Goal: Information Seeking & Learning: Learn about a topic

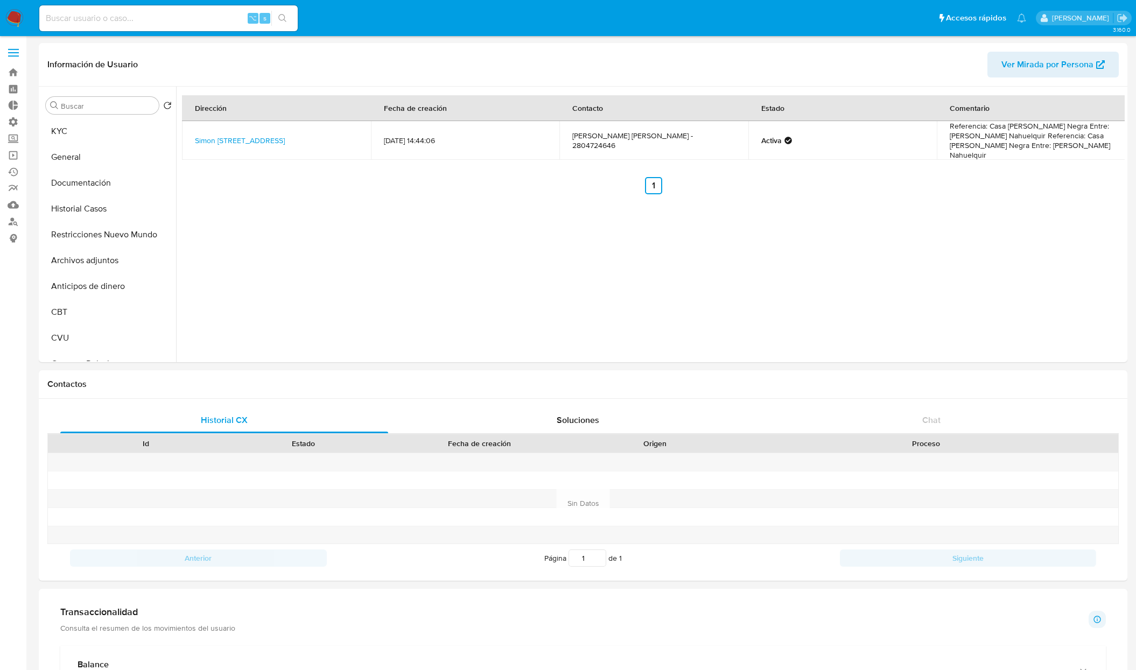
select select "10"
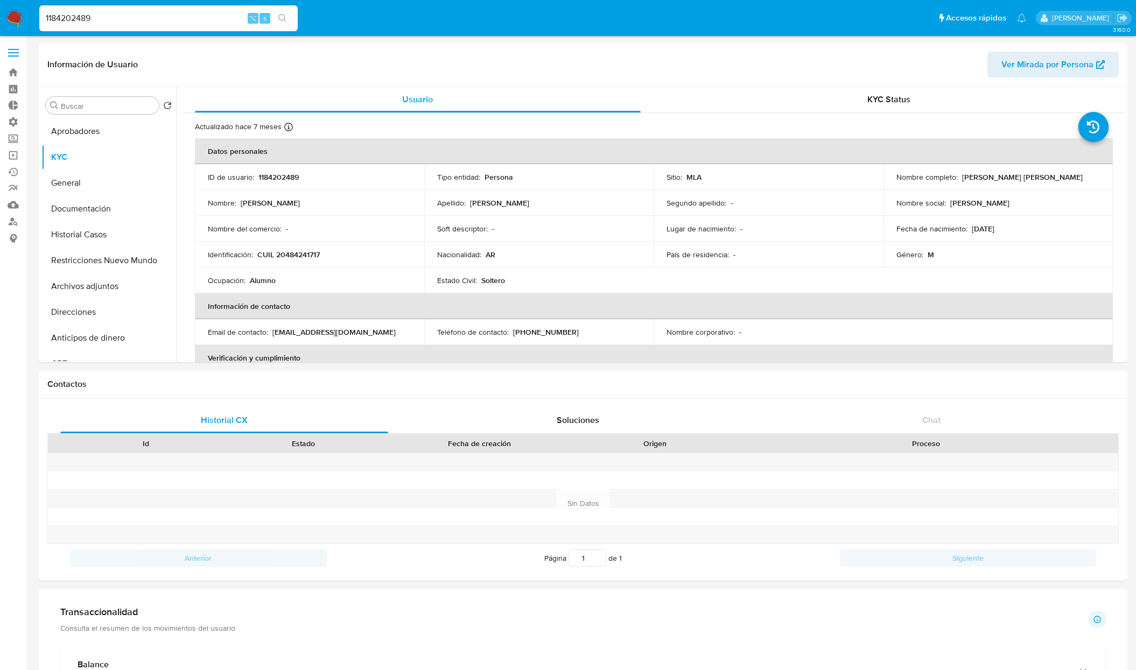
select select "10"
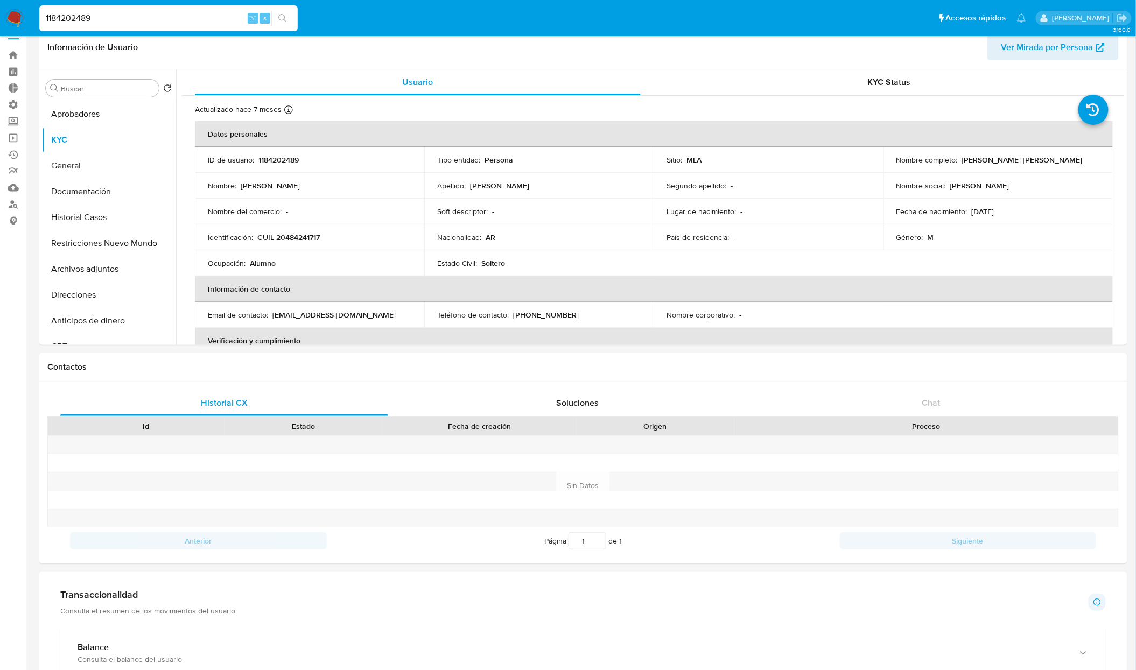
scroll to position [558, 0]
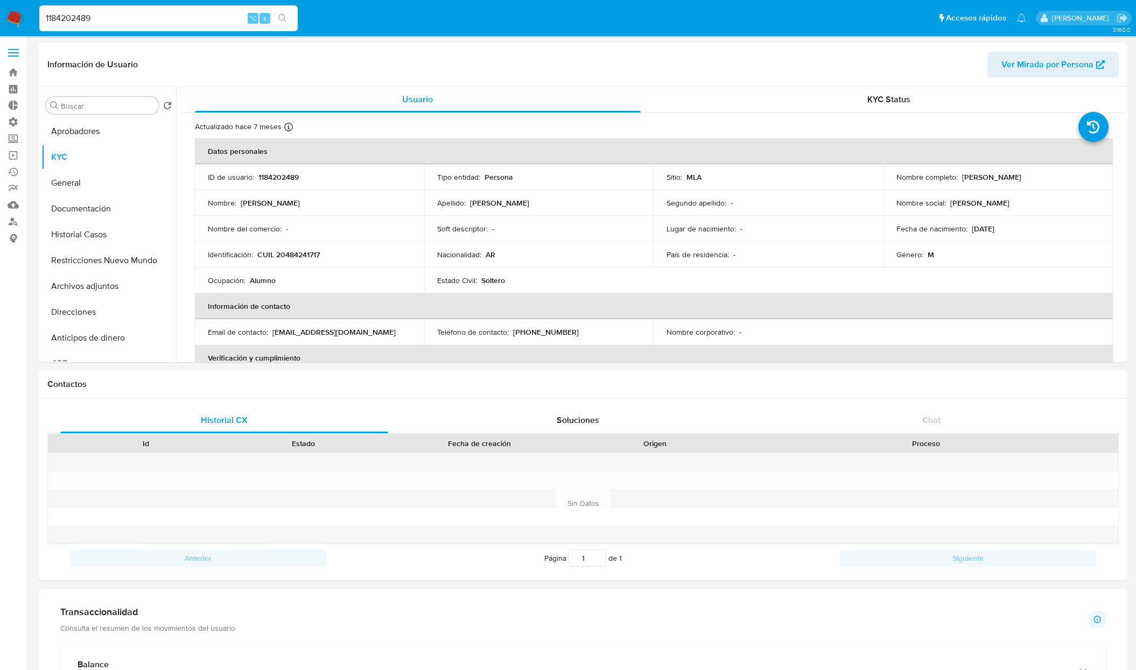
select select "10"
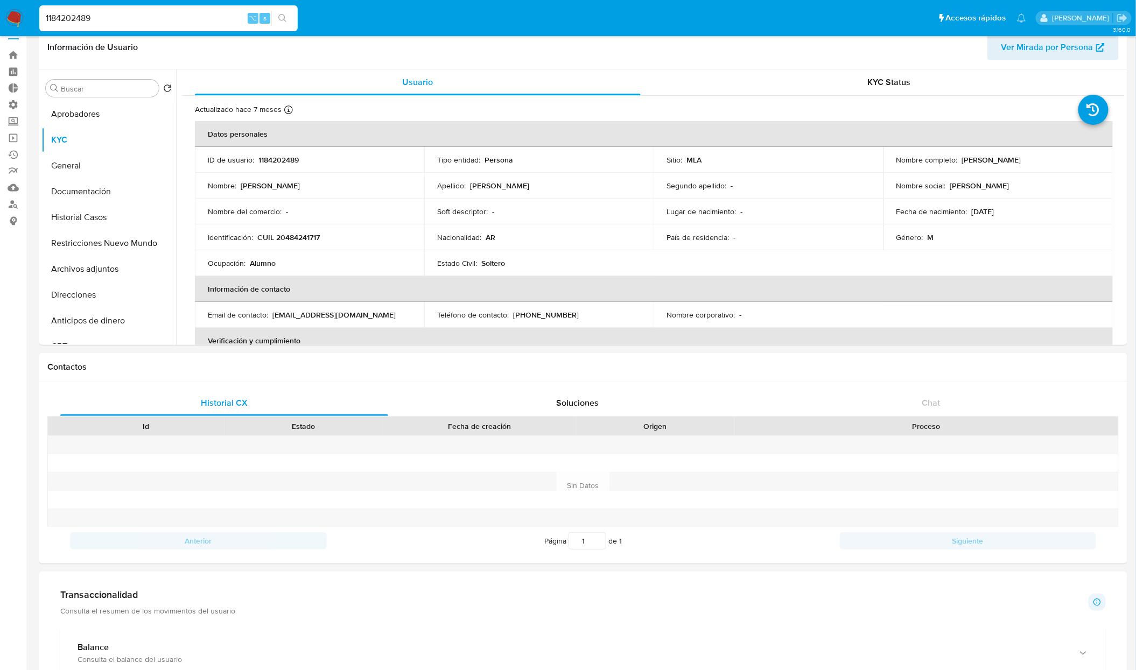
scroll to position [558, 0]
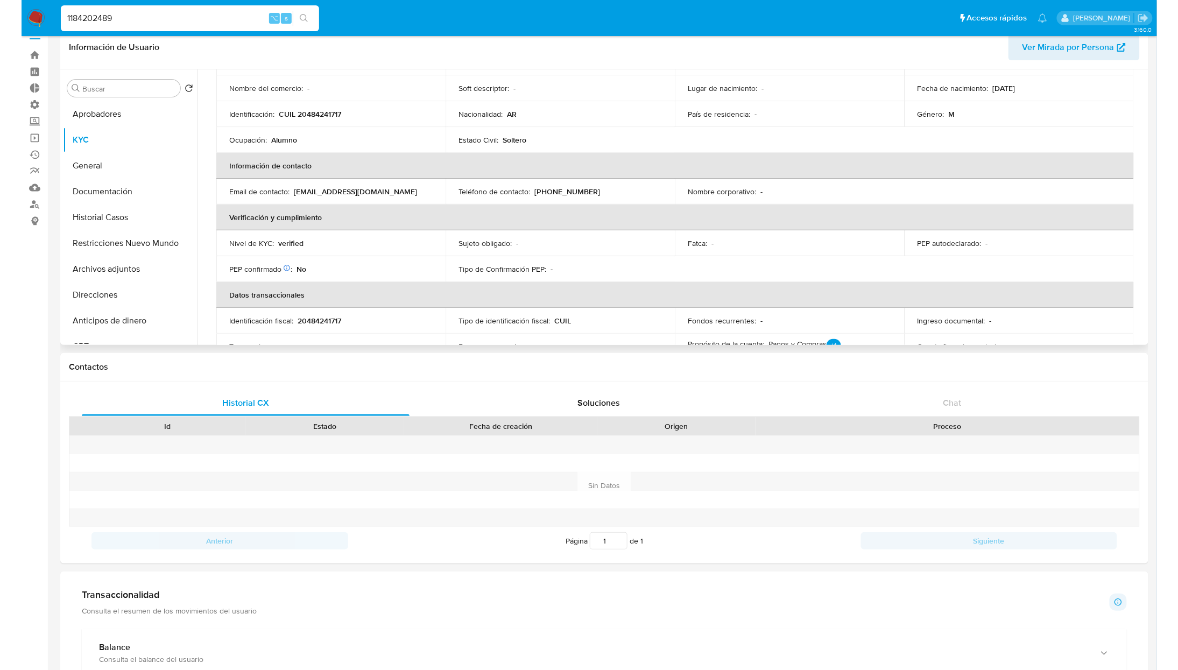
scroll to position [0, 0]
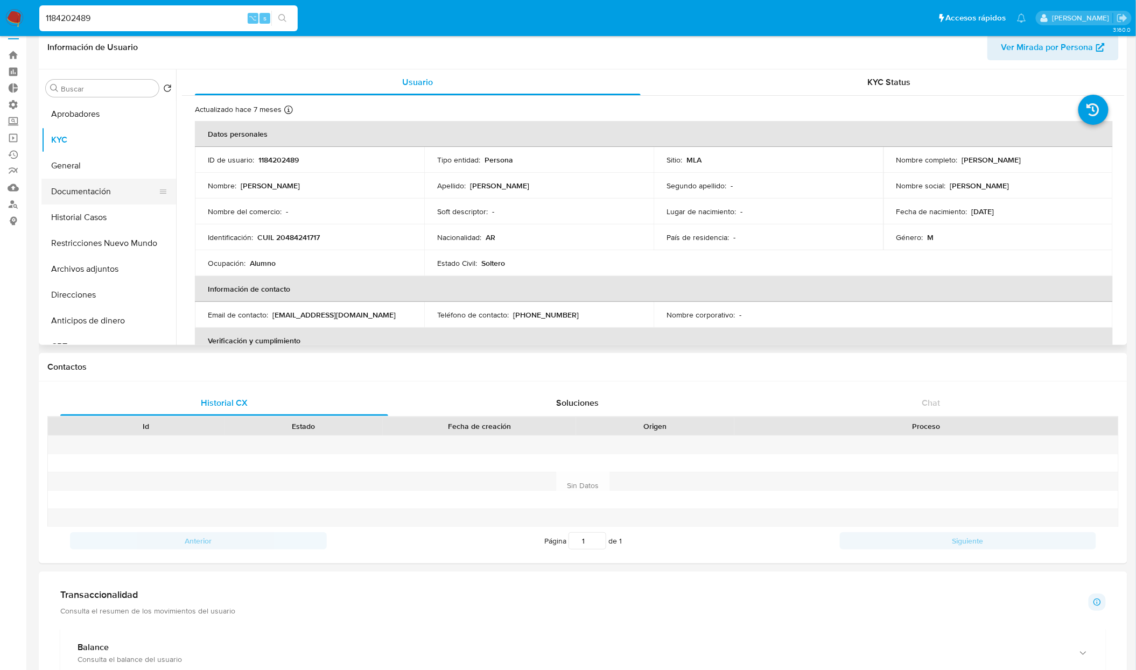
click at [108, 201] on button "Documentación" at bounding box center [104, 192] width 126 height 26
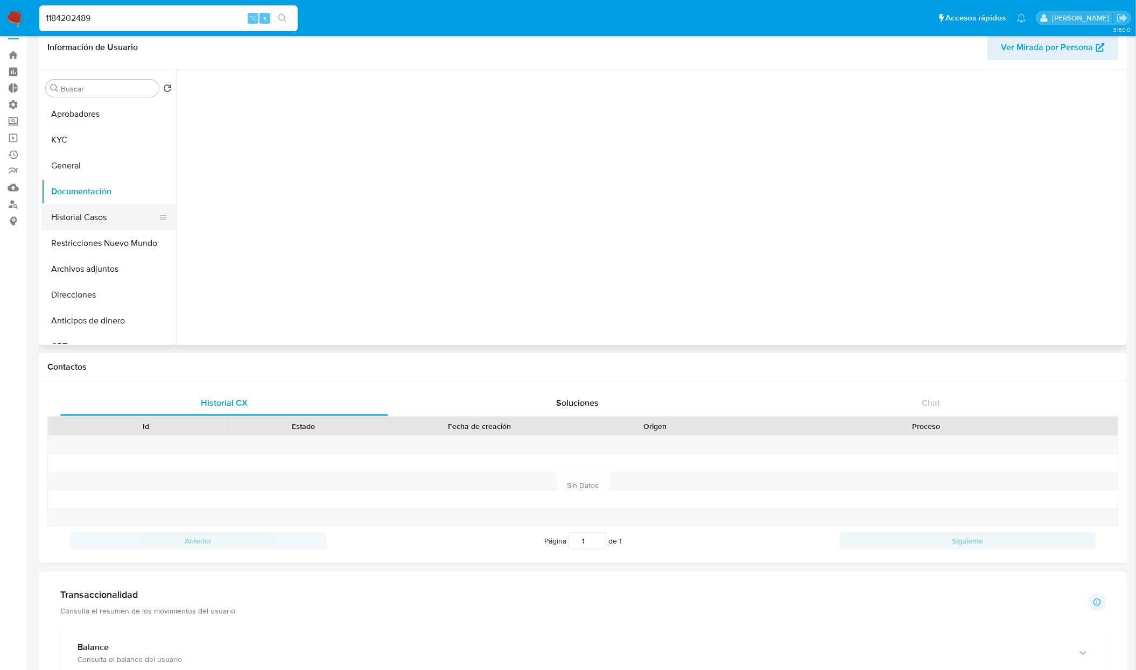
click at [100, 212] on button "Historial Casos" at bounding box center [104, 218] width 126 height 26
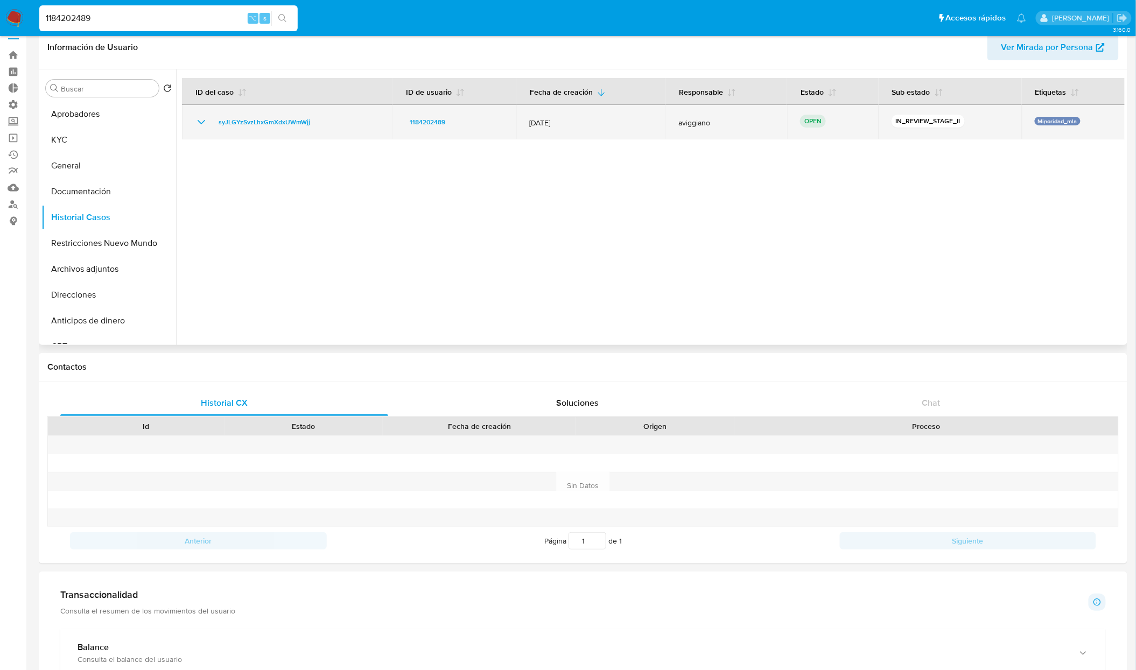
click at [201, 122] on icon "Mostrar/Ocultar" at bounding box center [201, 122] width 13 height 13
click at [328, 122] on div "syJLGYzSvzLhxGmXdxUWmWjj" at bounding box center [287, 122] width 185 height 13
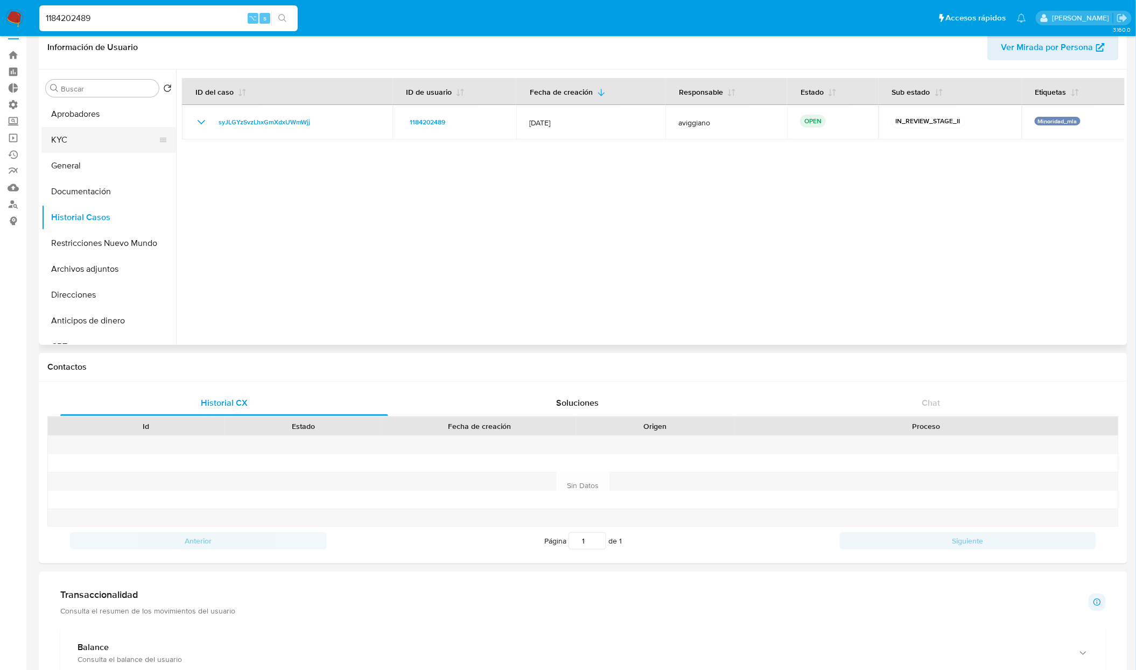
click at [71, 135] on button "KYC" at bounding box center [104, 140] width 126 height 26
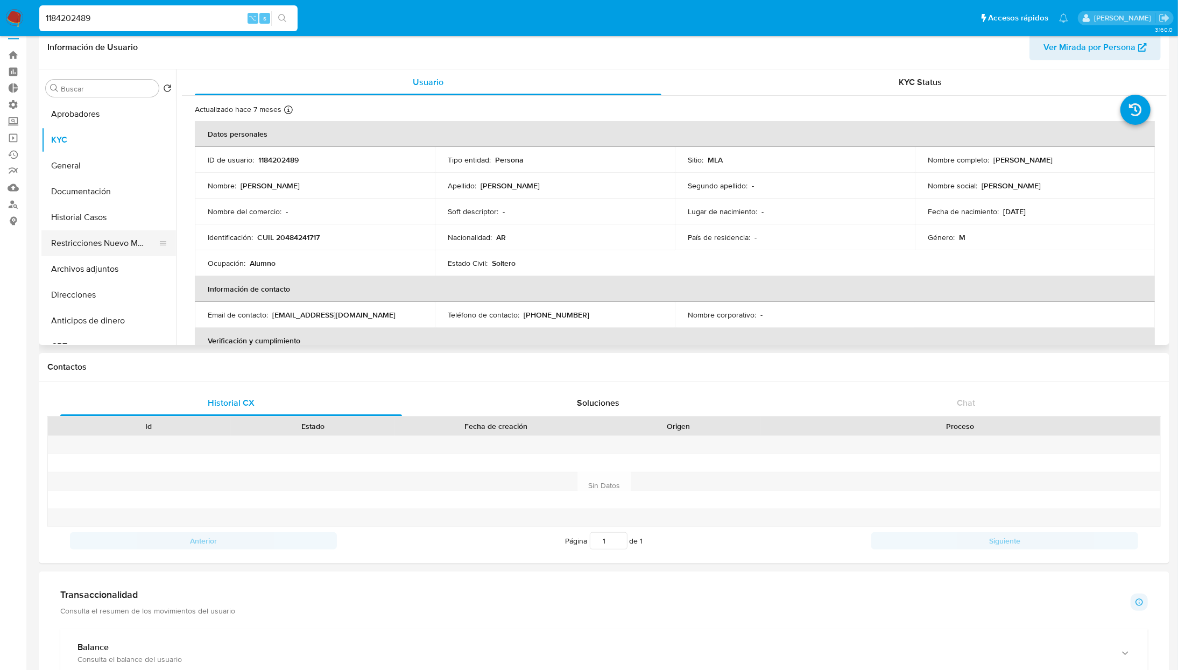
click at [101, 244] on button "Restricciones Nuevo Mundo" at bounding box center [104, 243] width 126 height 26
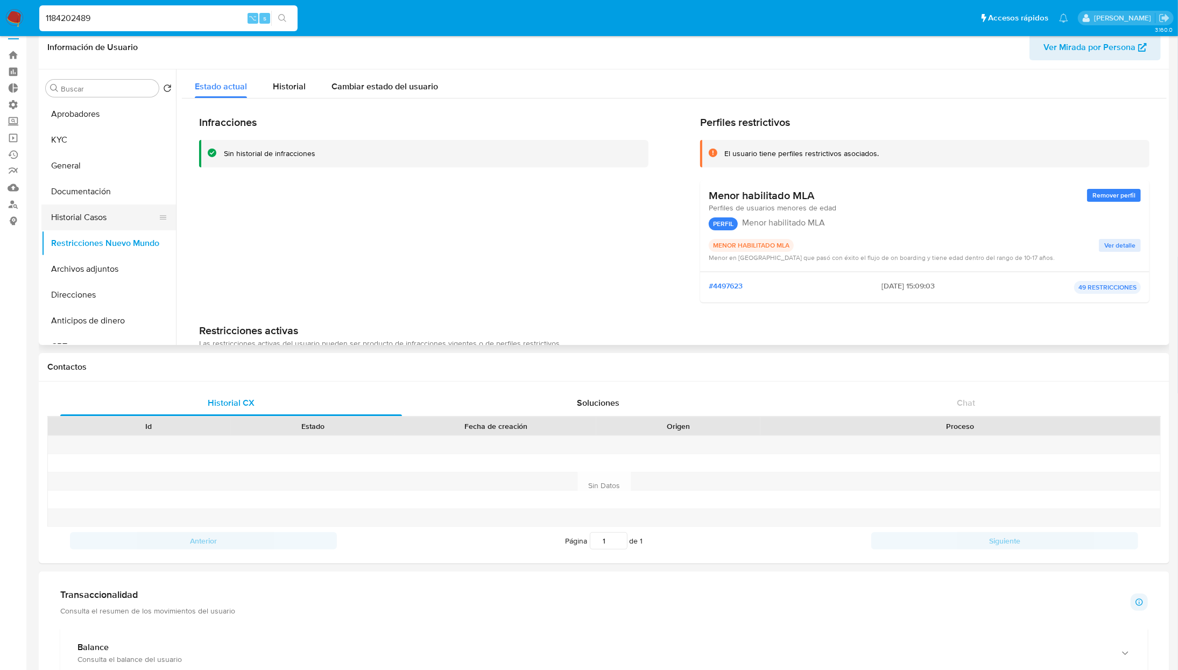
click at [94, 219] on button "Historial Casos" at bounding box center [104, 218] width 126 height 26
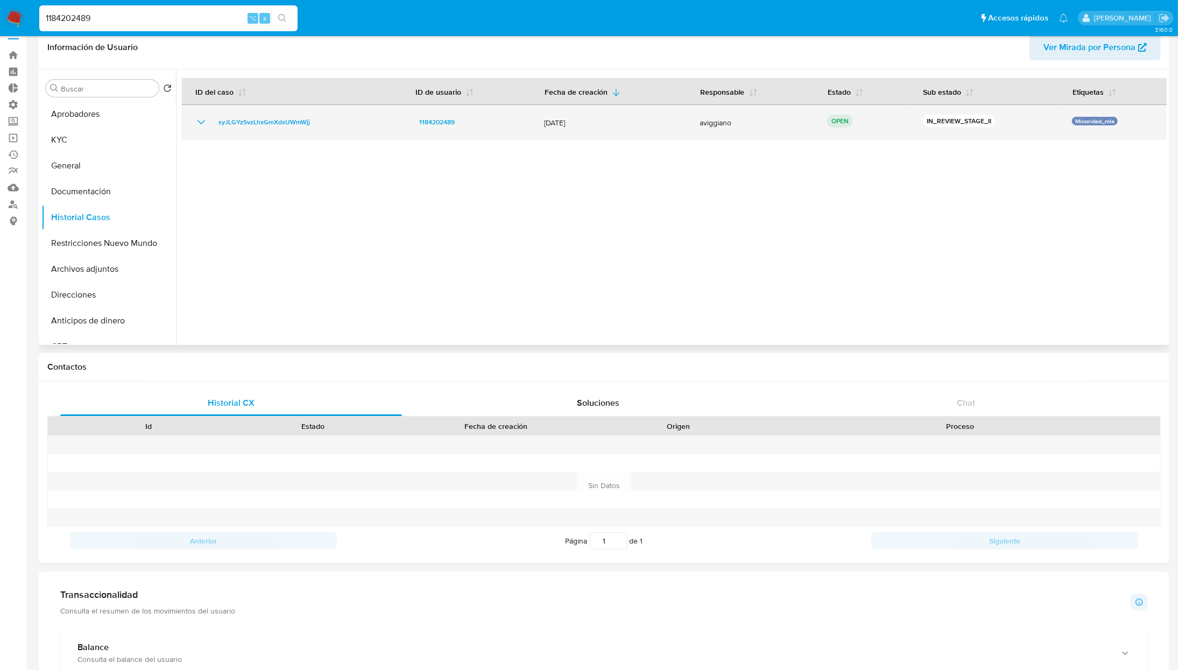
click at [337, 121] on div "syJLGYzSvzLhxGmXdxUWmWjj" at bounding box center [292, 122] width 194 height 13
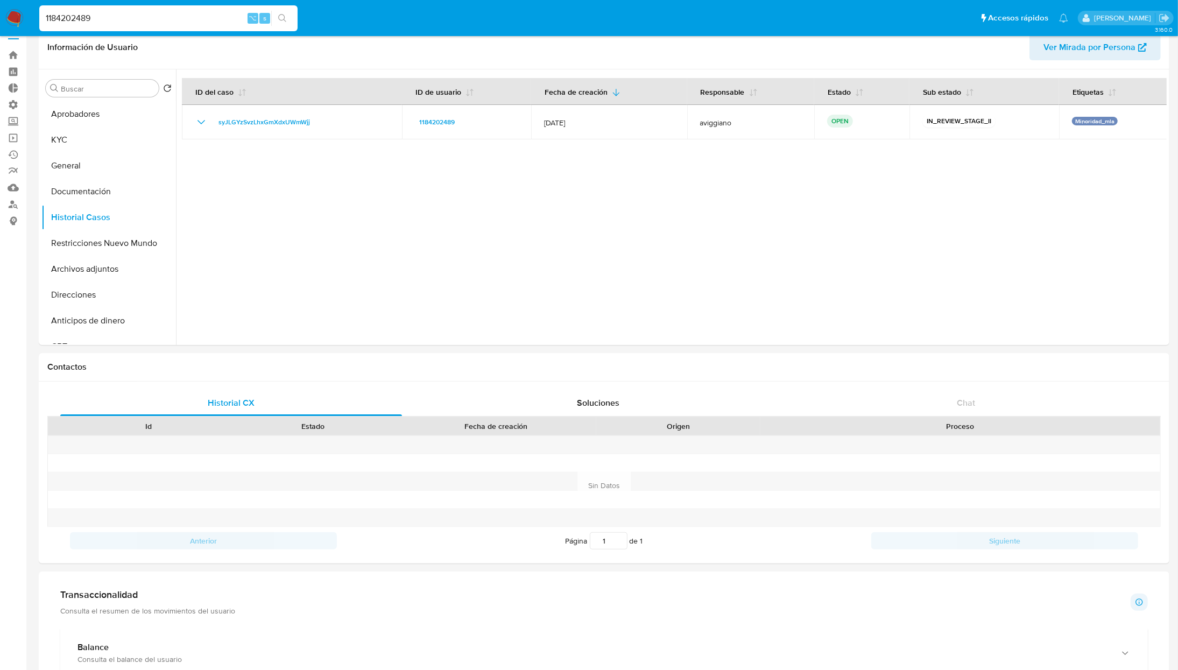
click at [196, 9] on div "1184202489 ⌥ s" at bounding box center [168, 18] width 258 height 26
click at [193, 20] on input "1184202489" at bounding box center [168, 18] width 258 height 14
paste input "2068746607"
type input "2068746607"
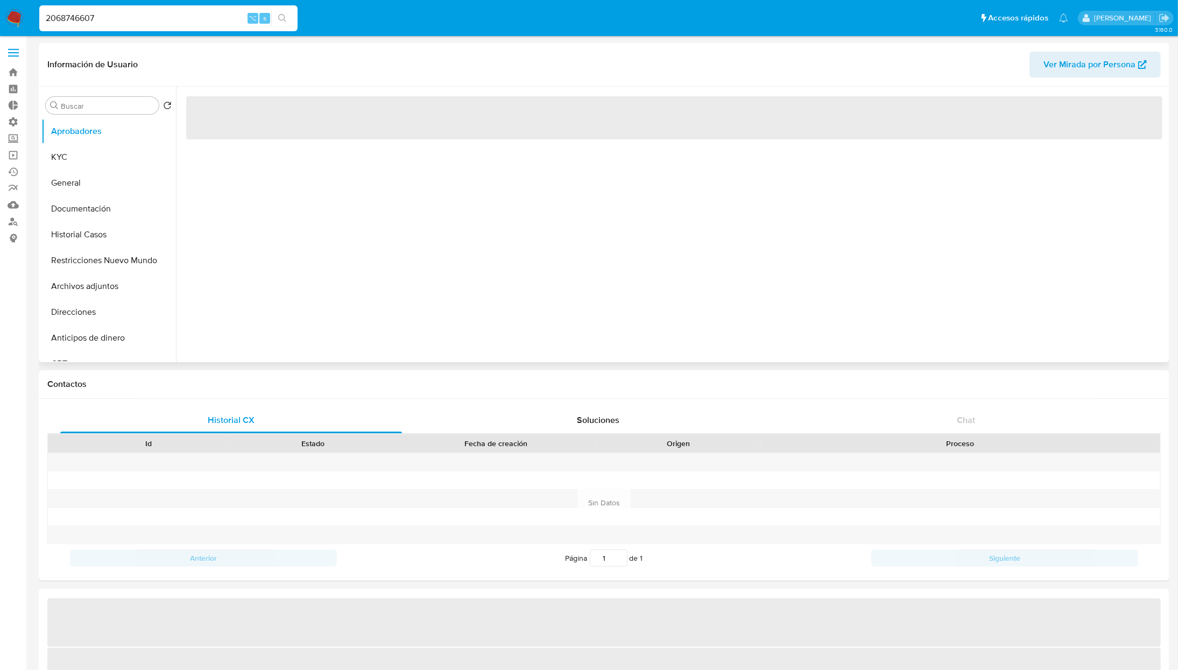
select select "10"
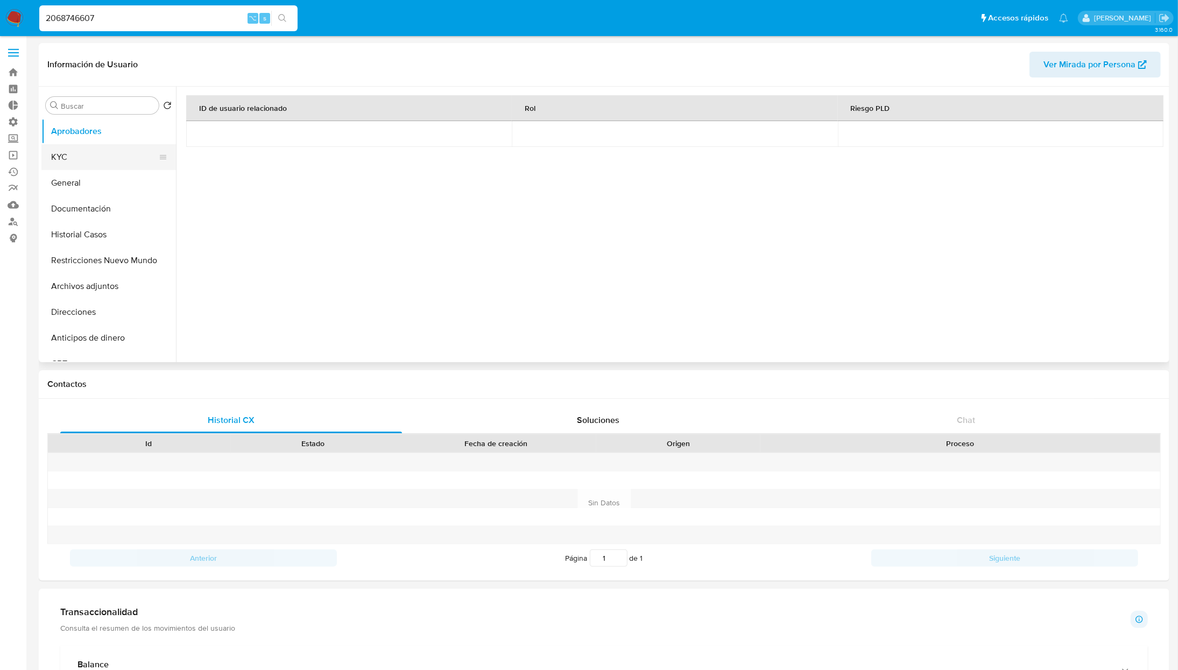
click at [62, 152] on button "KYC" at bounding box center [104, 157] width 126 height 26
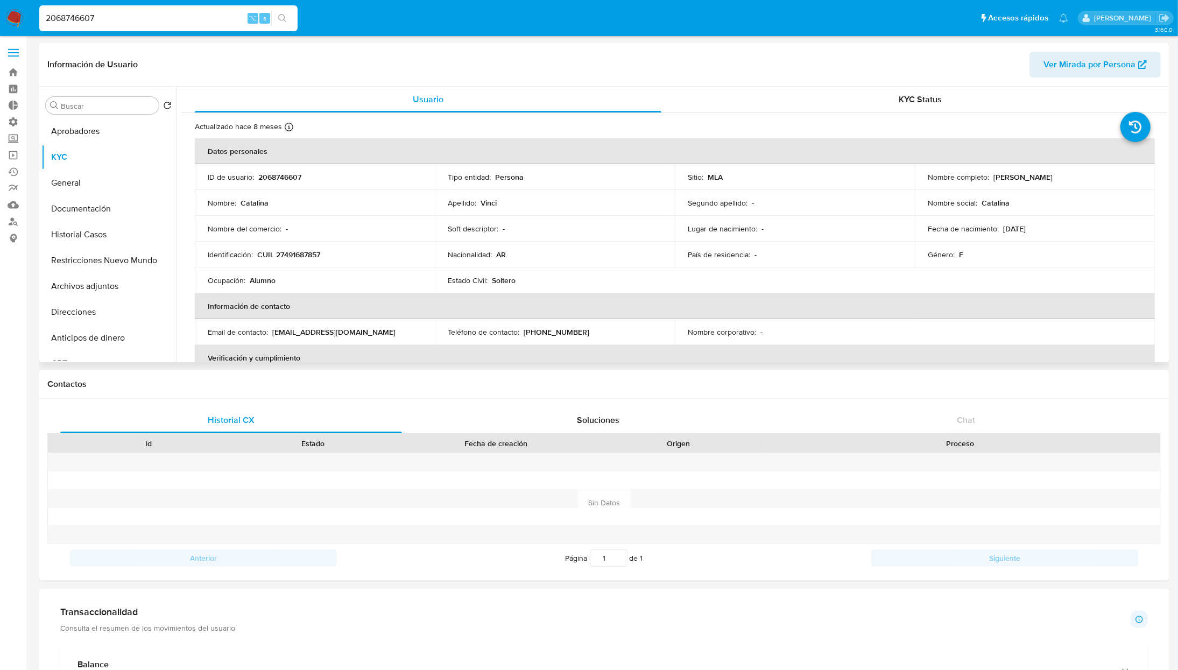
drag, startPoint x: 1046, startPoint y: 174, endPoint x: 990, endPoint y: 180, distance: 56.9
click at [990, 180] on div "Nombre completo : Catalina Vinci" at bounding box center [1035, 177] width 214 height 10
copy p "Catalina Vinci"
click at [287, 254] on p "CUIL 27491687857" at bounding box center [288, 255] width 63 height 10
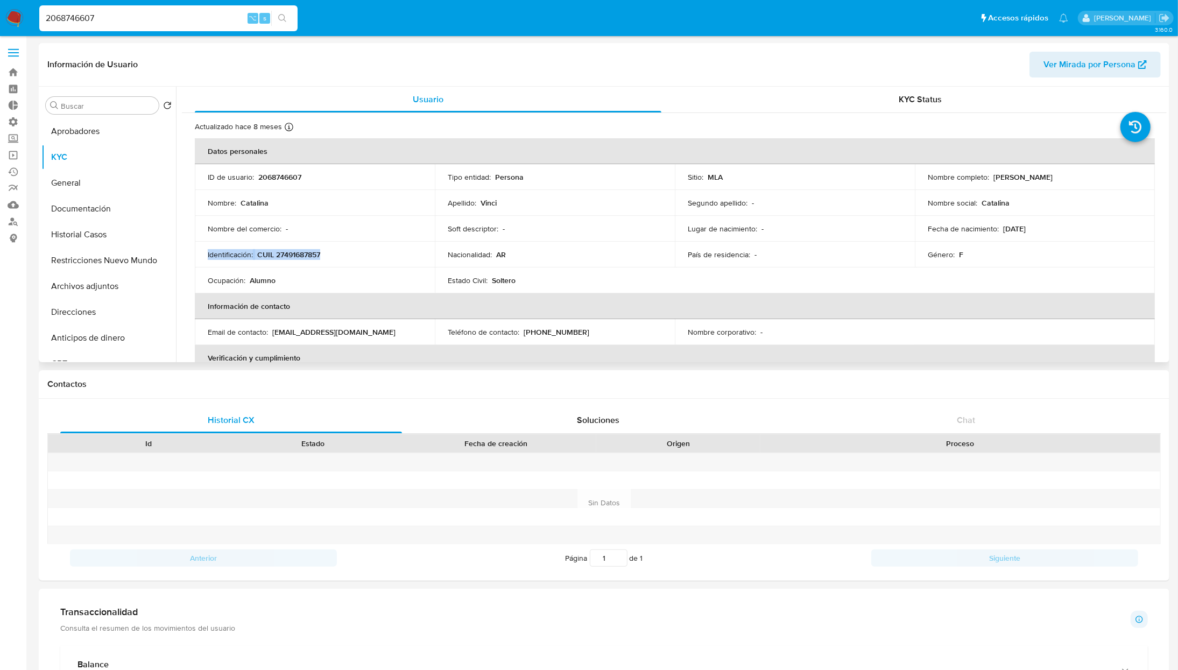
click at [287, 254] on p "CUIL 27491687857" at bounding box center [288, 255] width 63 height 10
click at [314, 256] on p "CUIL 27491687857" at bounding box center [288, 255] width 63 height 10
drag, startPoint x: 337, startPoint y: 254, endPoint x: 258, endPoint y: 256, distance: 79.2
click at [258, 256] on div "Identificación : CUIL 27491687857" at bounding box center [315, 255] width 214 height 10
copy p "CUIL 27491687857"
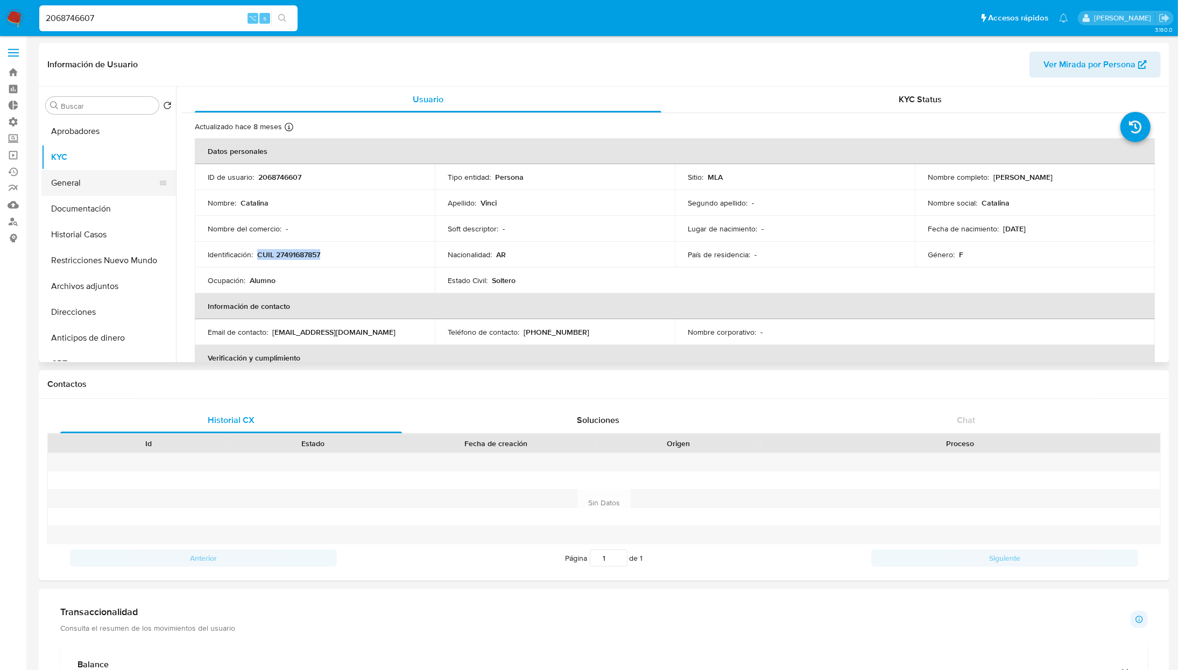
click at [80, 189] on button "General" at bounding box center [104, 183] width 126 height 26
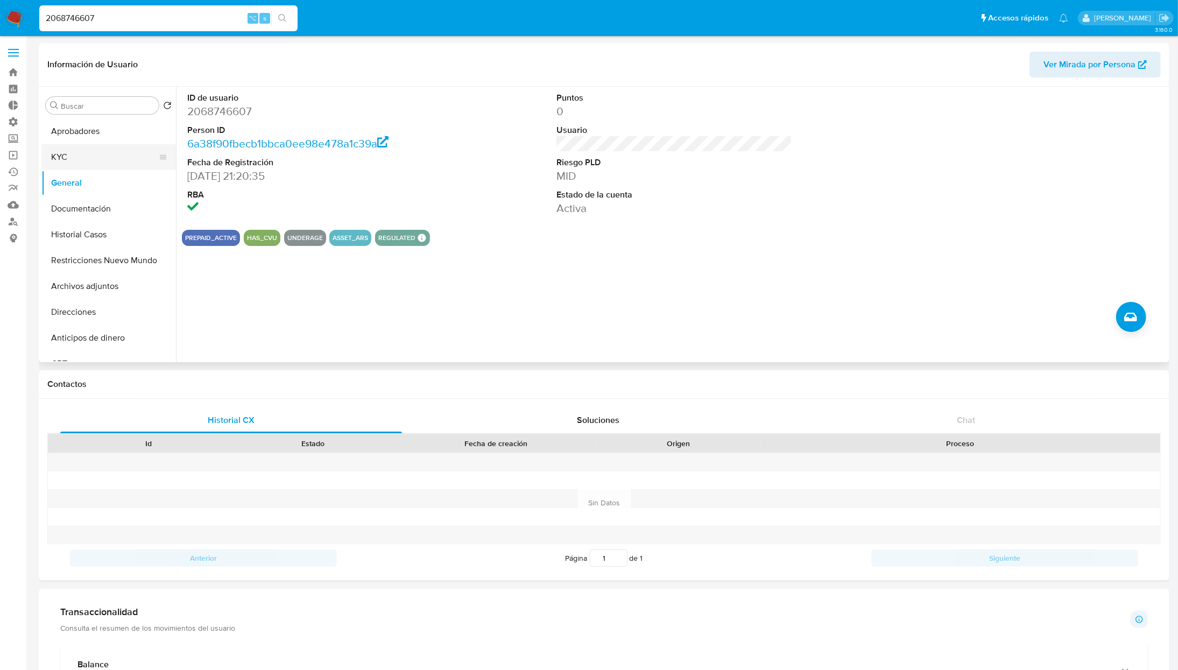
click at [82, 145] on button "KYC" at bounding box center [104, 157] width 126 height 26
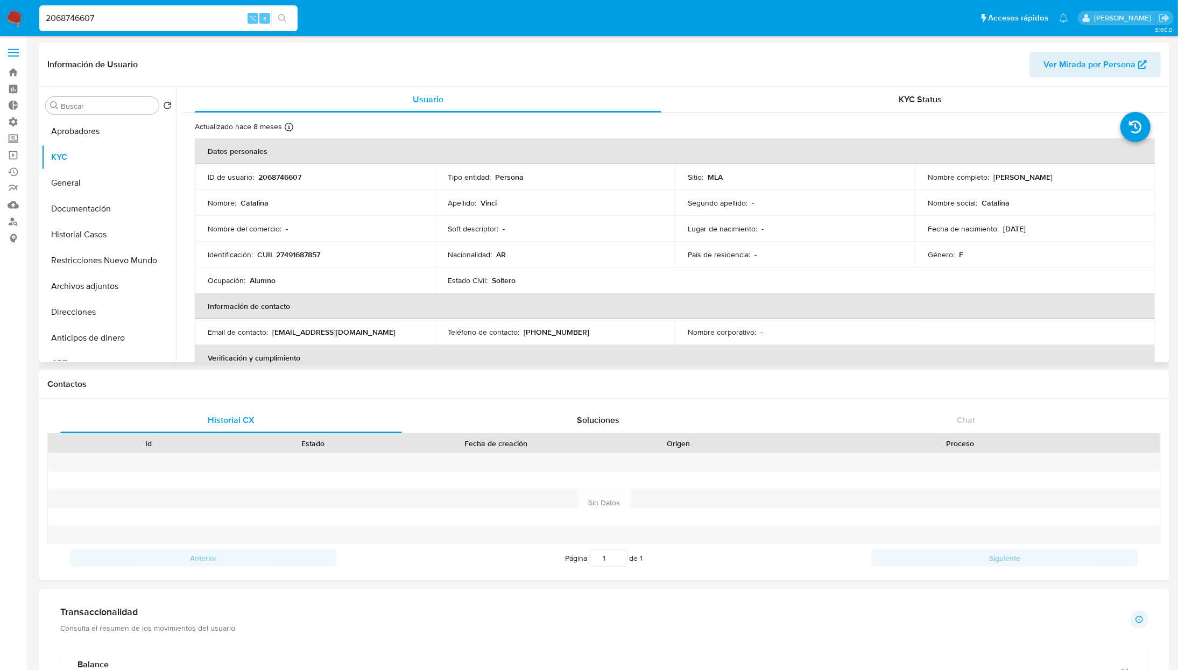
click at [1111, 72] on span "Ver Mirada por Persona" at bounding box center [1090, 65] width 92 height 26
drag, startPoint x: 103, startPoint y: 257, endPoint x: 338, endPoint y: 315, distance: 241.3
click at [103, 257] on button "Restricciones Nuevo Mundo" at bounding box center [108, 261] width 135 height 26
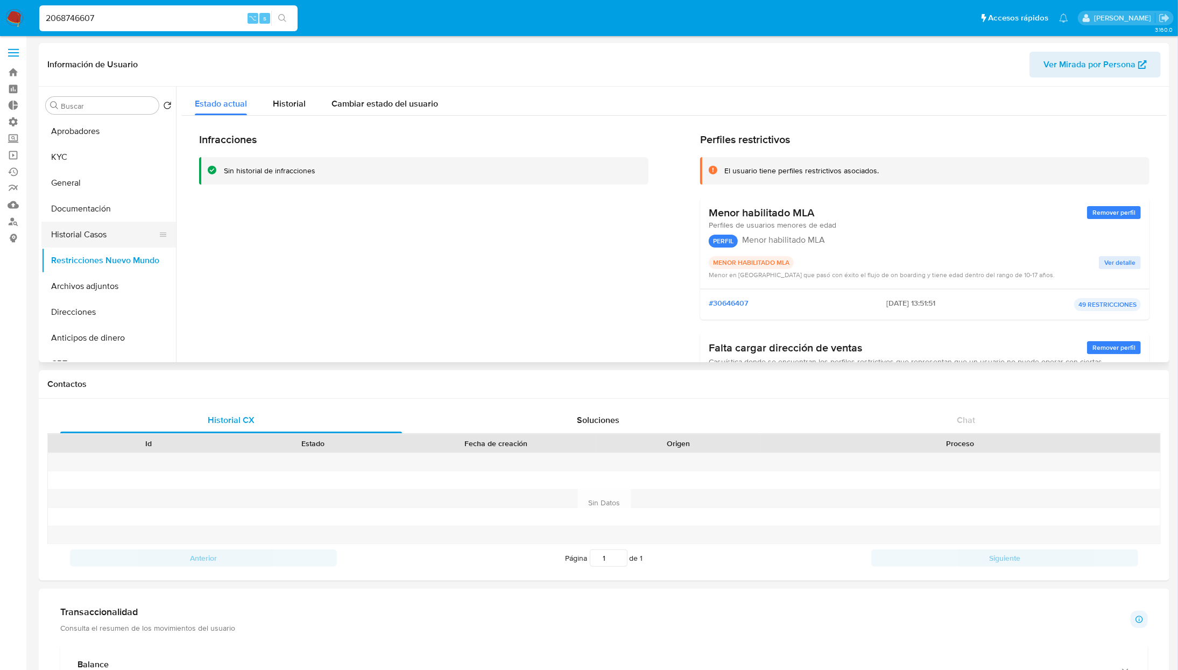
click at [91, 241] on button "Historial Casos" at bounding box center [104, 235] width 126 height 26
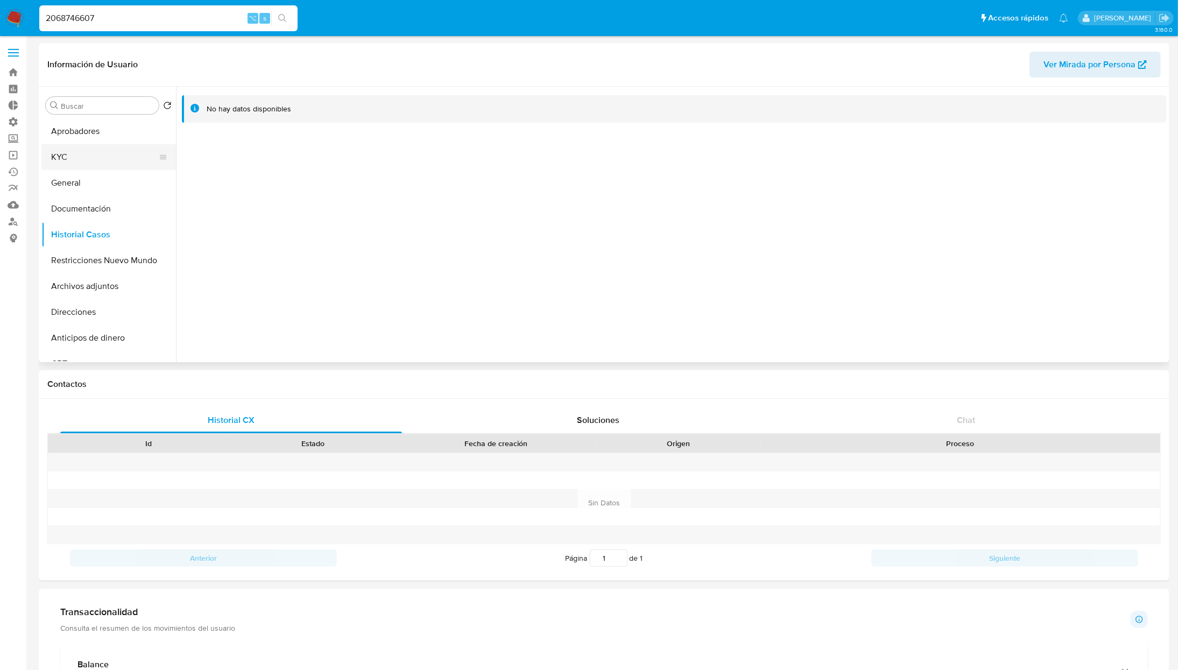
click at [70, 158] on button "KYC" at bounding box center [104, 157] width 126 height 26
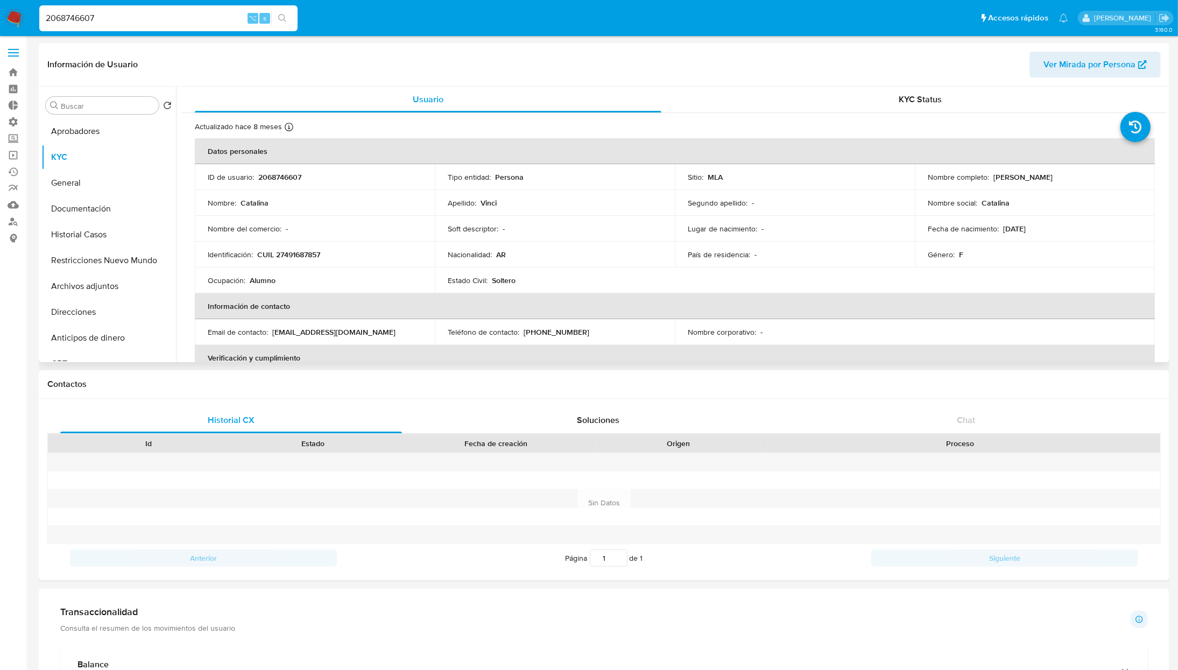
drag, startPoint x: 403, startPoint y: 253, endPoint x: 328, endPoint y: 256, distance: 74.3
click at [393, 253] on div "Identificación : CUIL 27491687857" at bounding box center [315, 255] width 214 height 10
drag, startPoint x: 334, startPoint y: 252, endPoint x: 252, endPoint y: 256, distance: 81.9
click at [252, 256] on div "Identificación : CUIL 27491687857" at bounding box center [315, 255] width 214 height 10
click at [560, 244] on td "Nacionalidad : AR" at bounding box center [555, 255] width 240 height 26
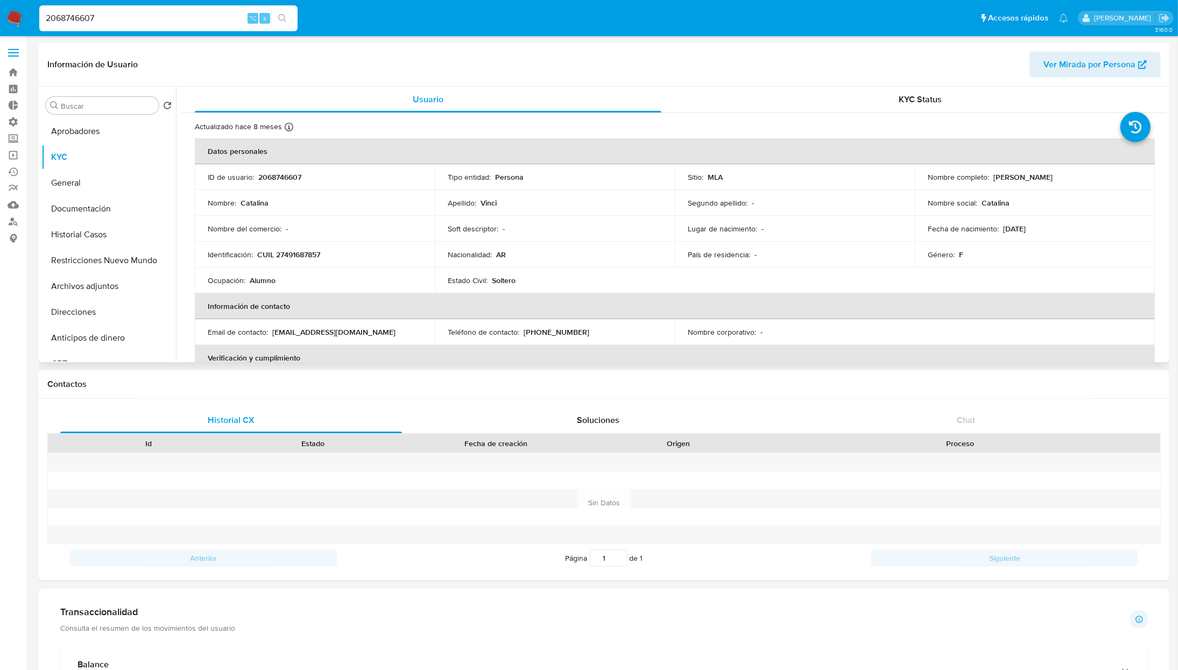
click at [1021, 231] on p "30/06/2008" at bounding box center [1014, 229] width 23 height 10
copy div "Fecha de nacimiento : 30/06/2008"
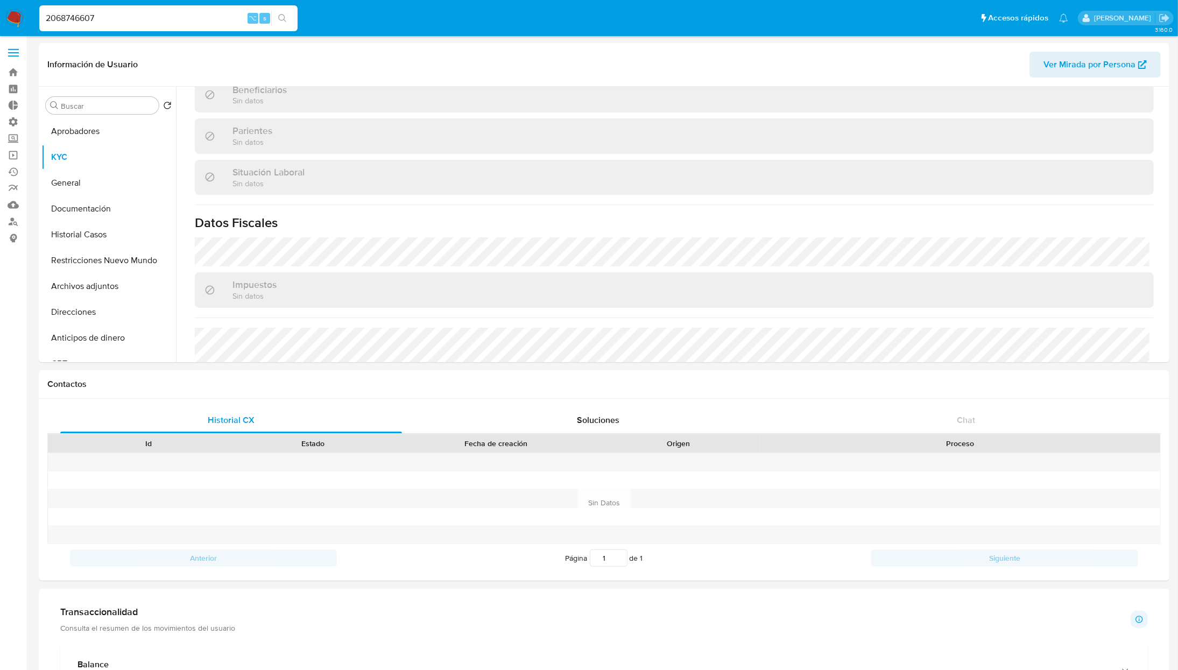
scroll to position [558, 0]
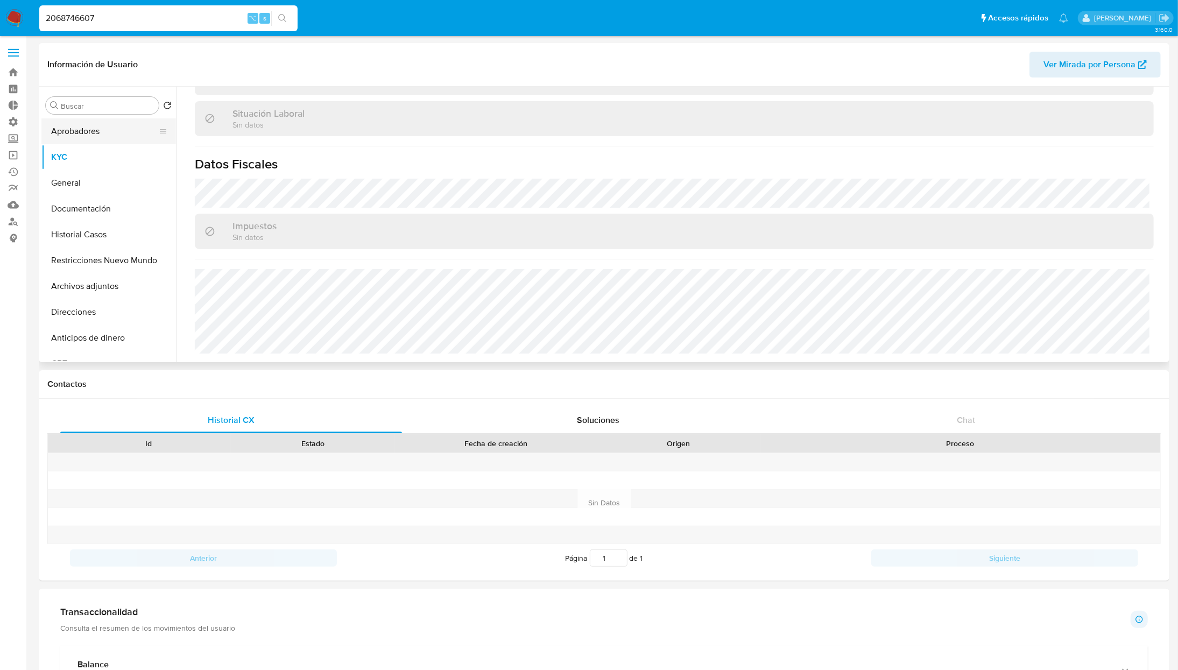
click at [83, 139] on button "Aprobadores" at bounding box center [104, 131] width 126 height 26
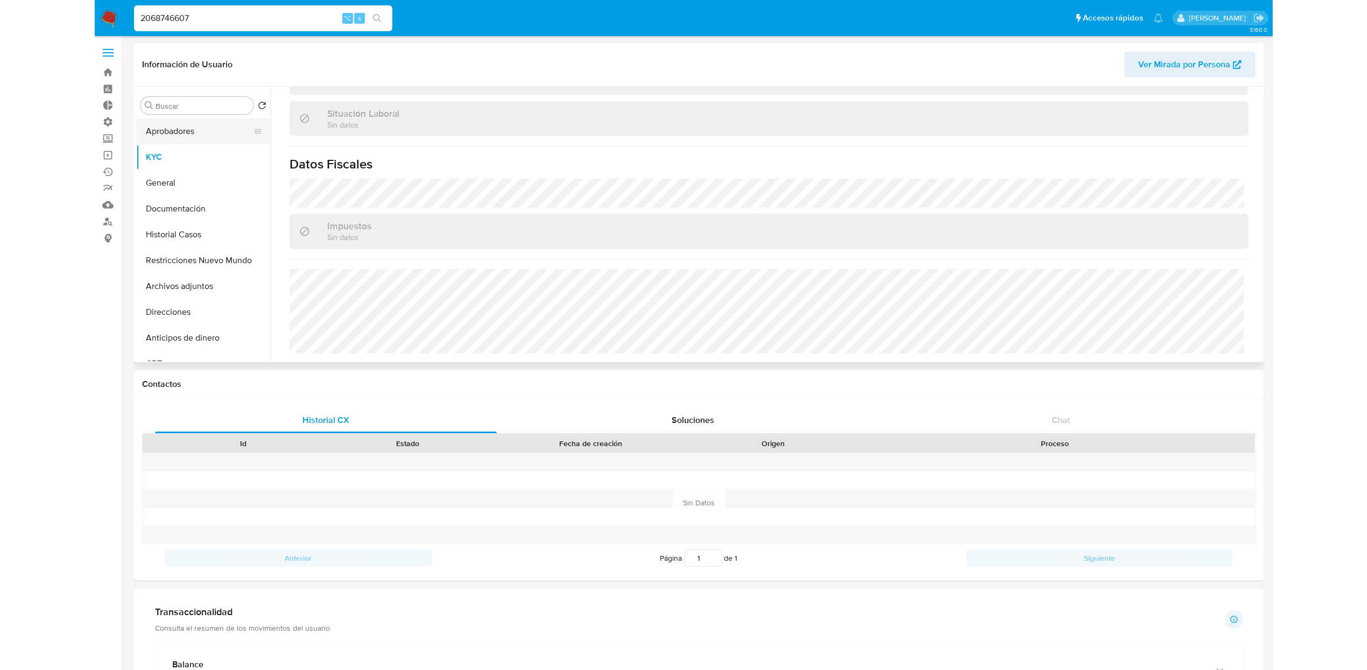
scroll to position [0, 0]
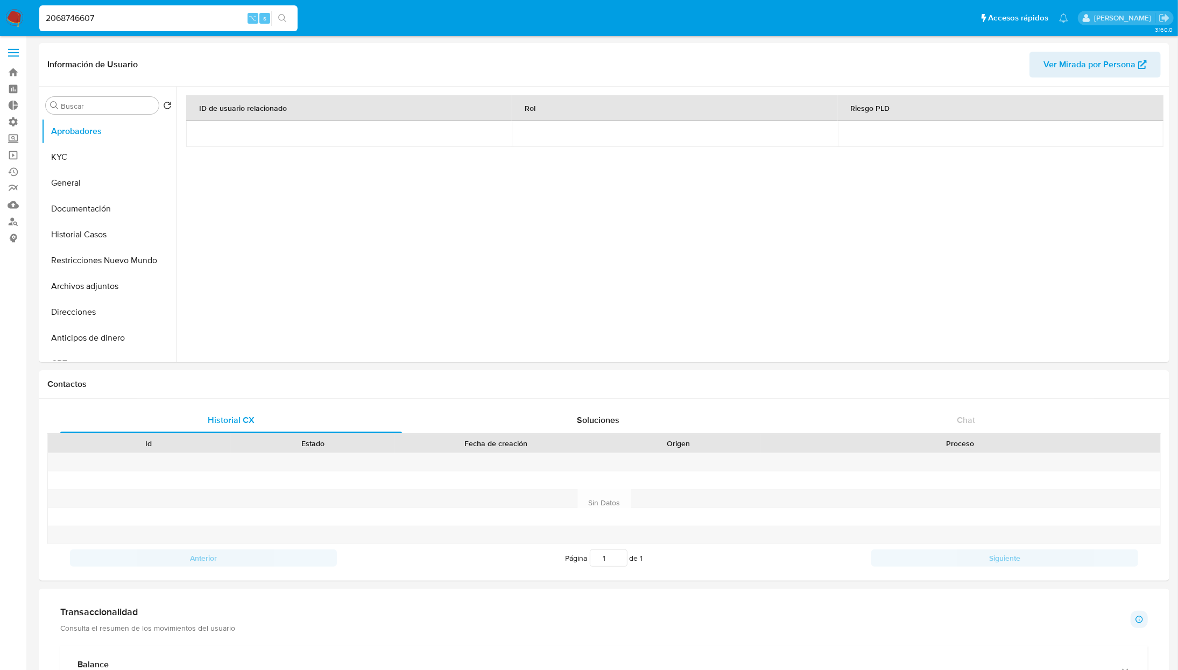
click at [149, 17] on input "2068746607" at bounding box center [168, 18] width 258 height 14
drag, startPoint x: 62, startPoint y: 151, endPoint x: 130, endPoint y: 158, distance: 68.8
click at [62, 150] on button "KYC" at bounding box center [104, 157] width 126 height 26
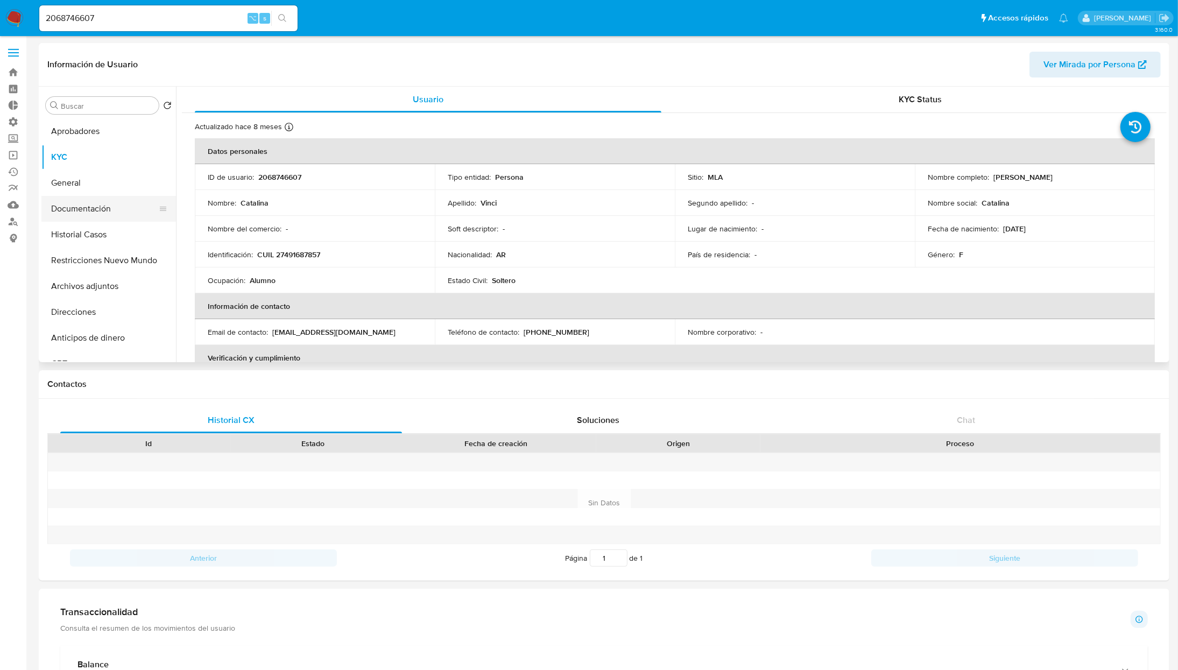
click at [81, 213] on button "Documentación" at bounding box center [104, 209] width 126 height 26
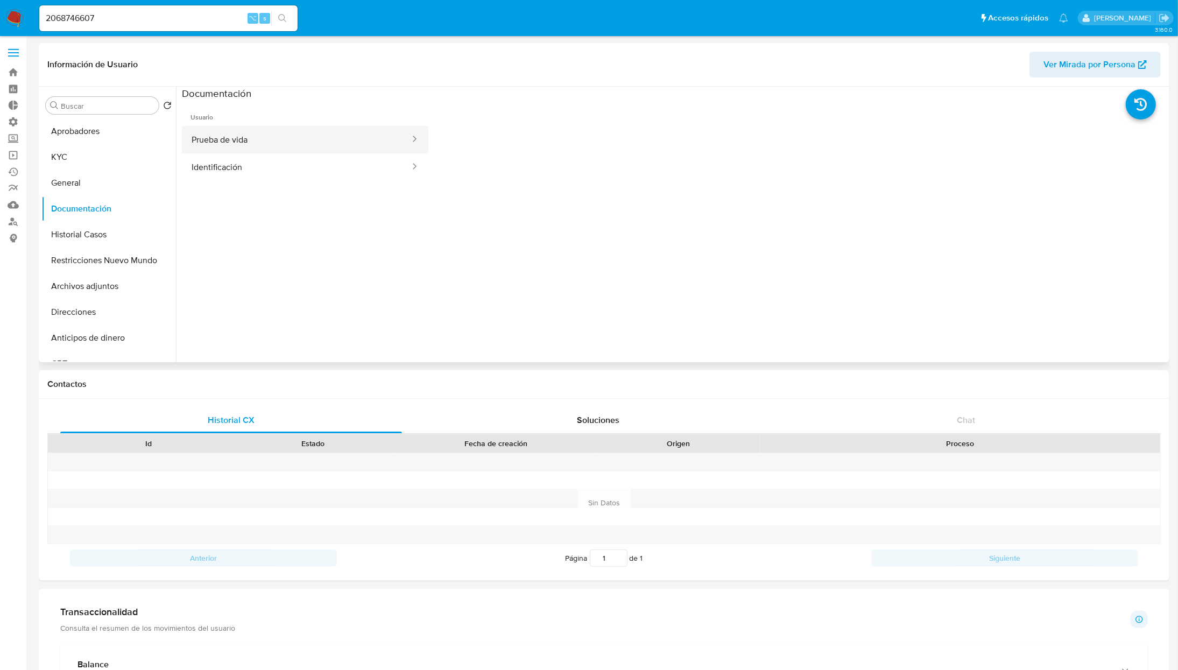
click at [250, 149] on button "Prueba de vida" at bounding box center [296, 139] width 229 height 27
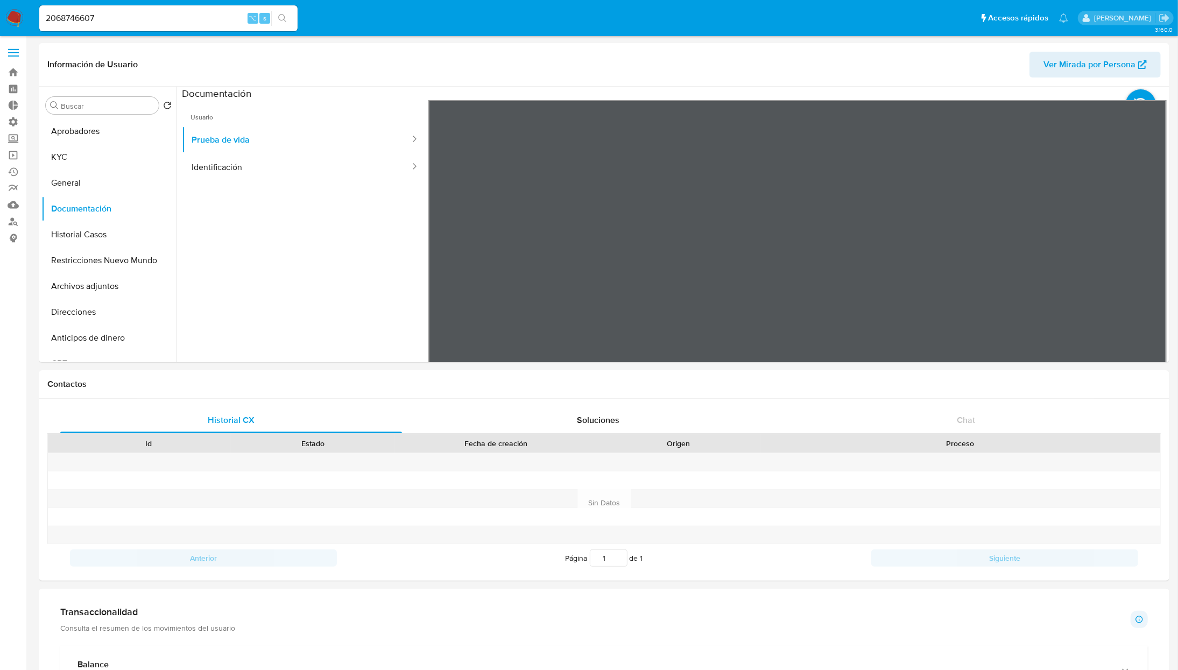
click at [259, 157] on button "Identificación" at bounding box center [296, 166] width 229 height 27
click at [69, 160] on button "KYC" at bounding box center [104, 157] width 126 height 26
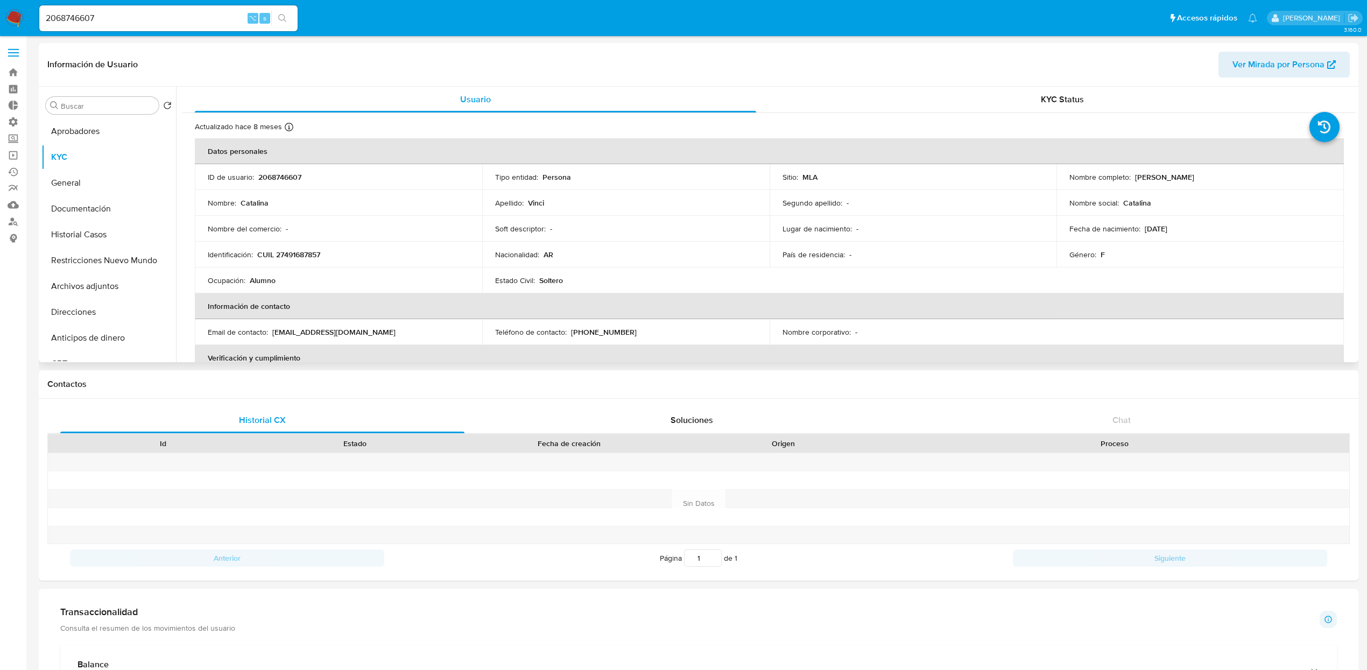
drag, startPoint x: 1191, startPoint y: 234, endPoint x: 1177, endPoint y: 241, distance: 15.4
click at [1135, 234] on td "Fecha de nacimiento : 30/06/2008" at bounding box center [1200, 229] width 287 height 26
copy p "30/06/2008"
click at [122, 128] on button "Aprobadores" at bounding box center [104, 131] width 126 height 26
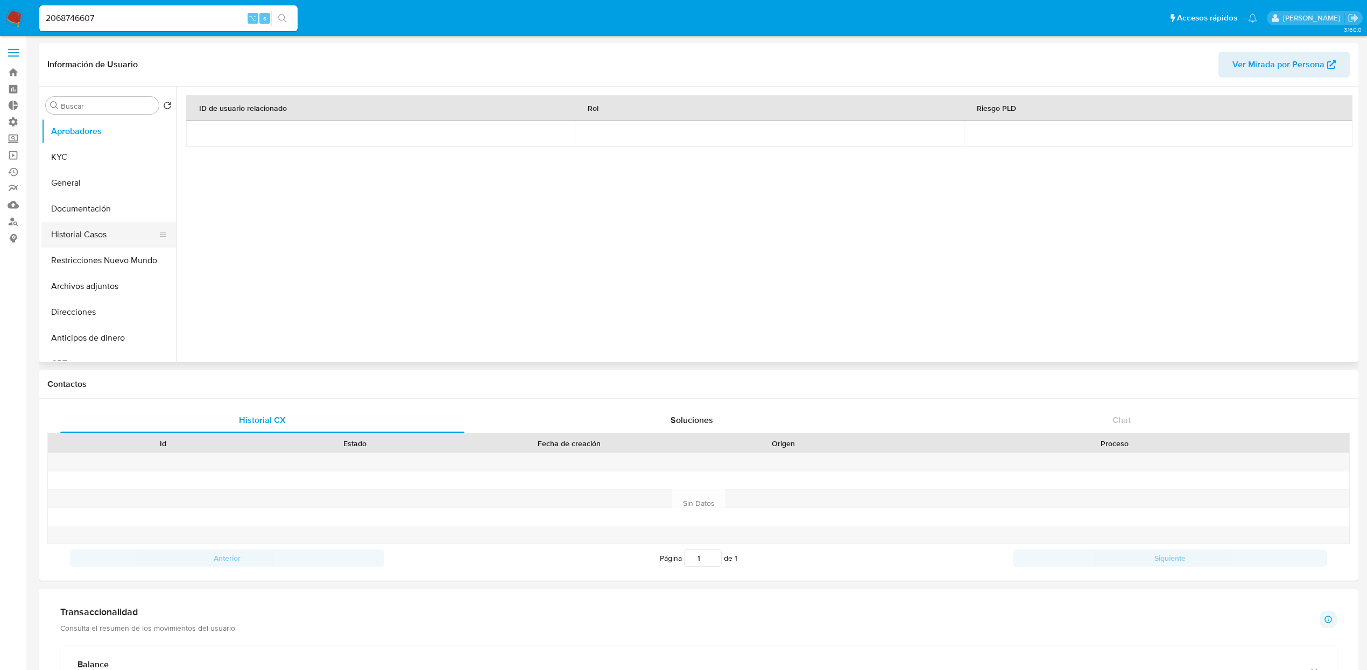
click at [84, 237] on button "Historial Casos" at bounding box center [104, 235] width 126 height 26
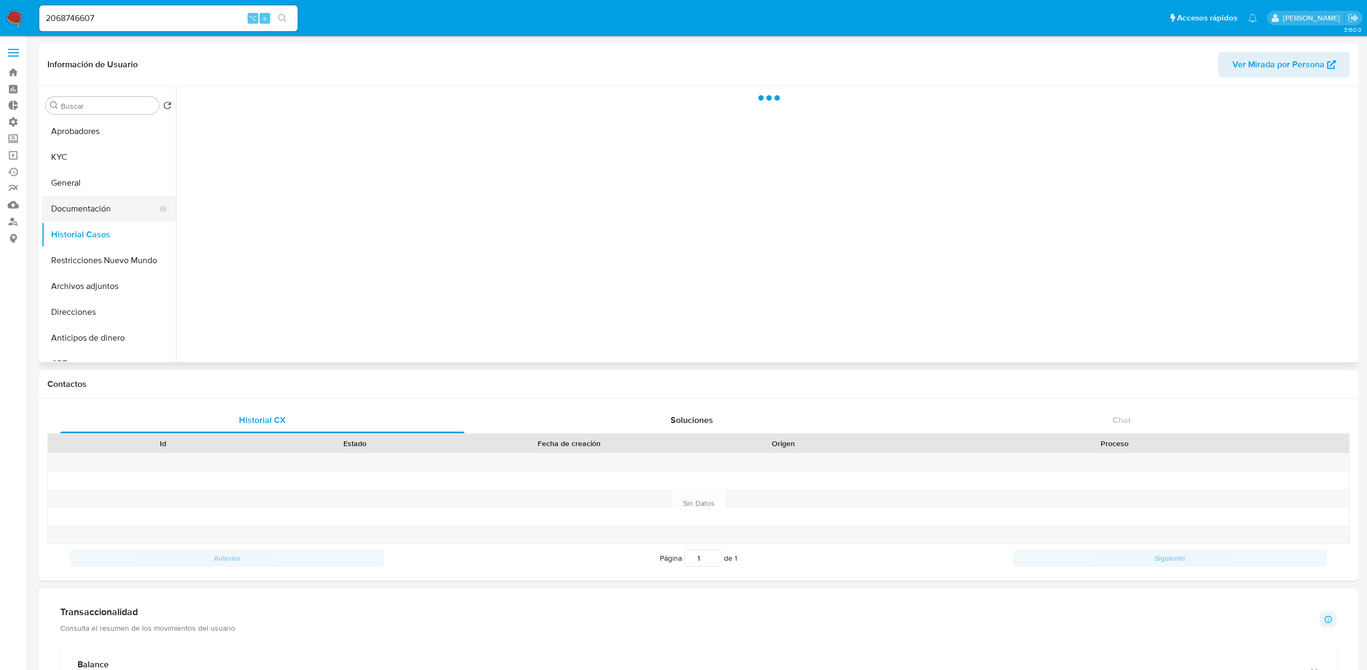
click at [96, 212] on button "Documentación" at bounding box center [104, 209] width 126 height 26
click at [284, 173] on button "Identificación" at bounding box center [320, 166] width 276 height 27
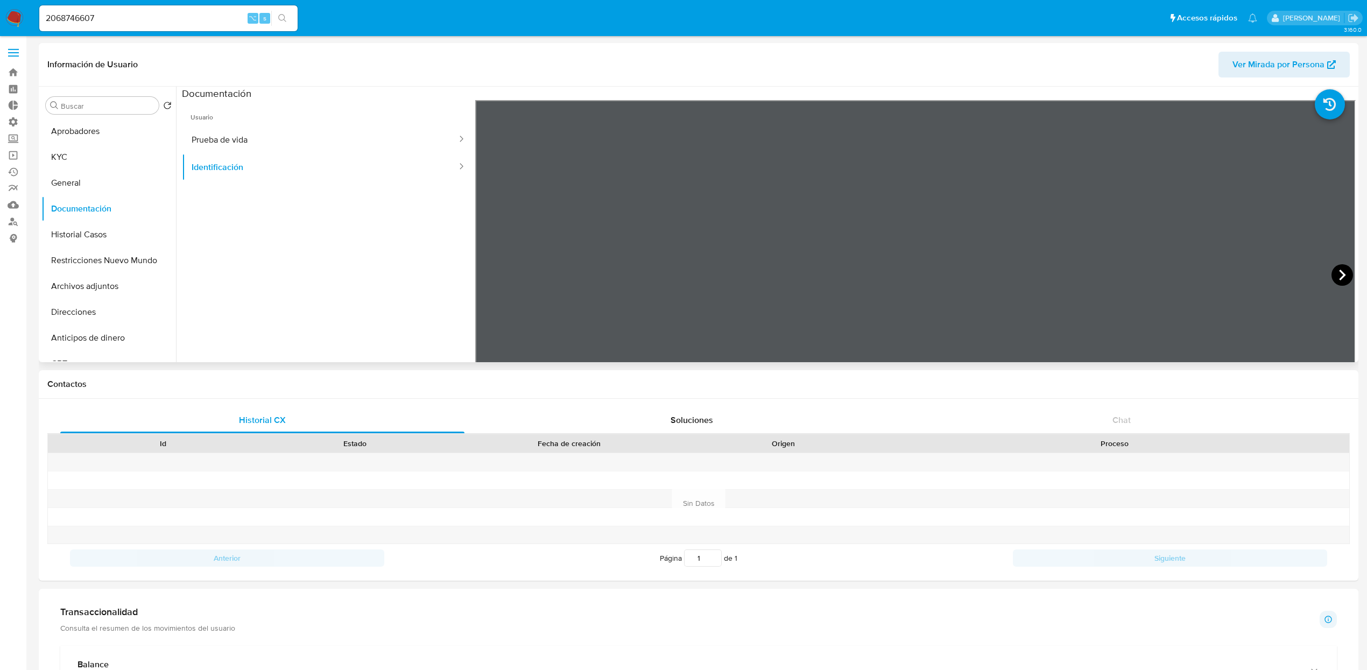
click at [1135, 268] on icon at bounding box center [1343, 275] width 22 height 22
click at [80, 158] on button "KYC" at bounding box center [104, 157] width 126 height 26
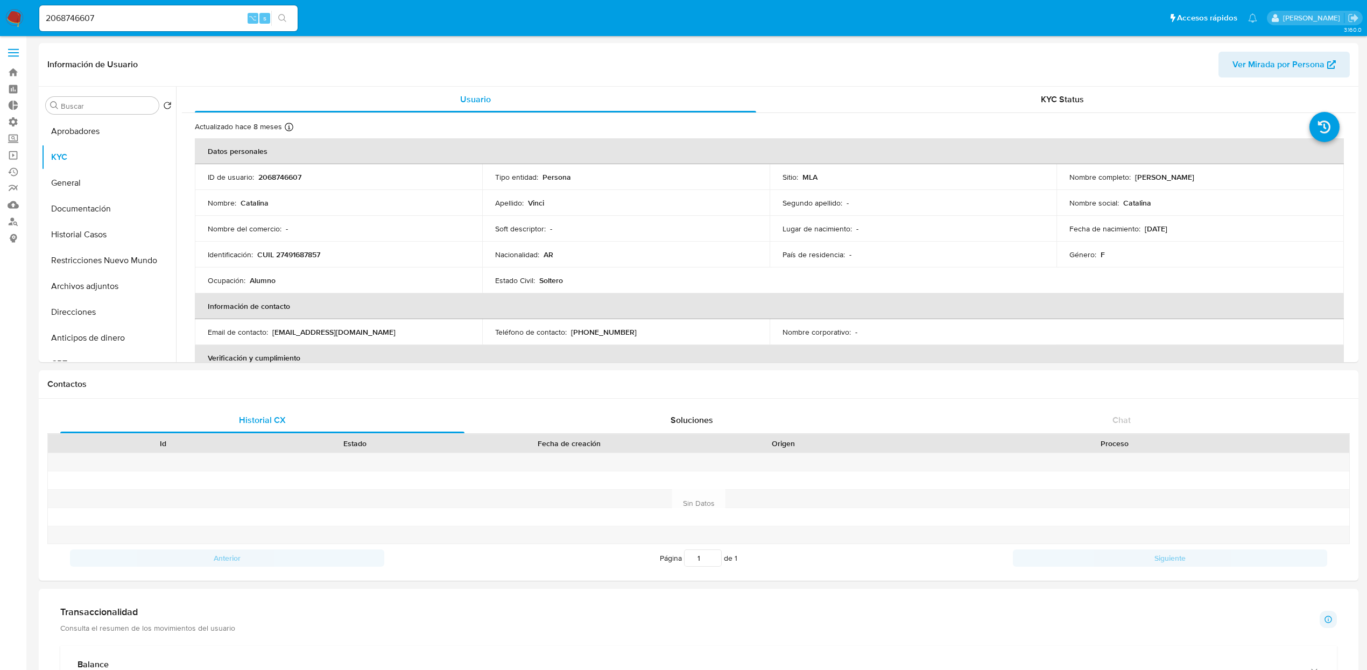
drag, startPoint x: 1130, startPoint y: 177, endPoint x: 1205, endPoint y: 177, distance: 74.8
click at [1135, 177] on div "Nombre completo : Catalina Vinci" at bounding box center [1201, 177] width 262 height 10
copy div "Catalina Vinci"
click at [94, 233] on button "Historial Casos" at bounding box center [104, 235] width 126 height 26
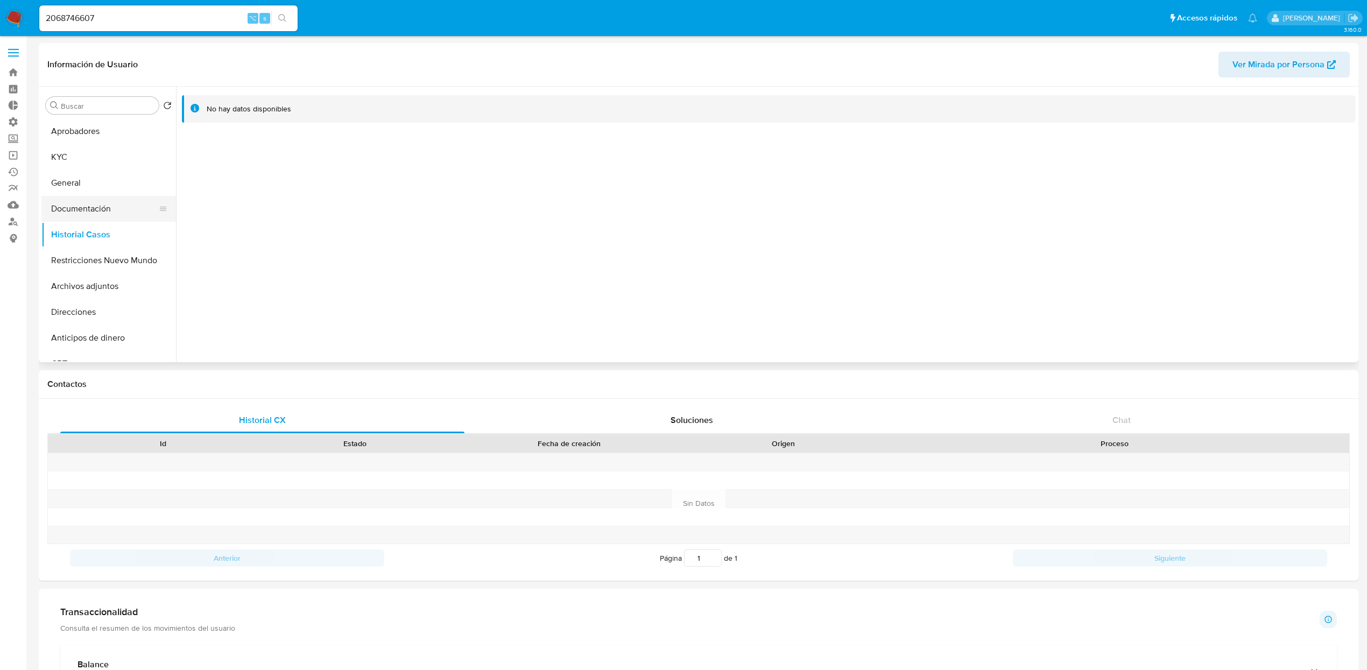
click at [93, 201] on button "Documentación" at bounding box center [104, 209] width 126 height 26
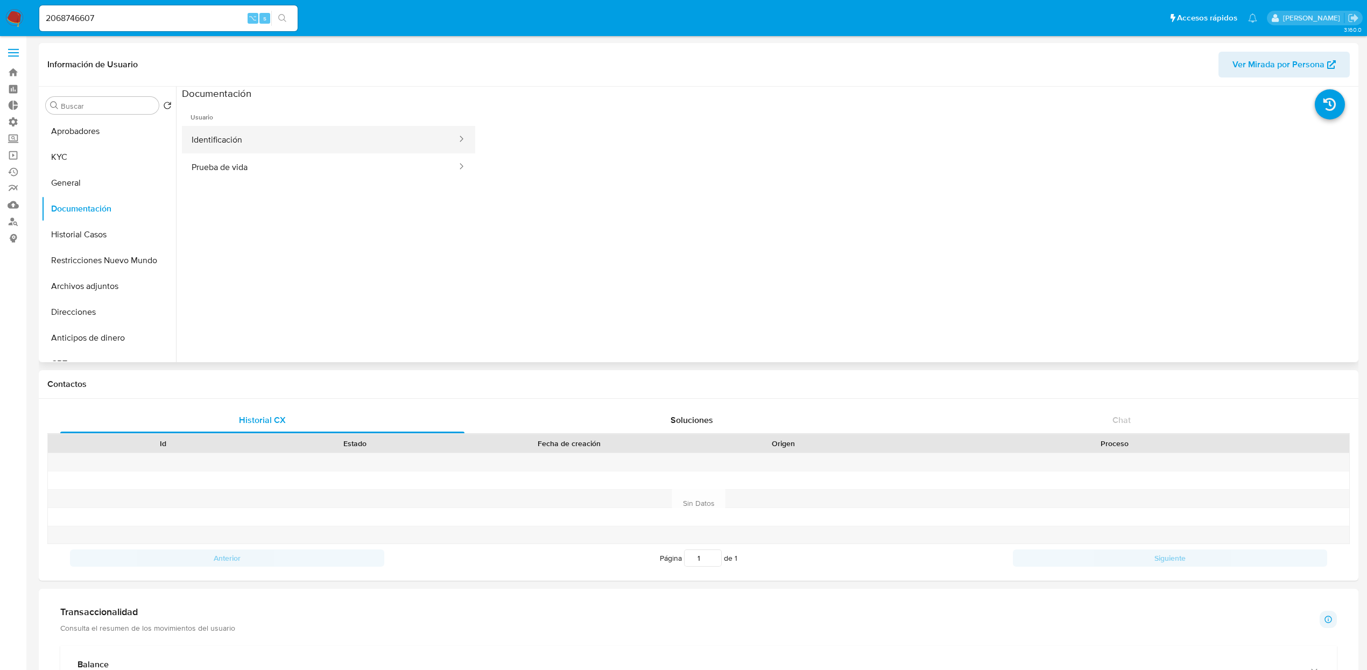
click at [272, 138] on button "Identificación" at bounding box center [320, 139] width 276 height 27
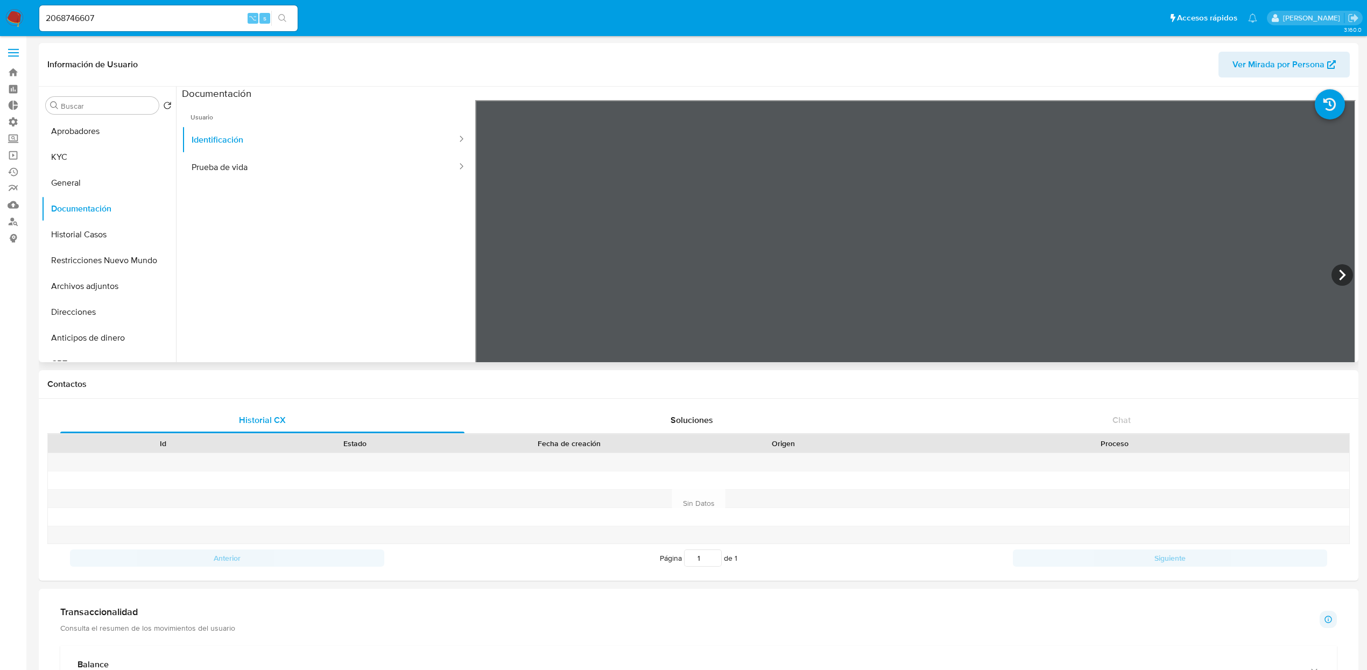
click at [266, 187] on ul "Usuario Identificación Prueba de vida" at bounding box center [328, 255] width 293 height 310
click at [266, 167] on button "Prueba de vida" at bounding box center [320, 166] width 276 height 27
click at [113, 159] on button "KYC" at bounding box center [104, 157] width 126 height 26
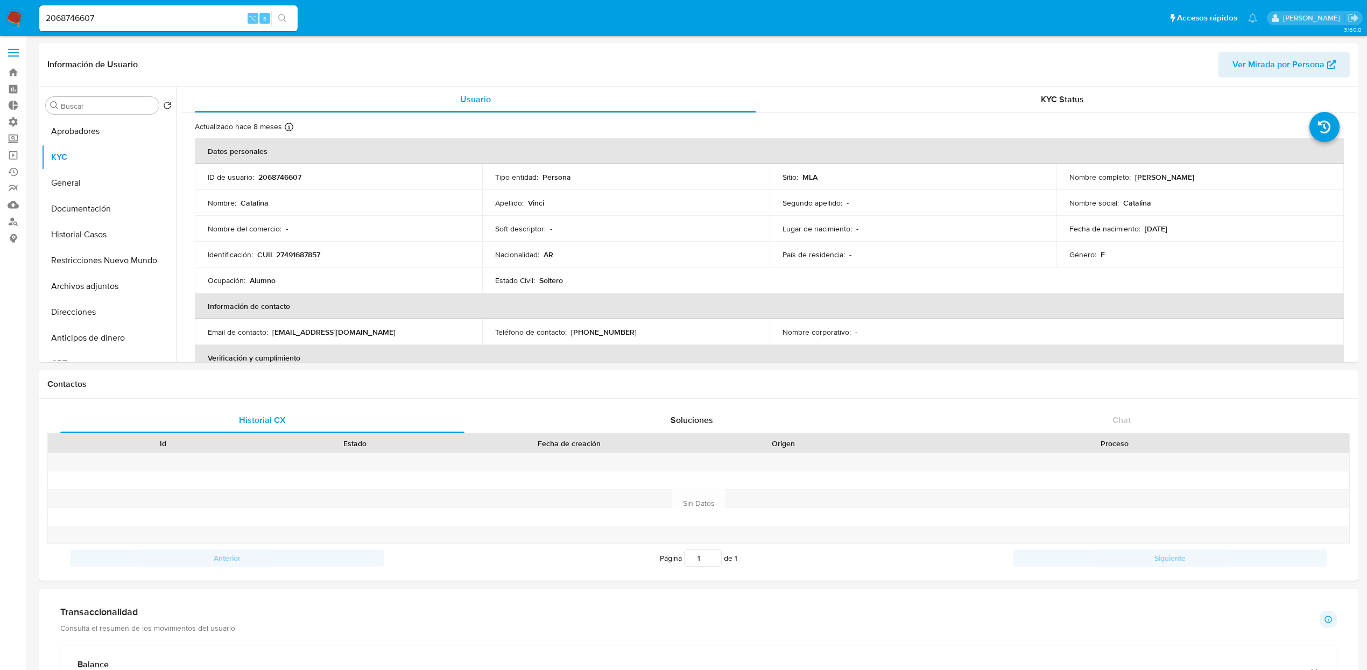
click at [213, 23] on input "2068746607" at bounding box center [168, 18] width 258 height 14
paste input "1023069640"
type input "1023069640"
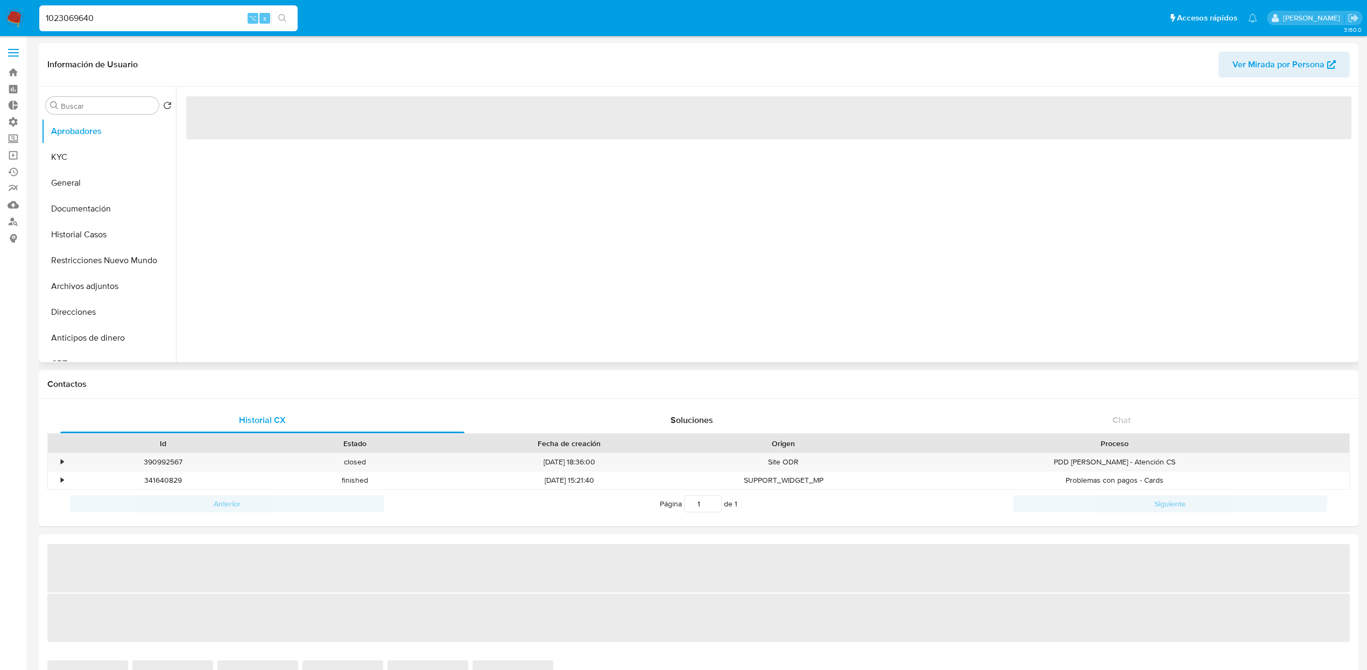
select select "10"
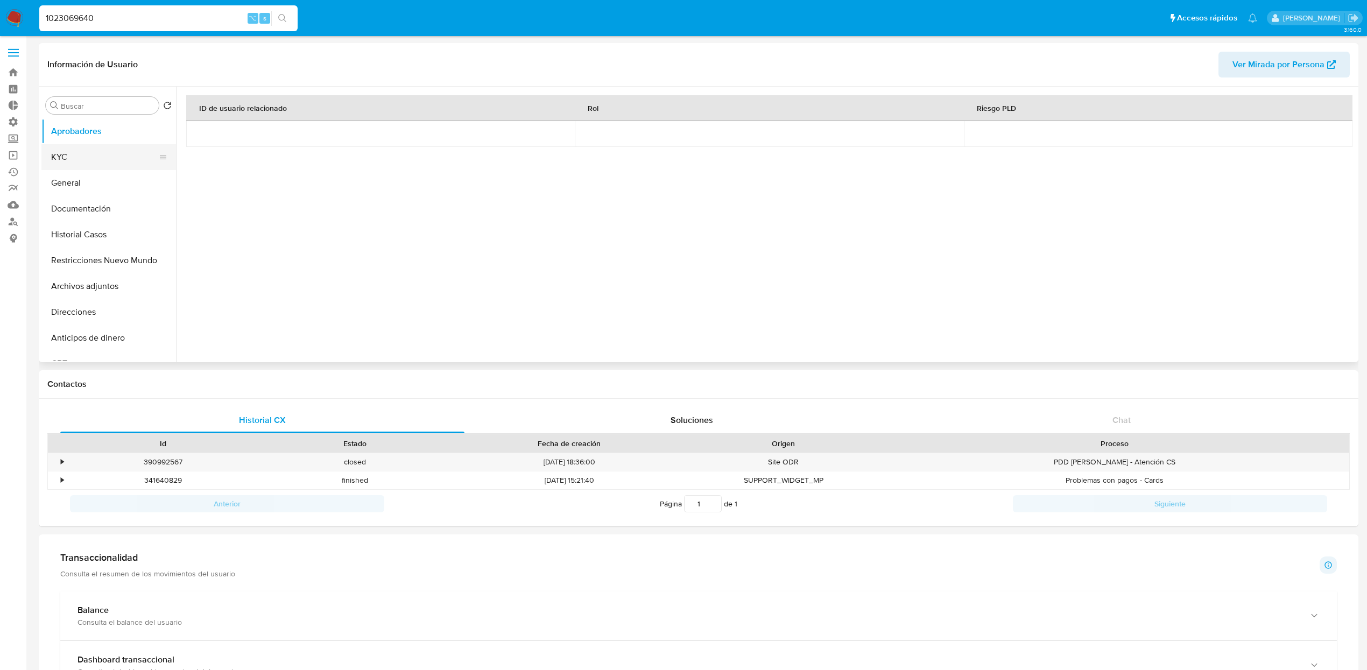
click at [57, 159] on button "KYC" at bounding box center [104, 157] width 126 height 26
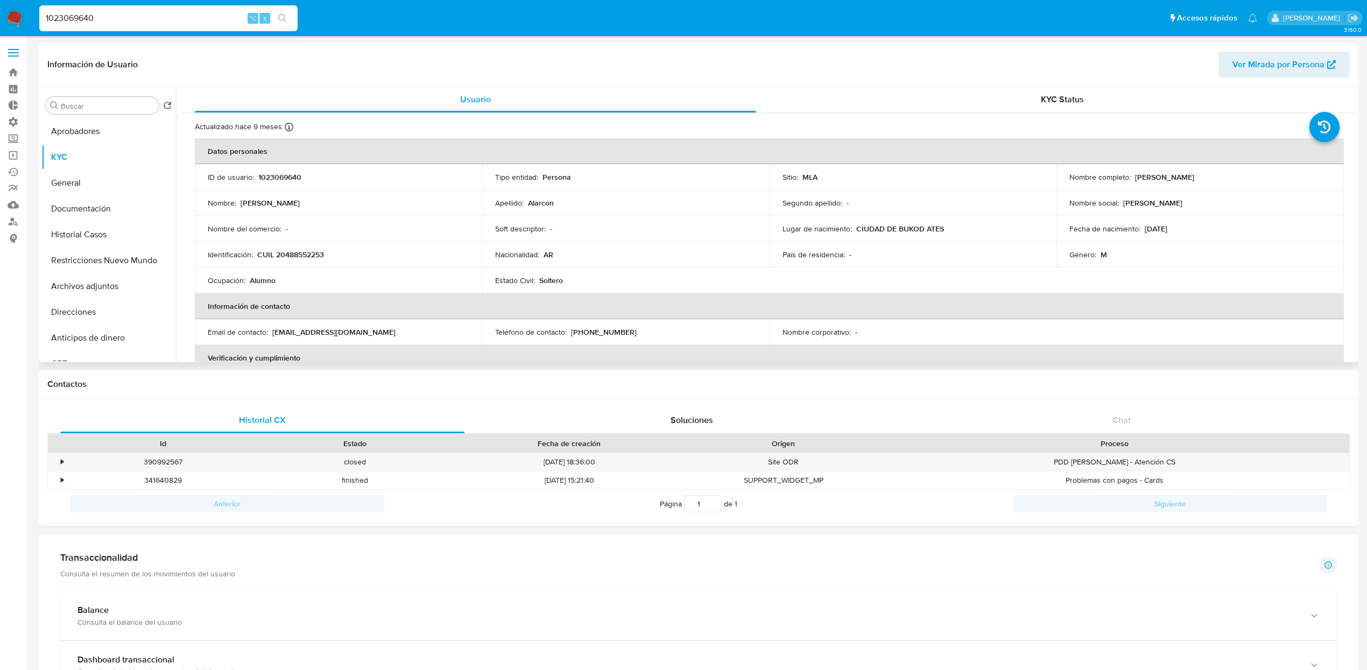
click at [1135, 178] on p "[PERSON_NAME]" at bounding box center [1164, 177] width 59 height 10
drag, startPoint x: 1135, startPoint y: 176, endPoint x: 1233, endPoint y: 188, distance: 98.7
click at [1135, 188] on td "Nombre completo : Thomas Guillermo Alarcon" at bounding box center [1200, 177] width 287 height 26
copy p "[PERSON_NAME]"
drag, startPoint x: 1183, startPoint y: 228, endPoint x: 1143, endPoint y: 230, distance: 39.9
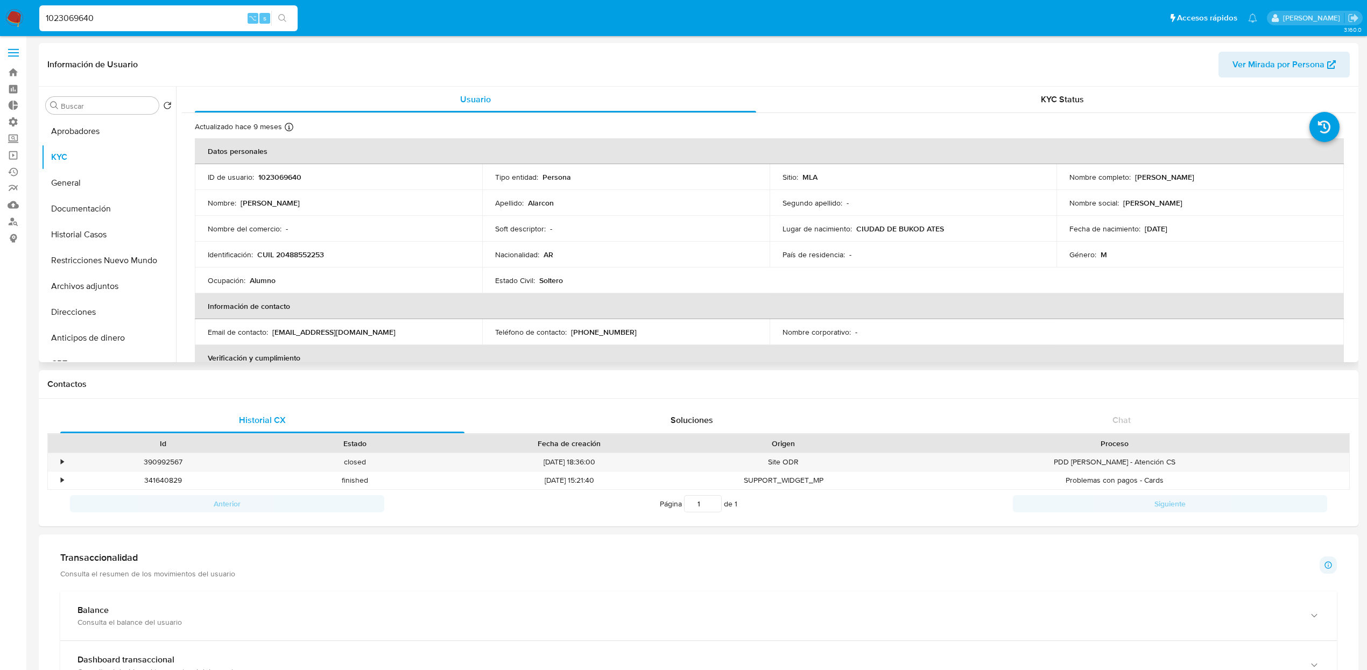
click at [1135, 230] on div "Fecha de nacimiento : 01/07/2008" at bounding box center [1201, 229] width 262 height 10
copy p "[DATE]"
drag, startPoint x: 256, startPoint y: 256, endPoint x: 351, endPoint y: 259, distance: 94.8
click at [351, 259] on div "Identificación : CUIL 20488552253" at bounding box center [339, 255] width 262 height 10
copy div "CUIL 20488552253"
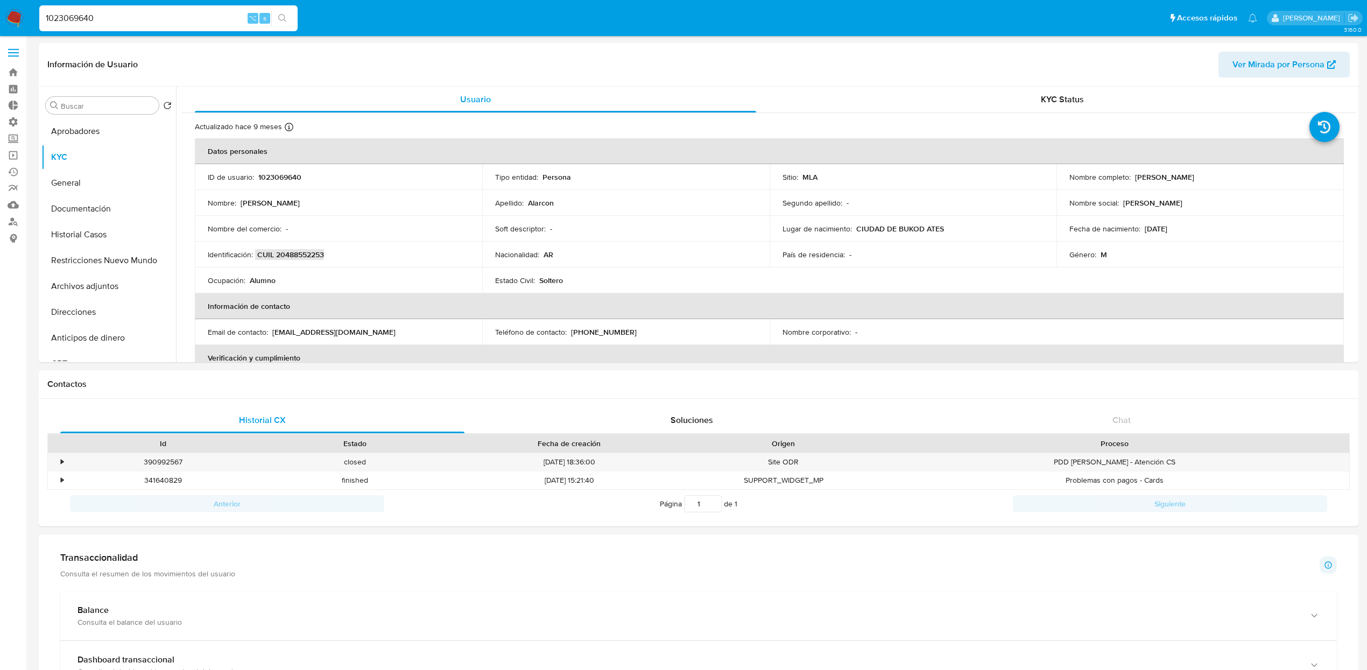
scroll to position [558, 0]
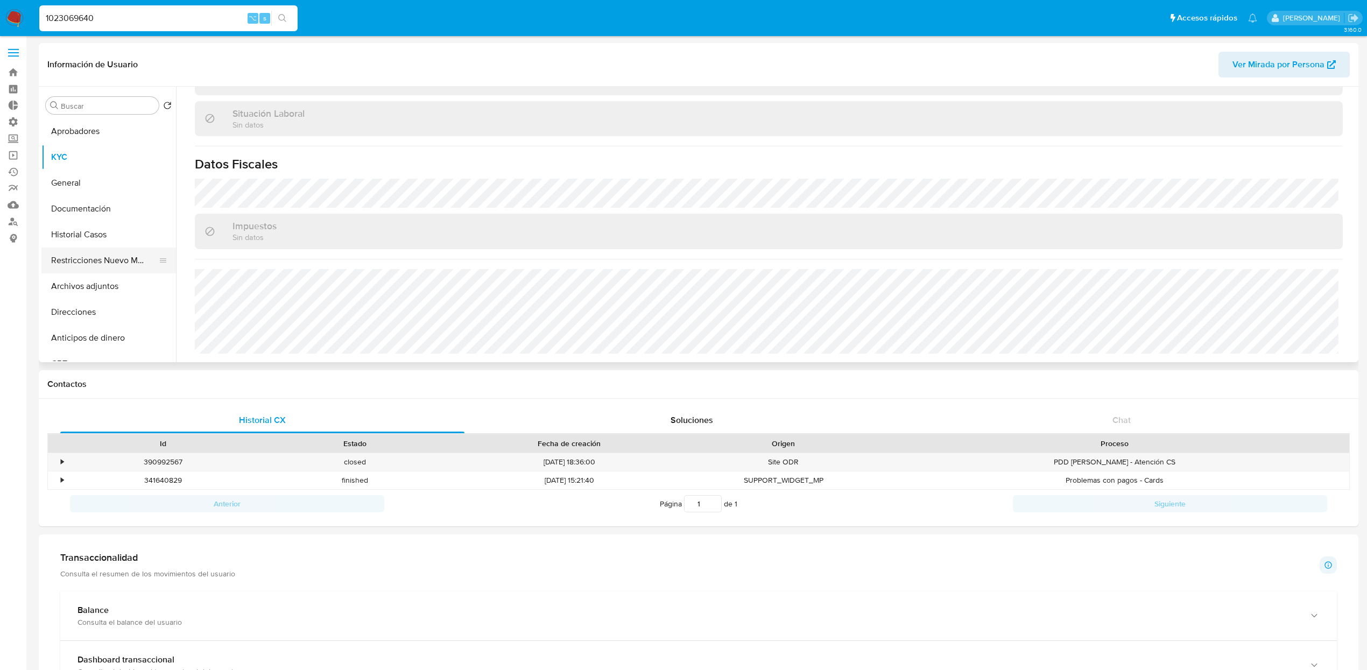
click at [110, 259] on button "Restricciones Nuevo Mundo" at bounding box center [104, 261] width 126 height 26
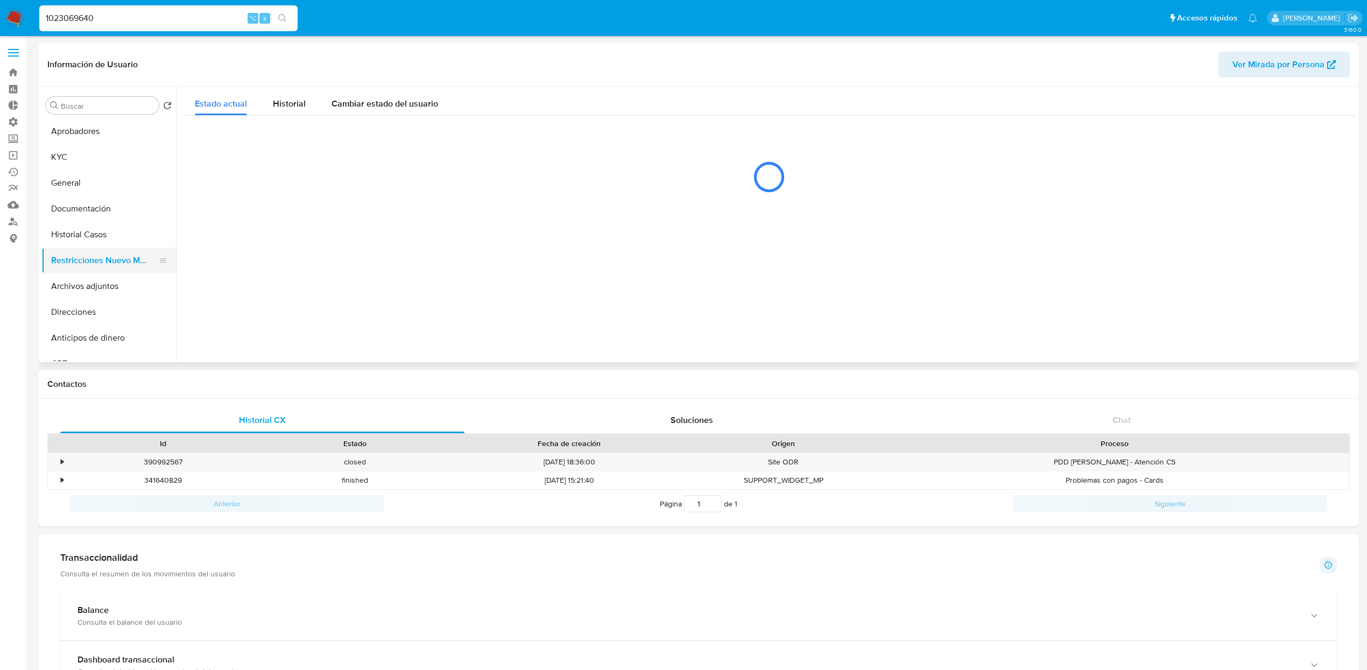
scroll to position [0, 0]
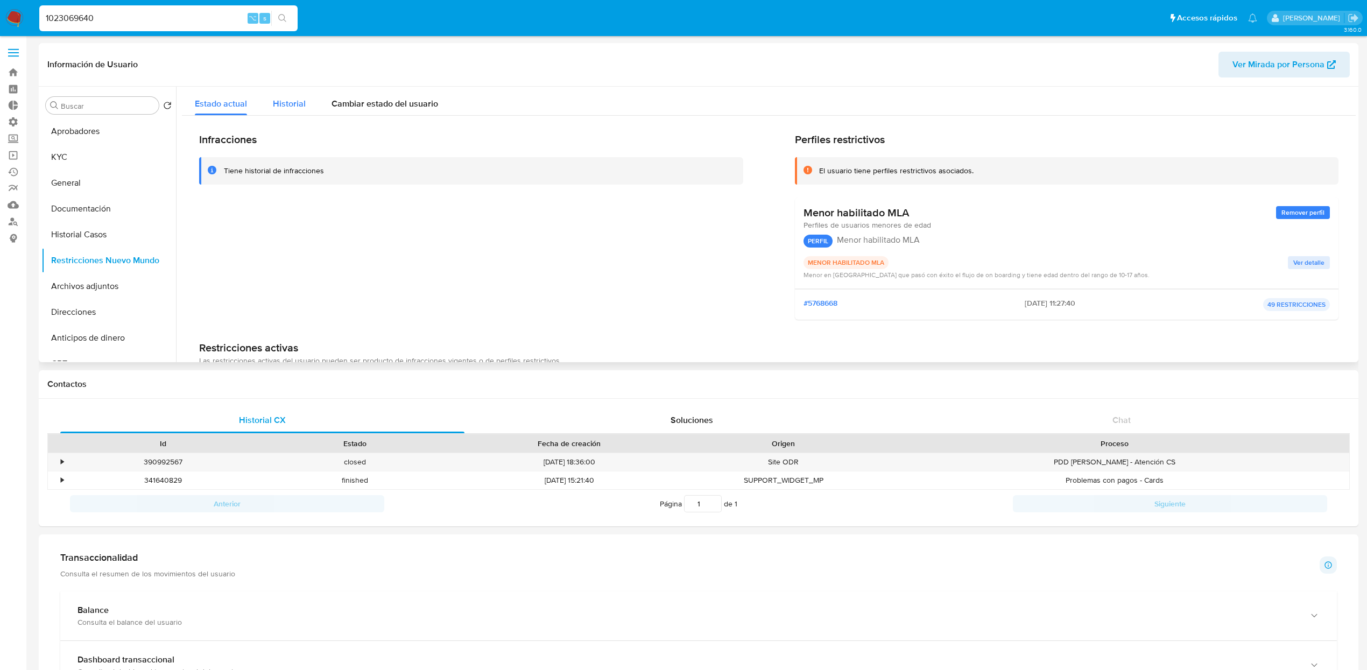
click at [271, 106] on button "Historial" at bounding box center [289, 101] width 59 height 29
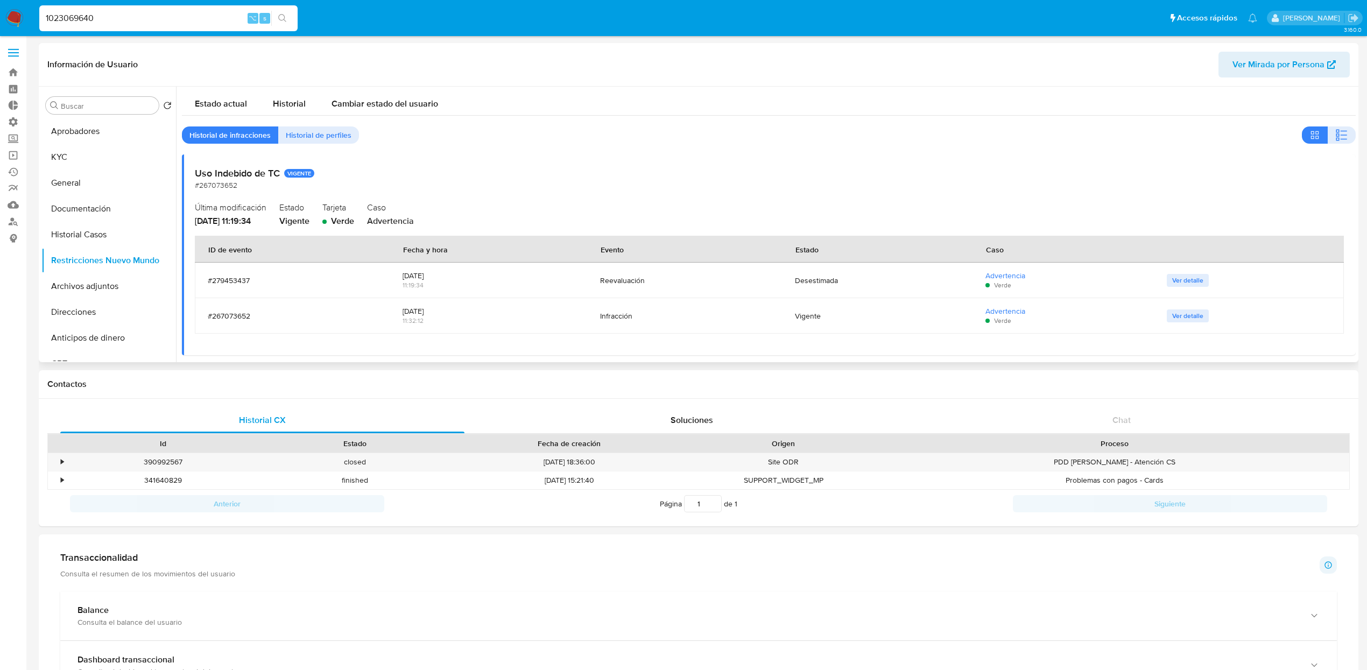
drag, startPoint x: 208, startPoint y: 175, endPoint x: 280, endPoint y: 175, distance: 72.1
click at [280, 175] on h2 "Uso Indebido de TC VIGENTE" at bounding box center [769, 173] width 1148 height 12
click at [103, 233] on button "Historial Casos" at bounding box center [104, 235] width 126 height 26
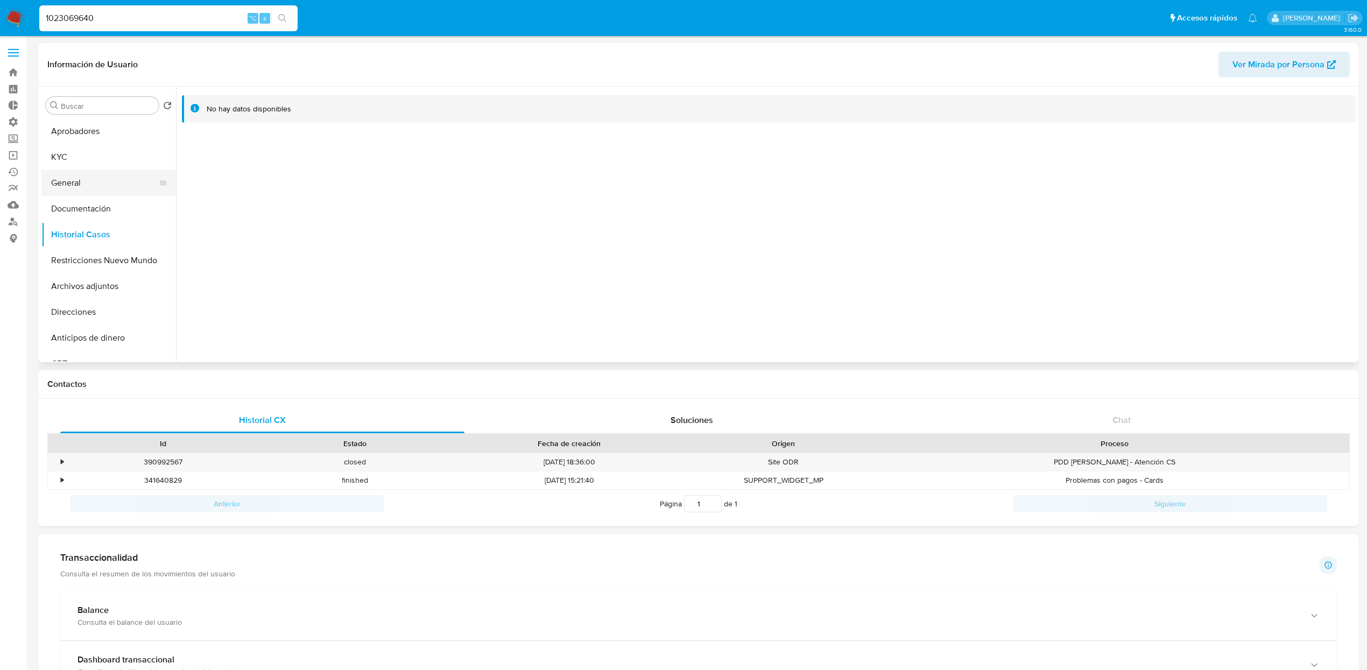
click at [78, 185] on button "General" at bounding box center [104, 183] width 126 height 26
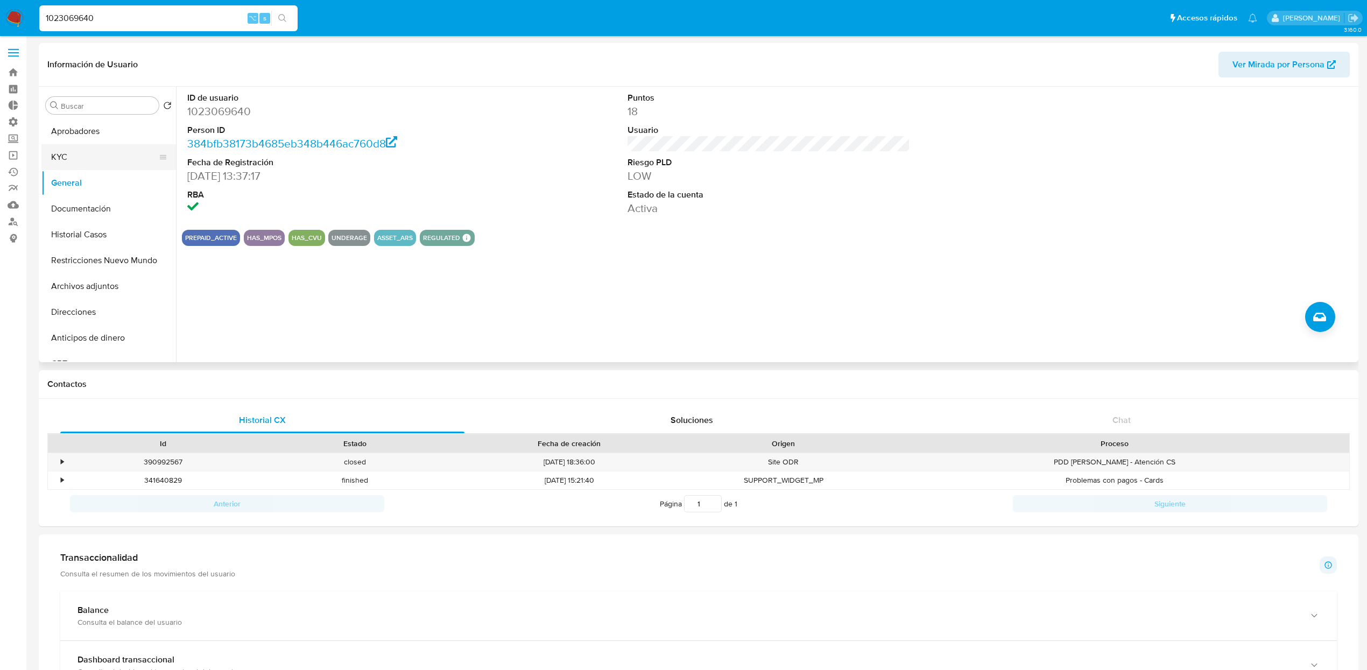
click at [55, 158] on button "KYC" at bounding box center [104, 157] width 126 height 26
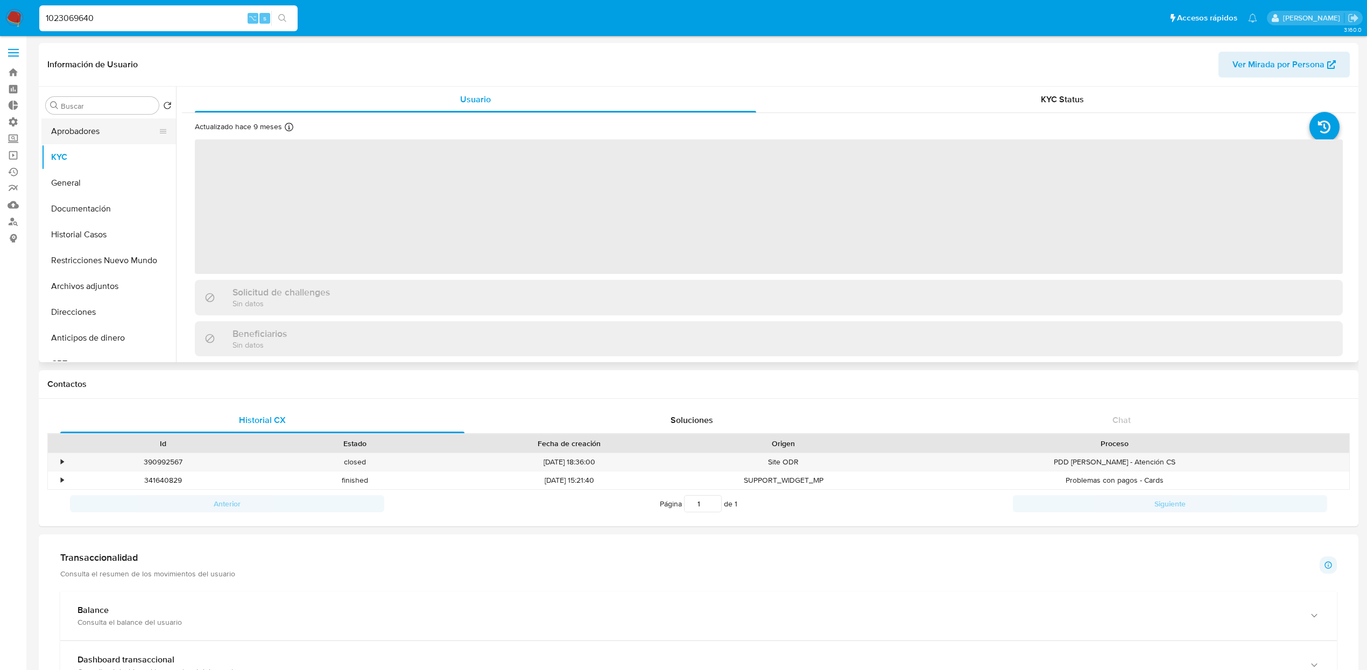
click at [104, 132] on button "Aprobadores" at bounding box center [104, 131] width 126 height 26
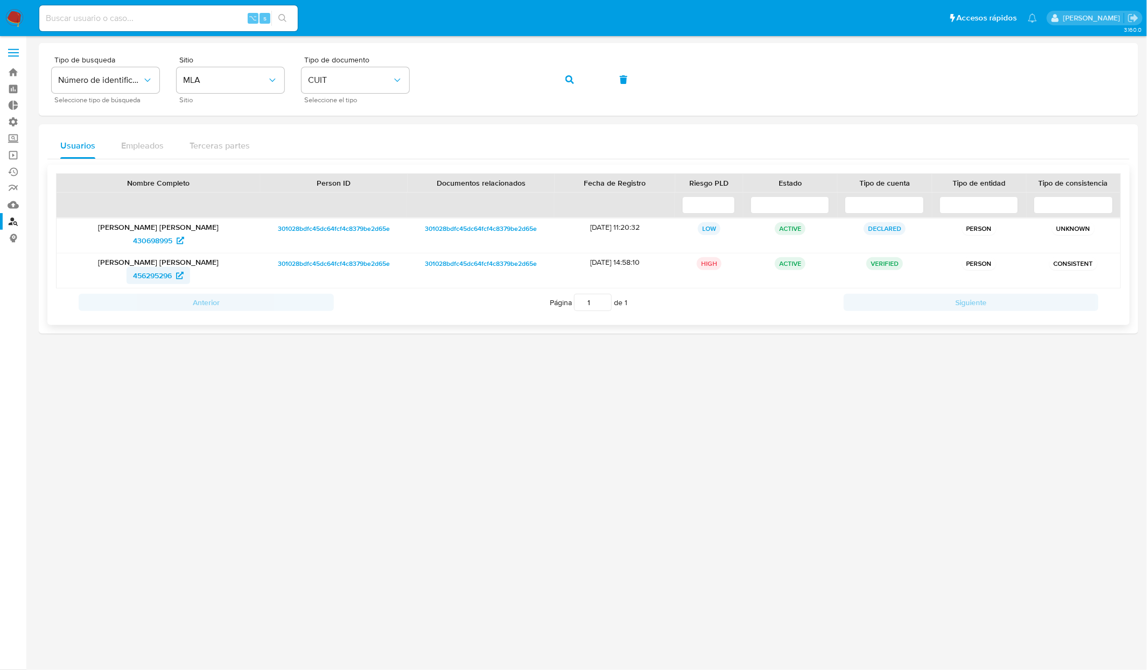
click at [156, 280] on span "456295296" at bounding box center [152, 275] width 39 height 17
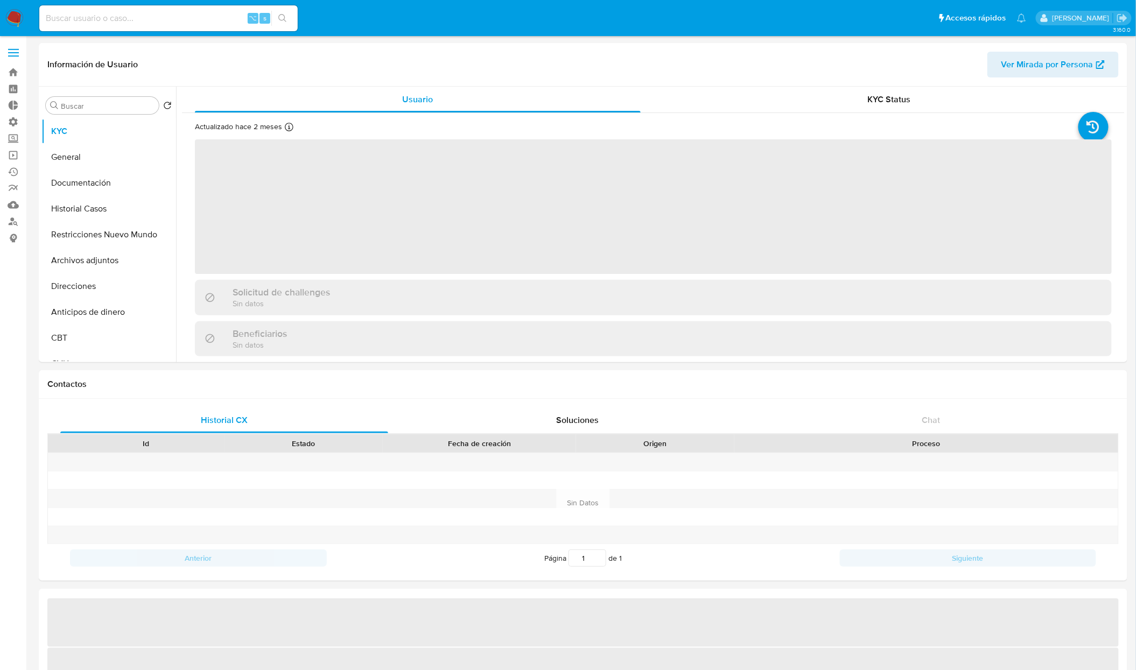
select select "10"
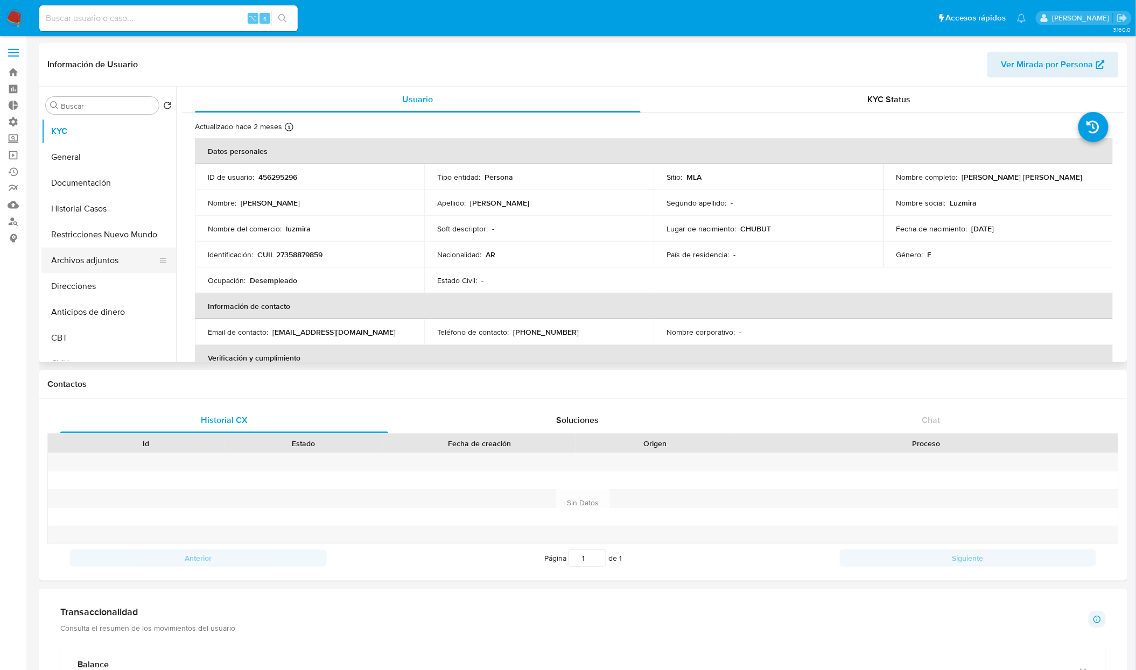
click at [102, 269] on button "Archivos adjuntos" at bounding box center [104, 261] width 126 height 26
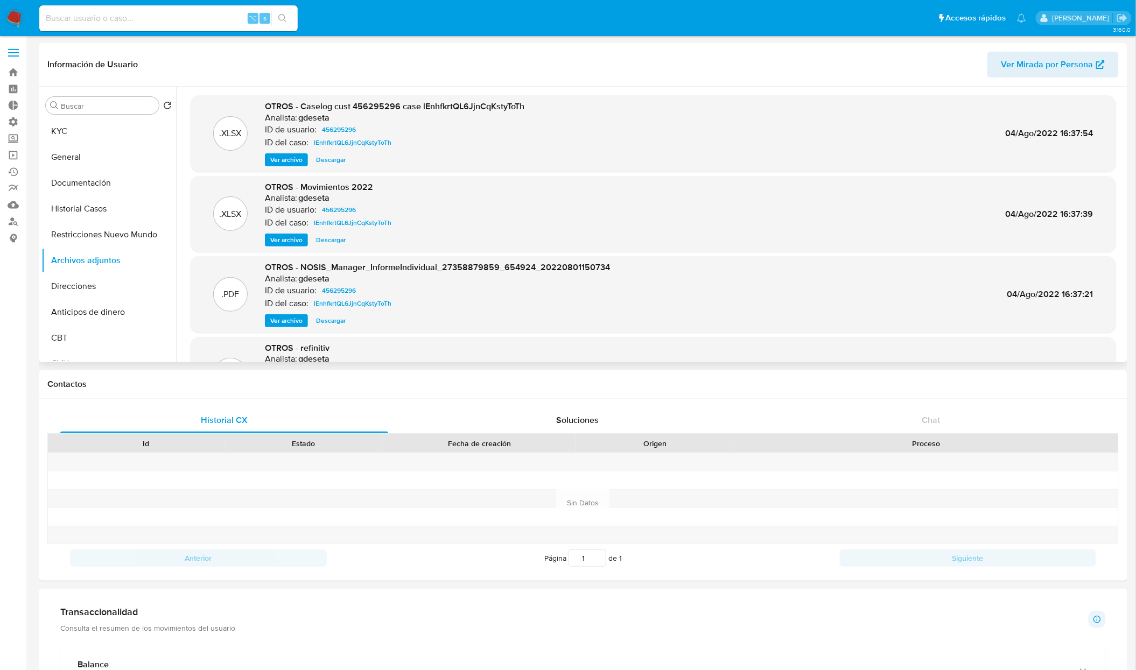
click at [293, 159] on span "Ver archivo" at bounding box center [286, 159] width 32 height 11
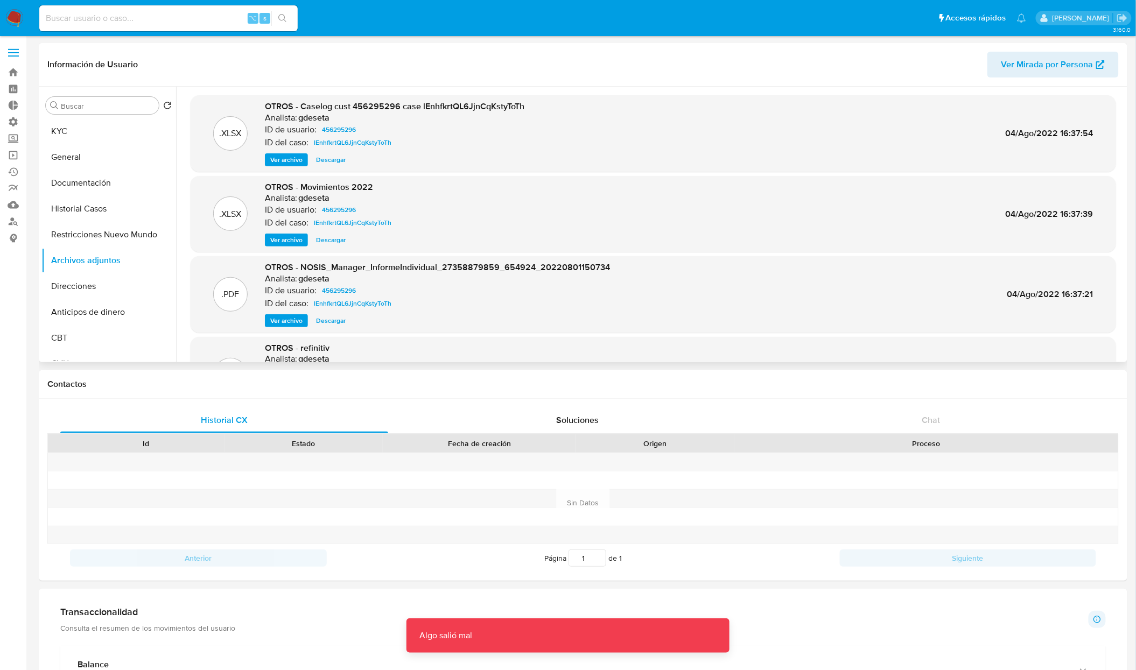
click at [331, 151] on div "OTROS - Caselog cust 456295296 case lEnhfkrtQL6JjnCqKstyToTh Analista: gdeseta …" at bounding box center [394, 134] width 259 height 66
click at [331, 163] on span "Descargar" at bounding box center [331, 159] width 30 height 11
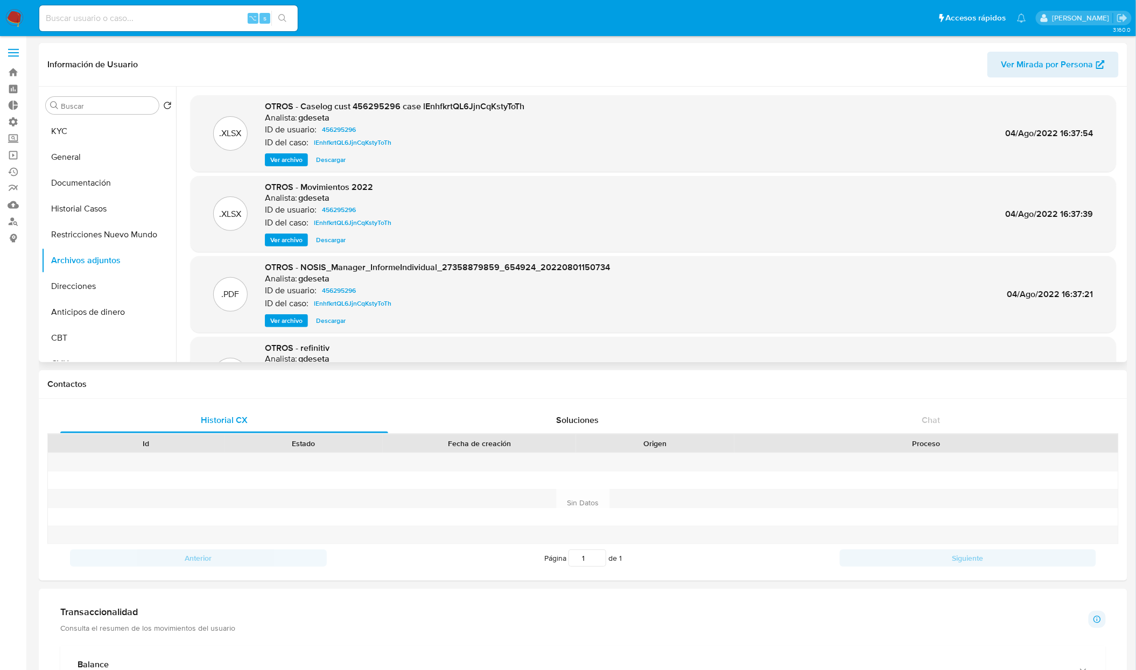
click at [853, 134] on div ".XLSX OTROS - Caselog cust 456295296 case lEnhfkrtQL6JjnCqKstyToTh Analista: gd…" at bounding box center [653, 134] width 915 height 66
click at [360, 140] on span "lEnhfkrtQL6JjnCqKstyToTh" at bounding box center [353, 142] width 78 height 13
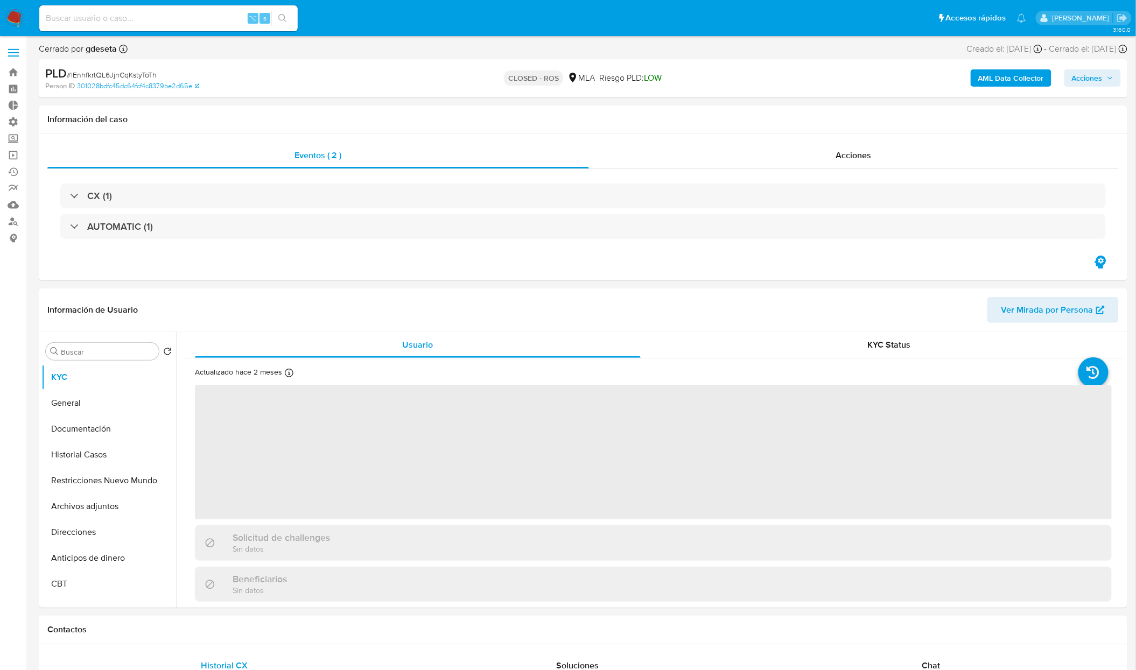
select select "10"
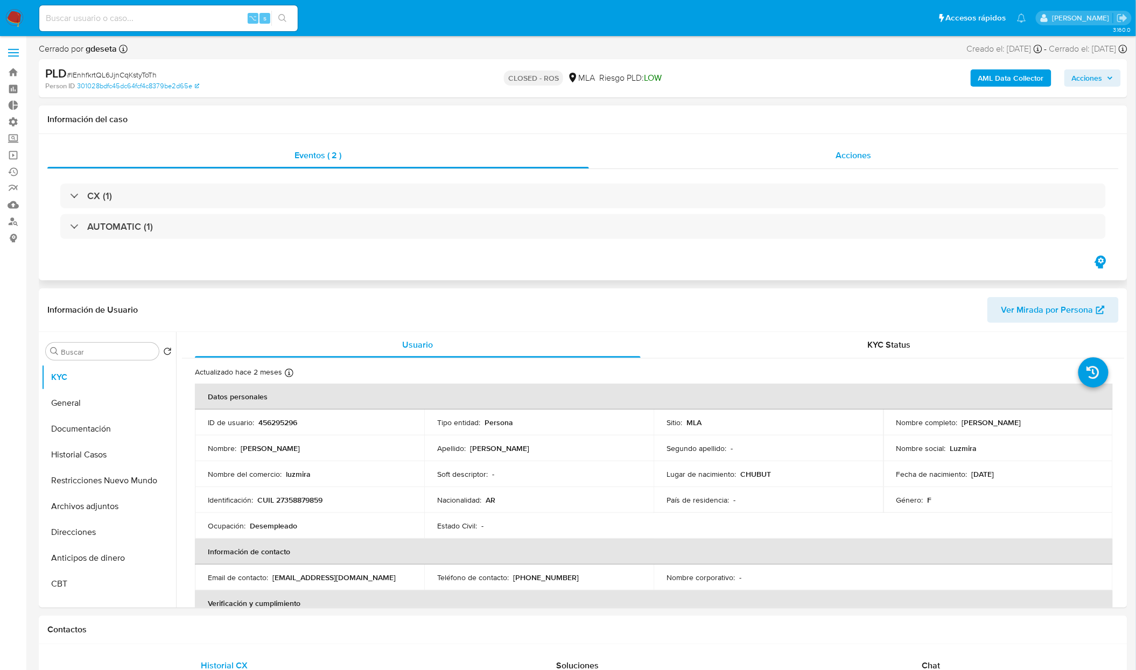
click at [882, 149] on div "Acciones" at bounding box center [854, 156] width 530 height 26
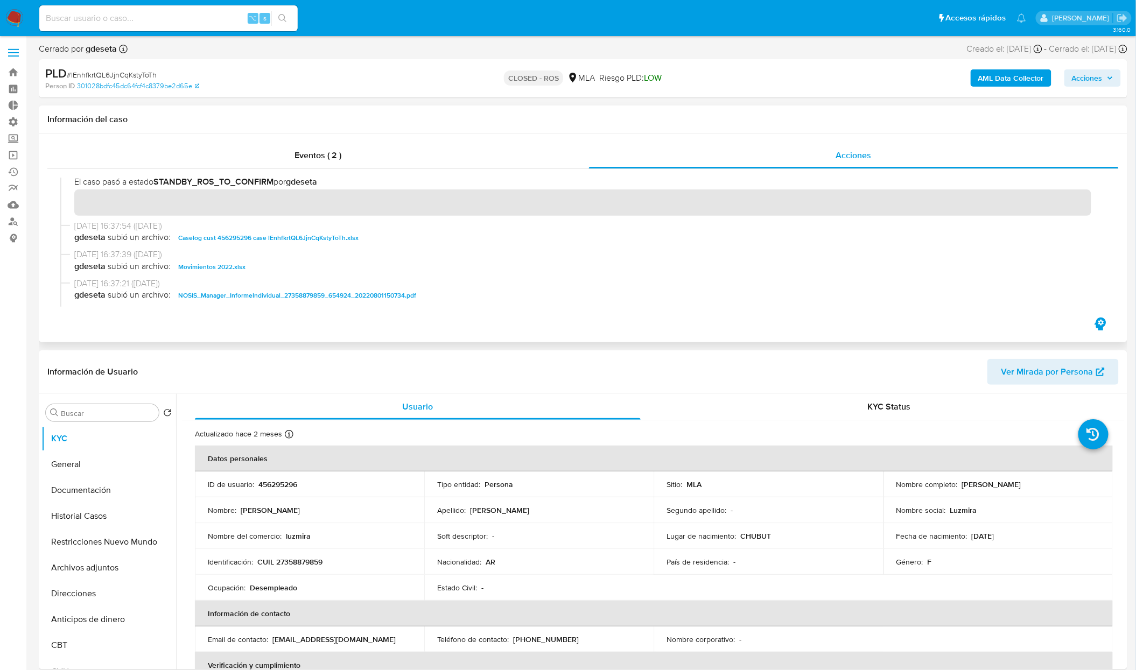
scroll to position [486, 0]
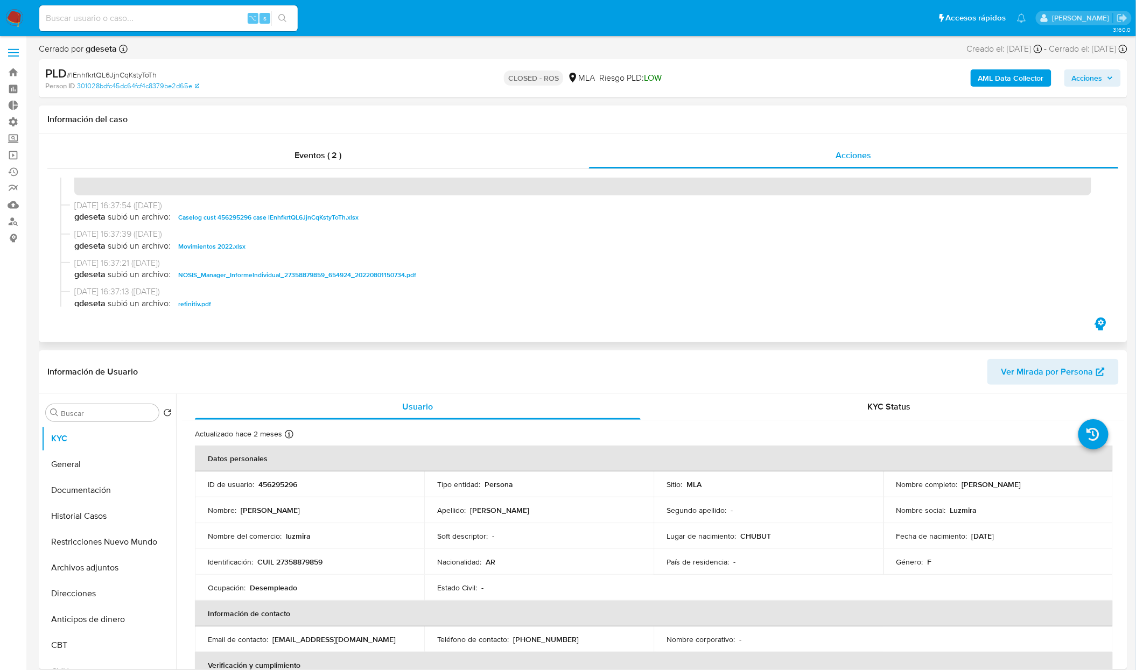
click at [266, 218] on span "Caselog cust 456295296 case lEnhfkrtQL6JjnCqKstyToTh.xlsx" at bounding box center [268, 217] width 180 height 13
click at [95, 558] on button "Archivos adjuntos" at bounding box center [104, 568] width 126 height 26
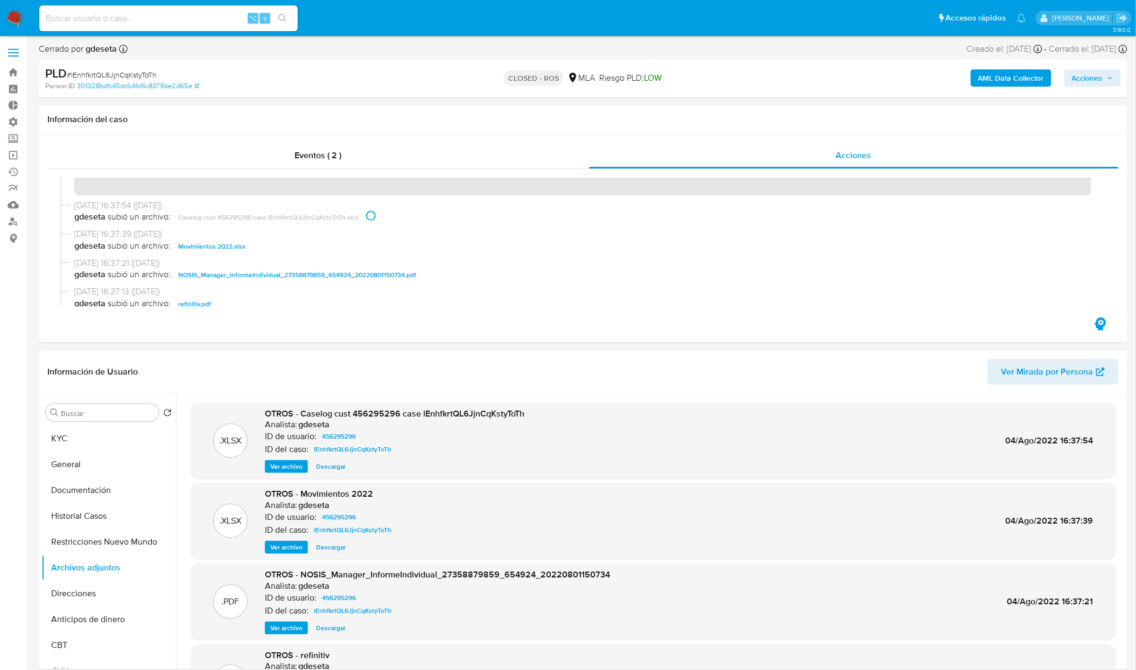
click at [291, 552] on span "Ver archivo" at bounding box center [286, 547] width 32 height 11
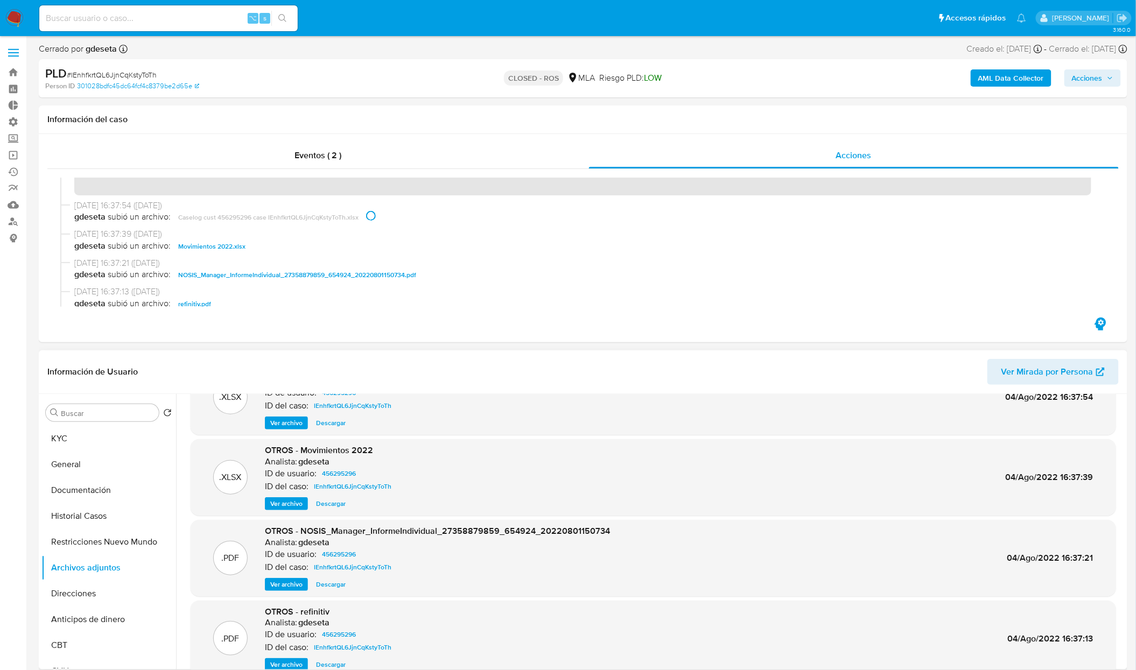
scroll to position [60, 0]
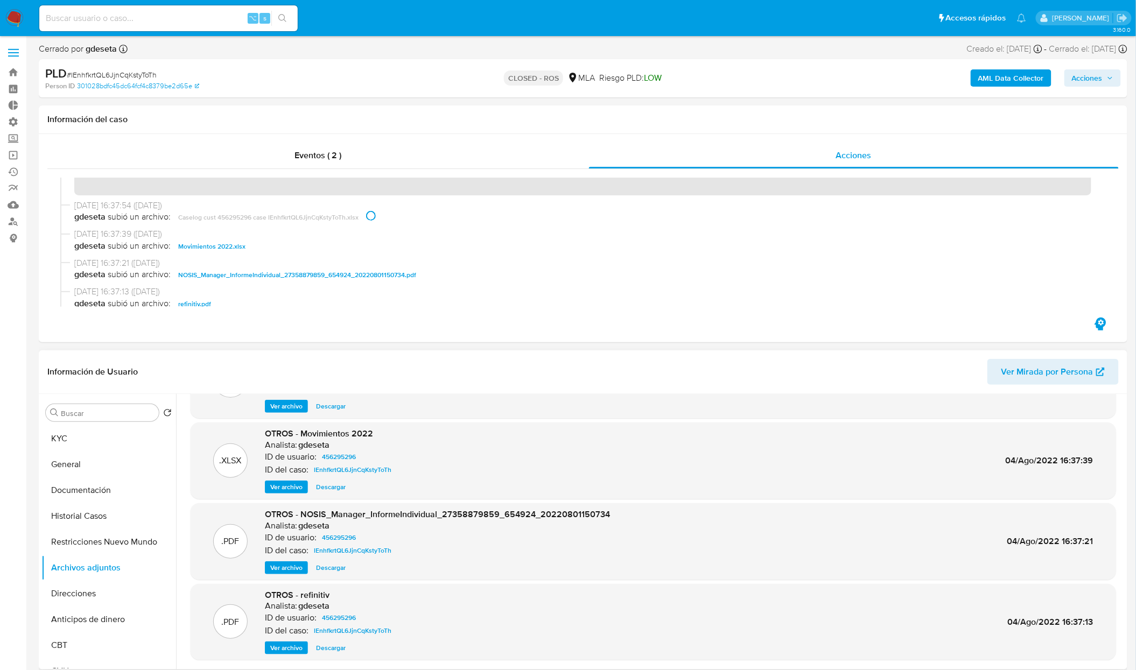
click at [330, 491] on span "Descargar" at bounding box center [331, 487] width 30 height 11
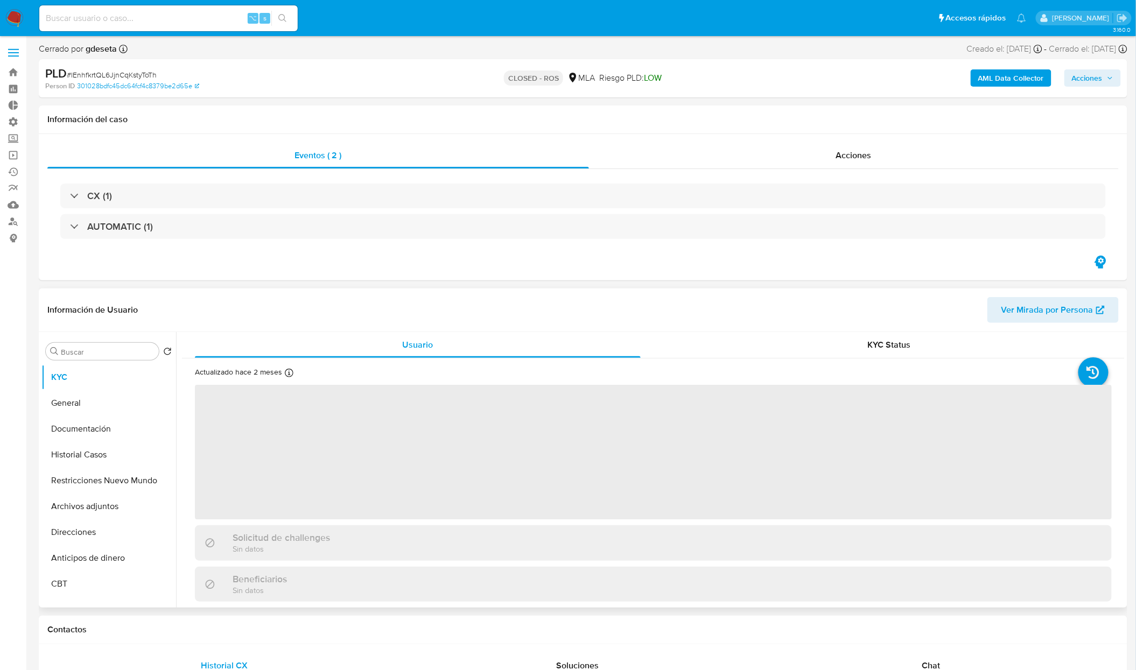
select select "10"
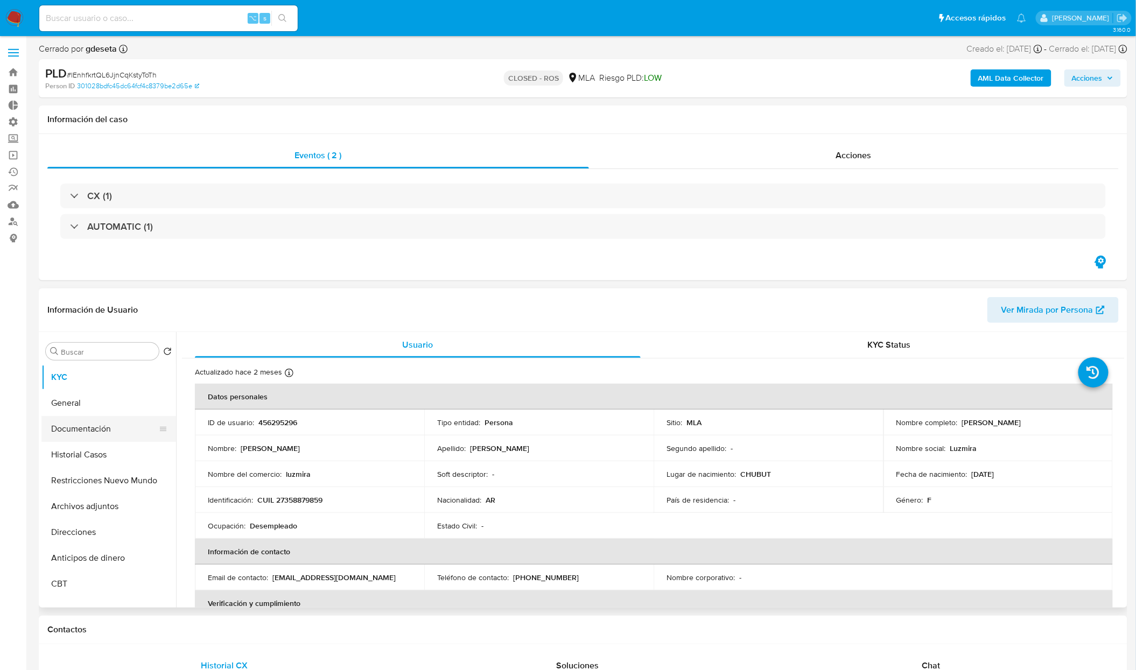
click at [96, 435] on button "Documentación" at bounding box center [104, 429] width 126 height 26
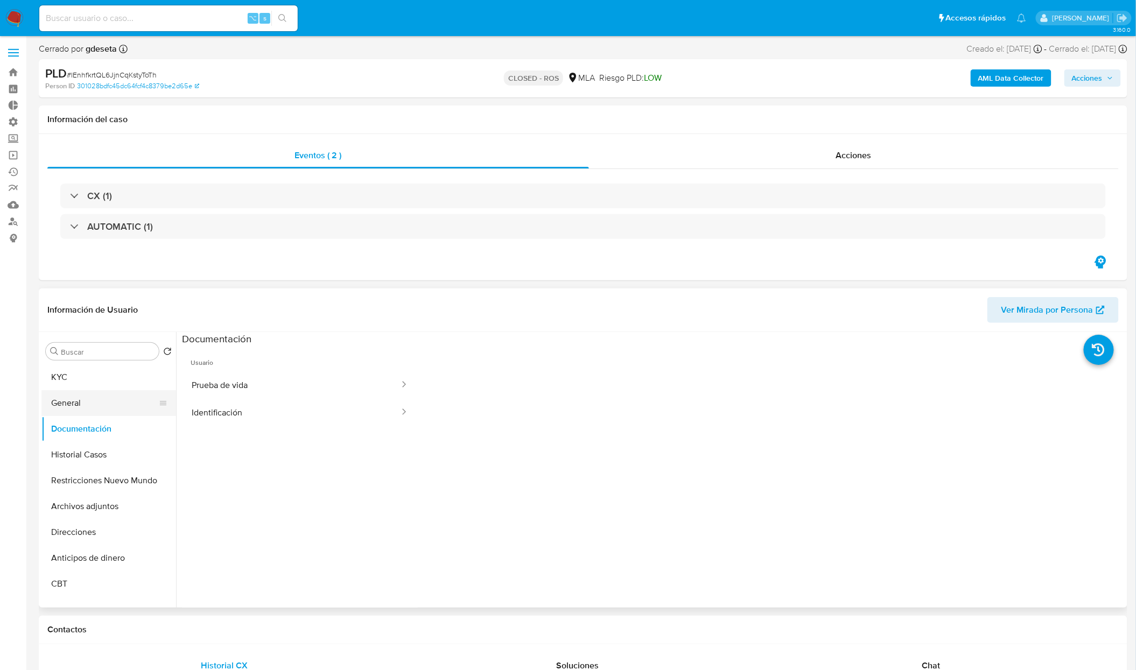
click at [77, 408] on button "General" at bounding box center [104, 403] width 126 height 26
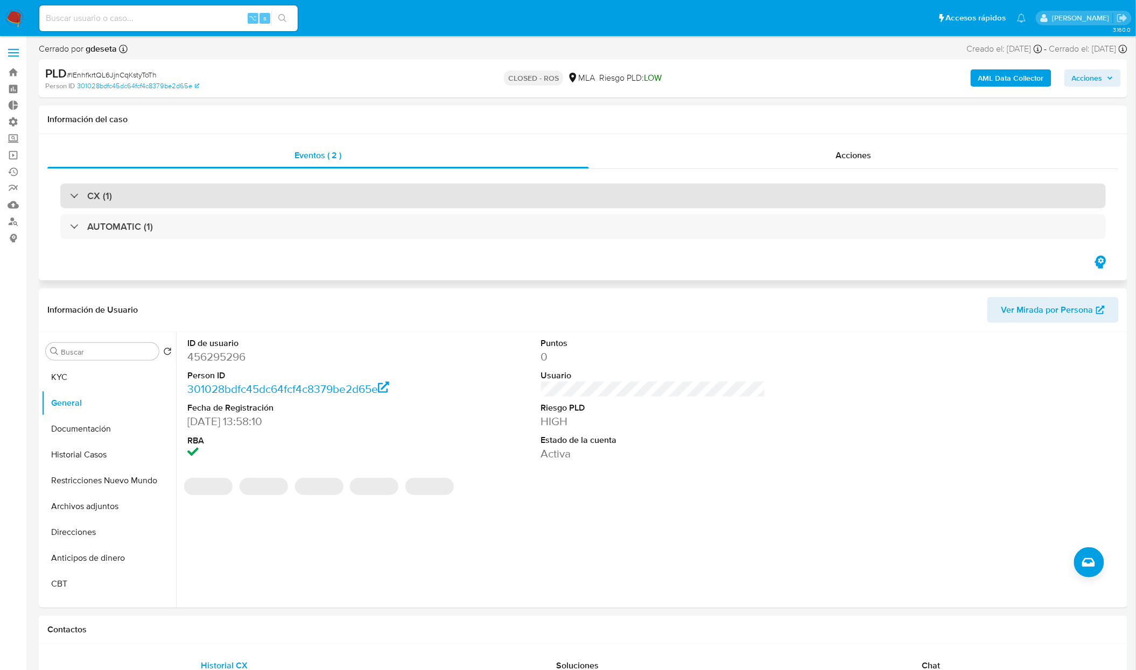
click at [91, 200] on h3 "CX (1)" at bounding box center [99, 196] width 25 height 12
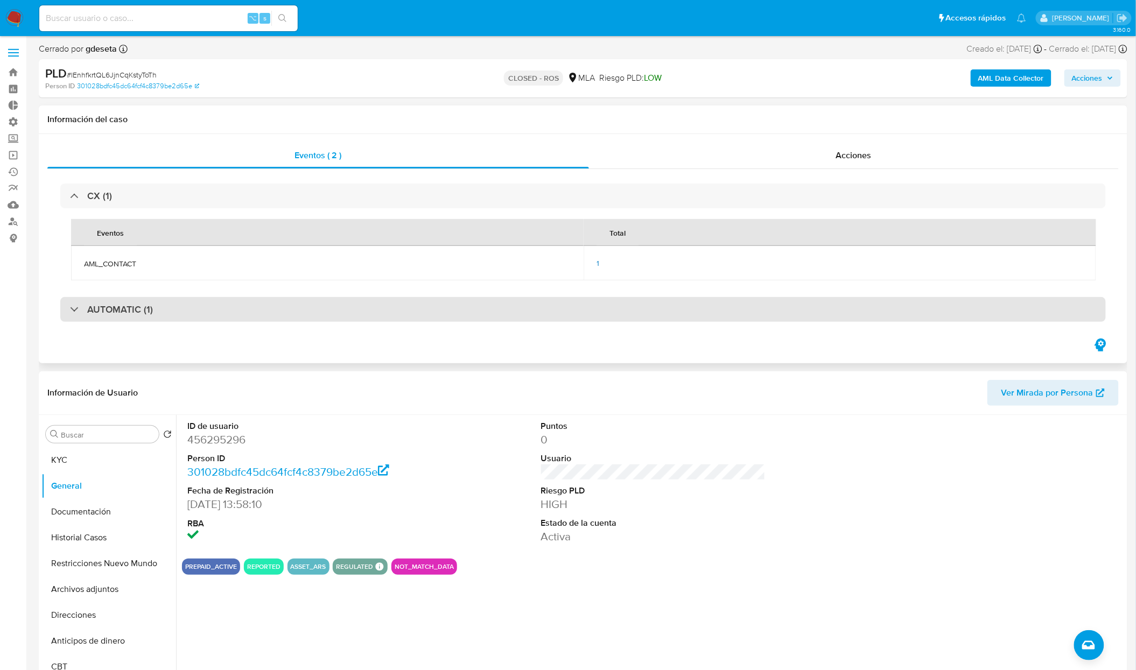
click at [154, 313] on div "AUTOMATIC (1)" at bounding box center [582, 309] width 1045 height 25
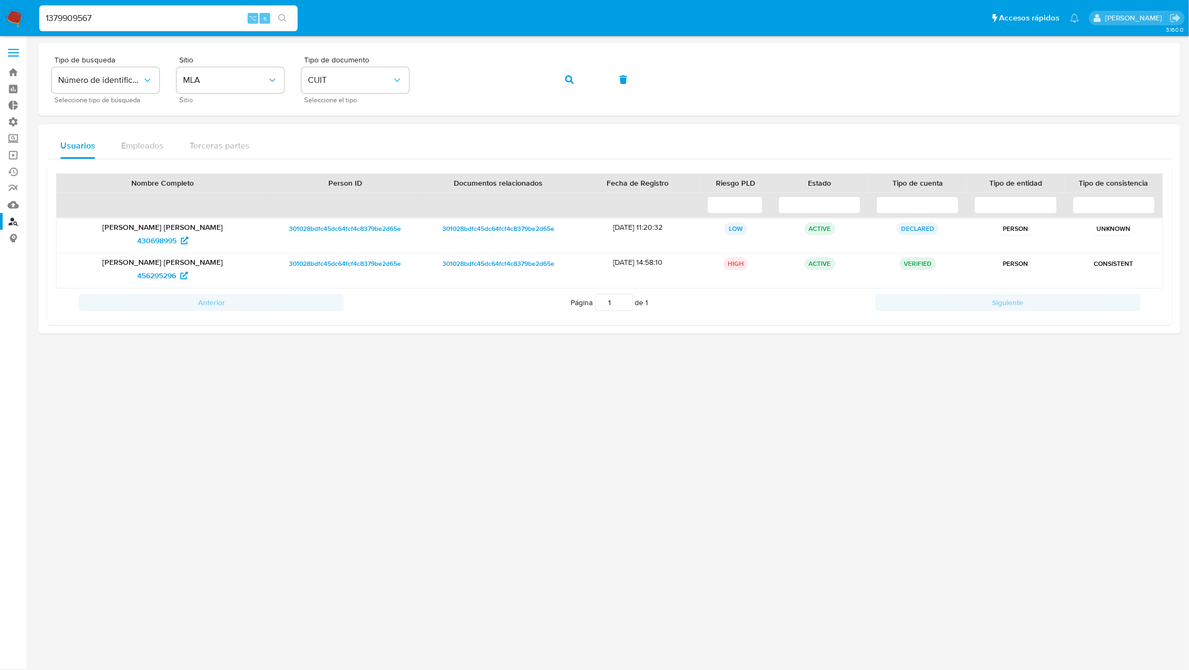
type input "1379909567"
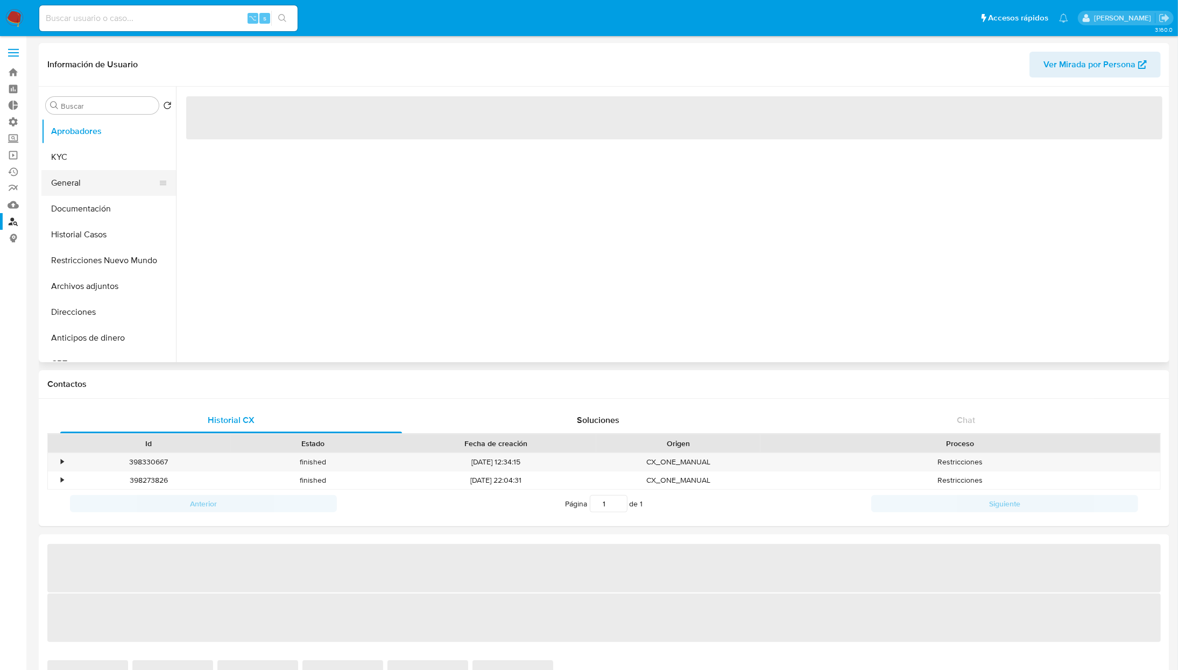
click at [89, 194] on button "General" at bounding box center [104, 183] width 126 height 26
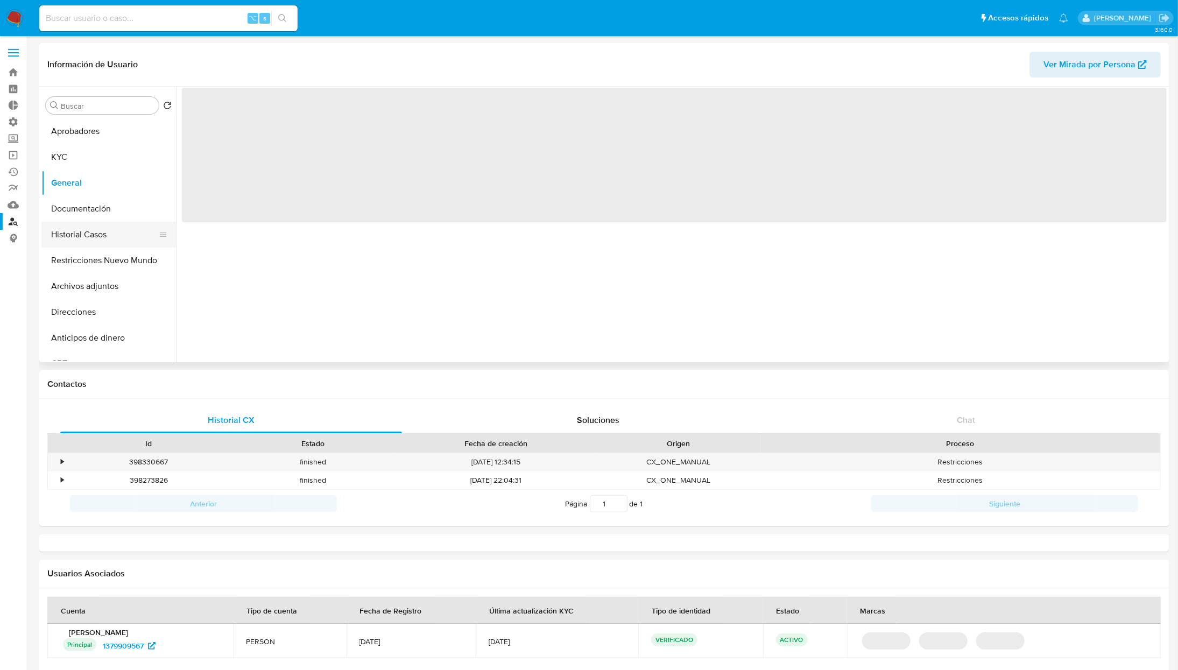
click at [113, 234] on button "Historial Casos" at bounding box center [104, 235] width 126 height 26
select select "10"
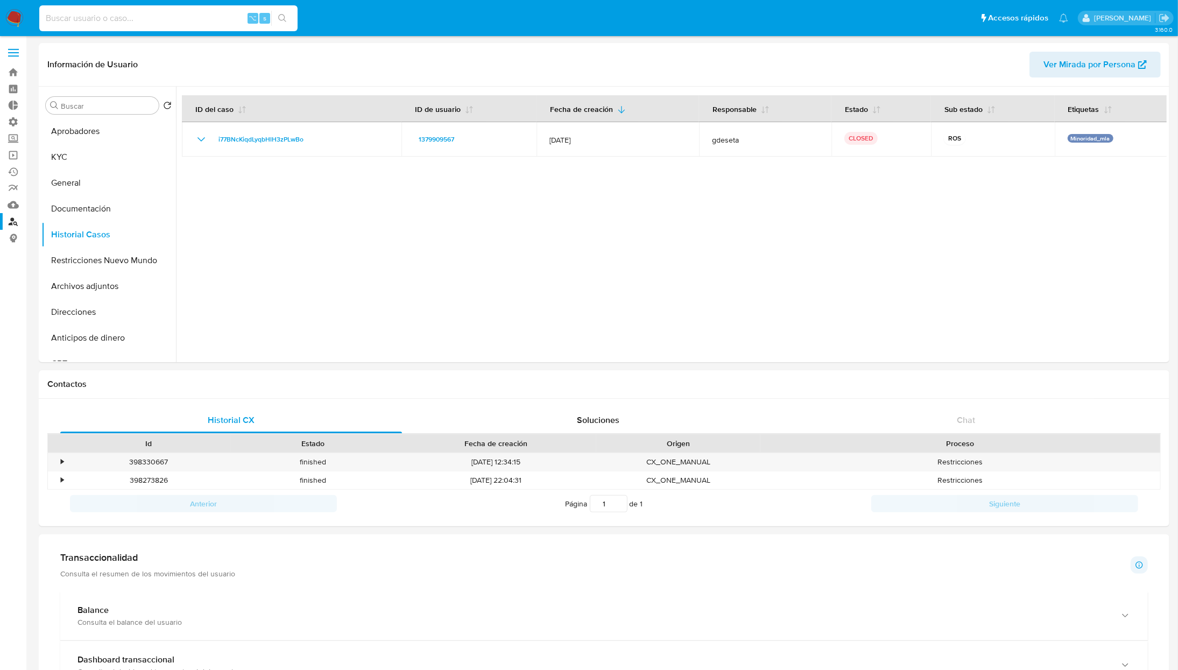
click at [172, 22] on input at bounding box center [168, 18] width 258 height 14
paste input "1184202489"
type input "1184202489"
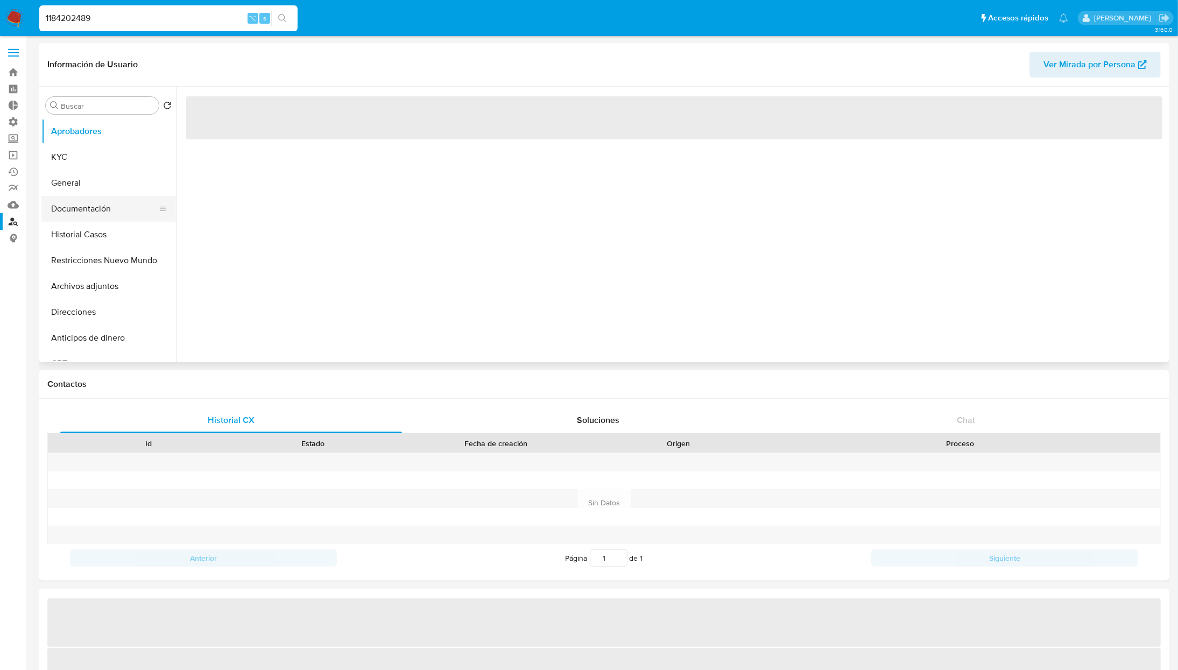
click at [89, 213] on button "Documentación" at bounding box center [104, 209] width 126 height 26
select select "10"
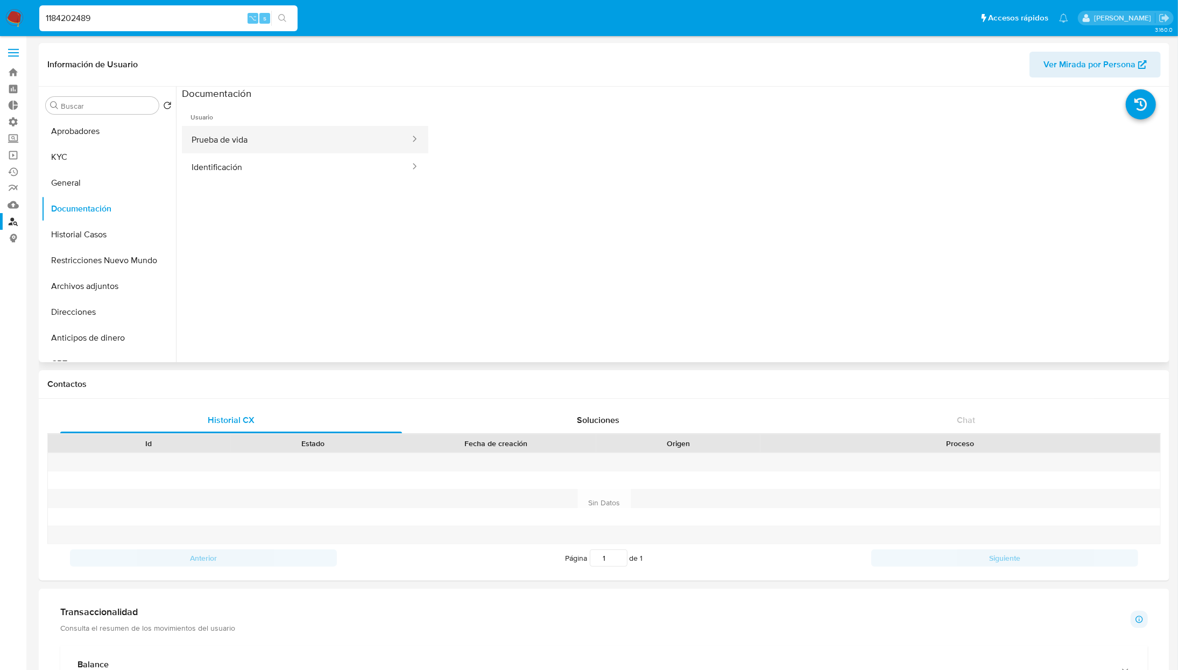
click at [311, 143] on button "Prueba de vida" at bounding box center [296, 139] width 229 height 27
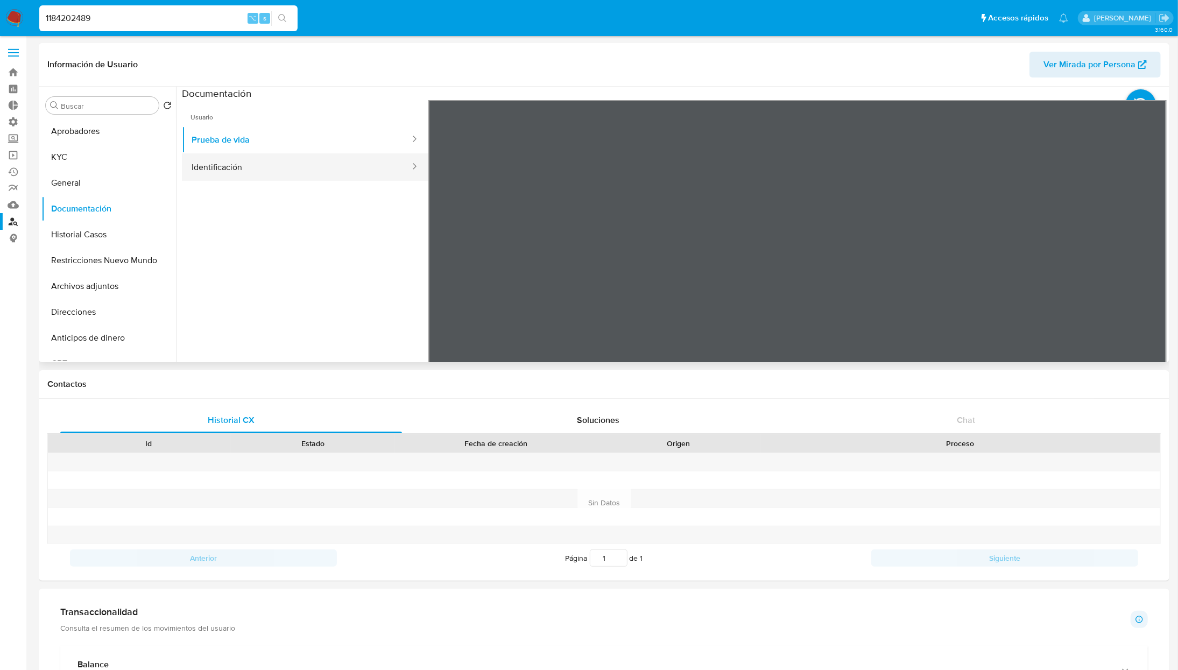
click at [255, 168] on button "Identificación" at bounding box center [296, 166] width 229 height 27
click at [240, 124] on span "Usuario" at bounding box center [305, 113] width 247 height 26
click at [249, 142] on button "Prueba de vida" at bounding box center [296, 139] width 229 height 27
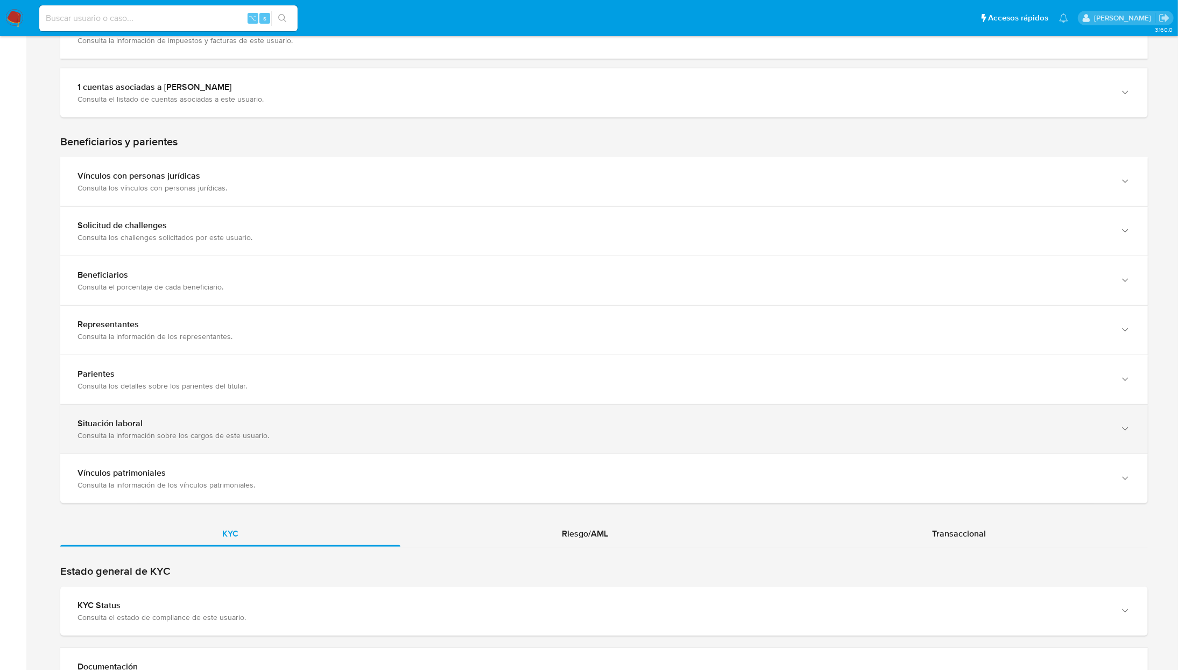
scroll to position [519, 0]
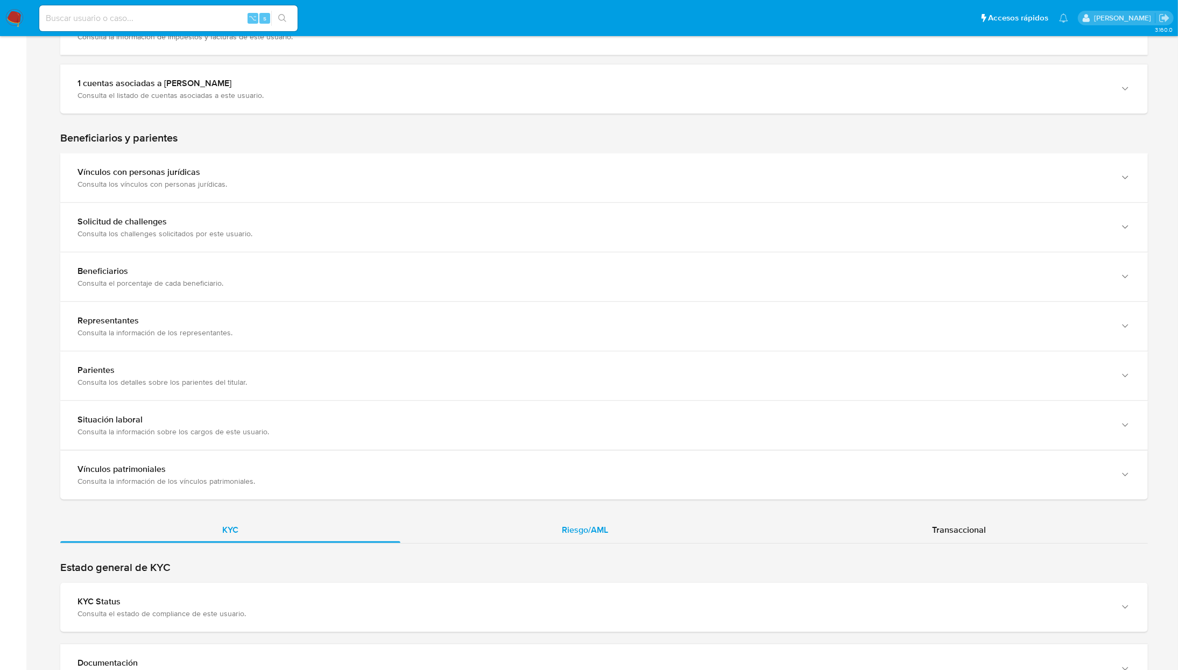
click at [569, 526] on span "Riesgo/AML" at bounding box center [586, 530] width 46 height 12
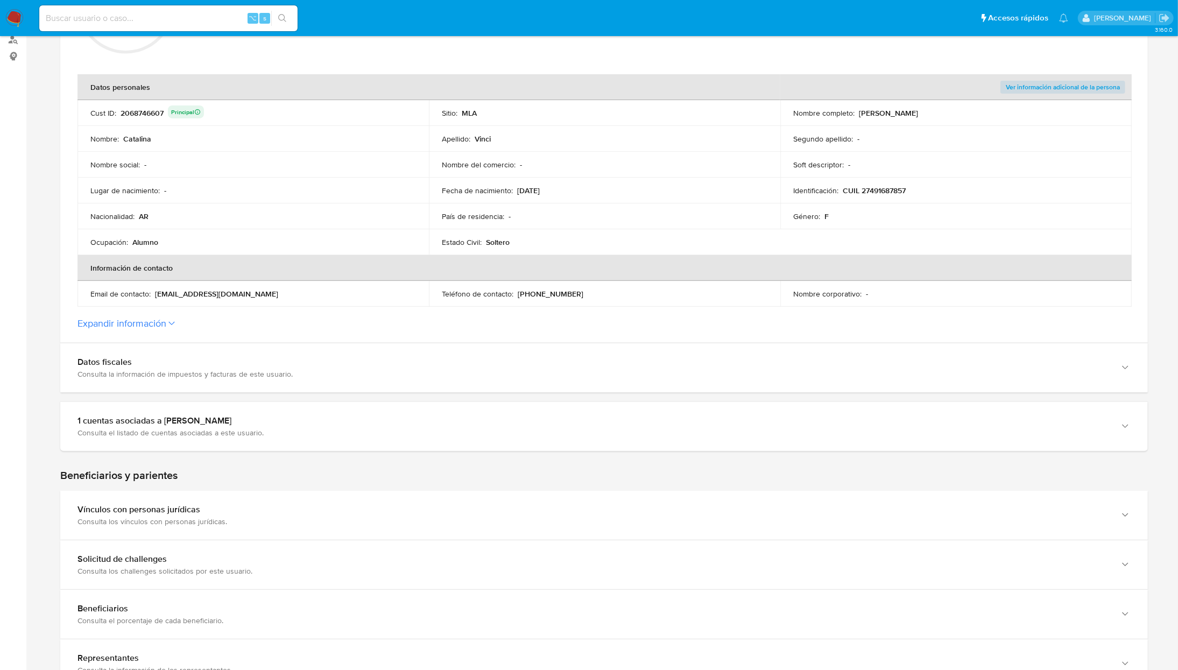
scroll to position [181, 0]
click at [152, 333] on section "ID de la persona : 6a38f90fbecb1bbca0ee98e478a1c39a Datos generales de [PERSON_…" at bounding box center [604, 143] width 1088 height 399
click at [154, 322] on button "Expandir información" at bounding box center [122, 324] width 89 height 12
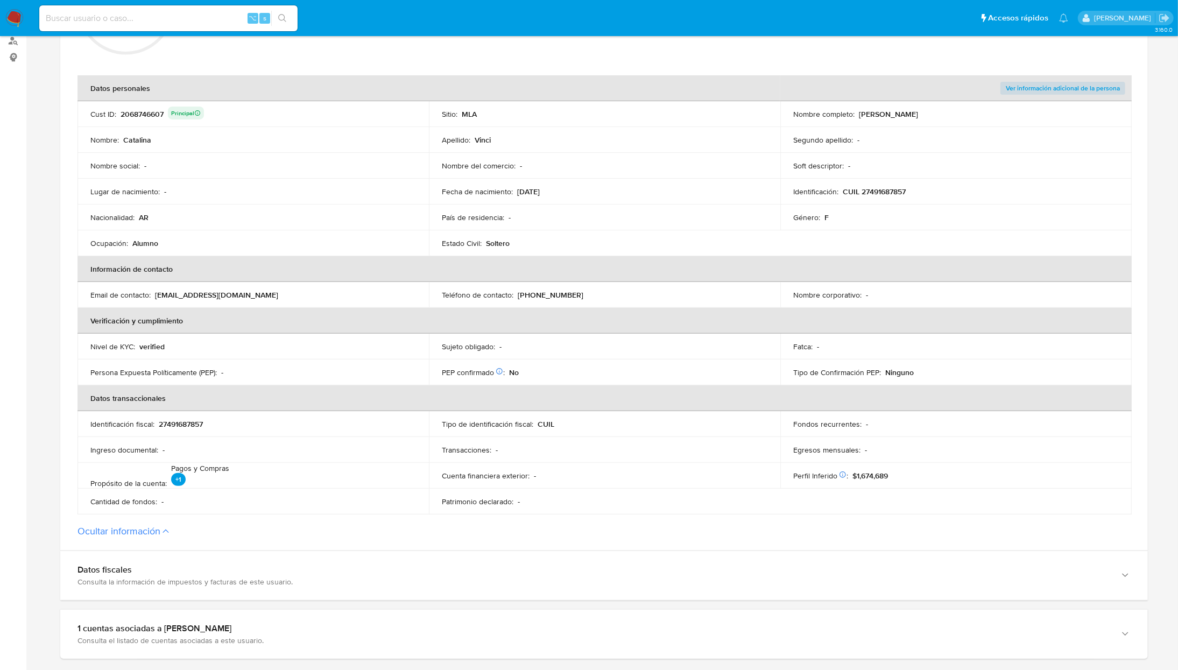
scroll to position [923, 0]
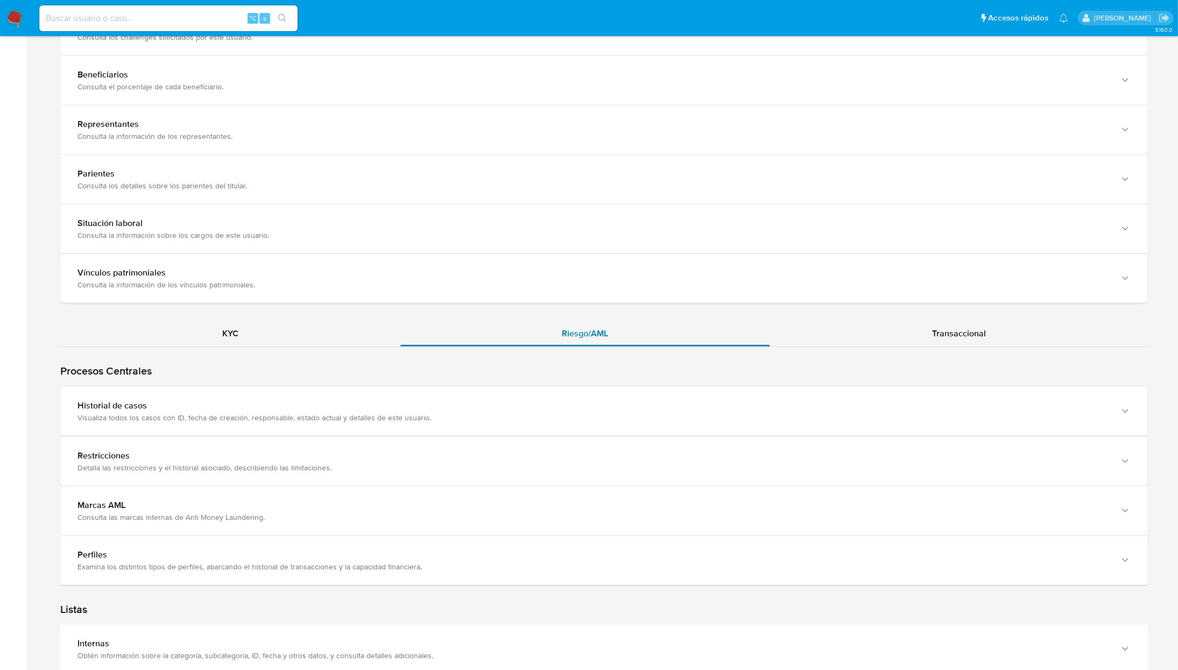
click at [646, 332] on div "Riesgo/AML" at bounding box center [585, 334] width 370 height 26
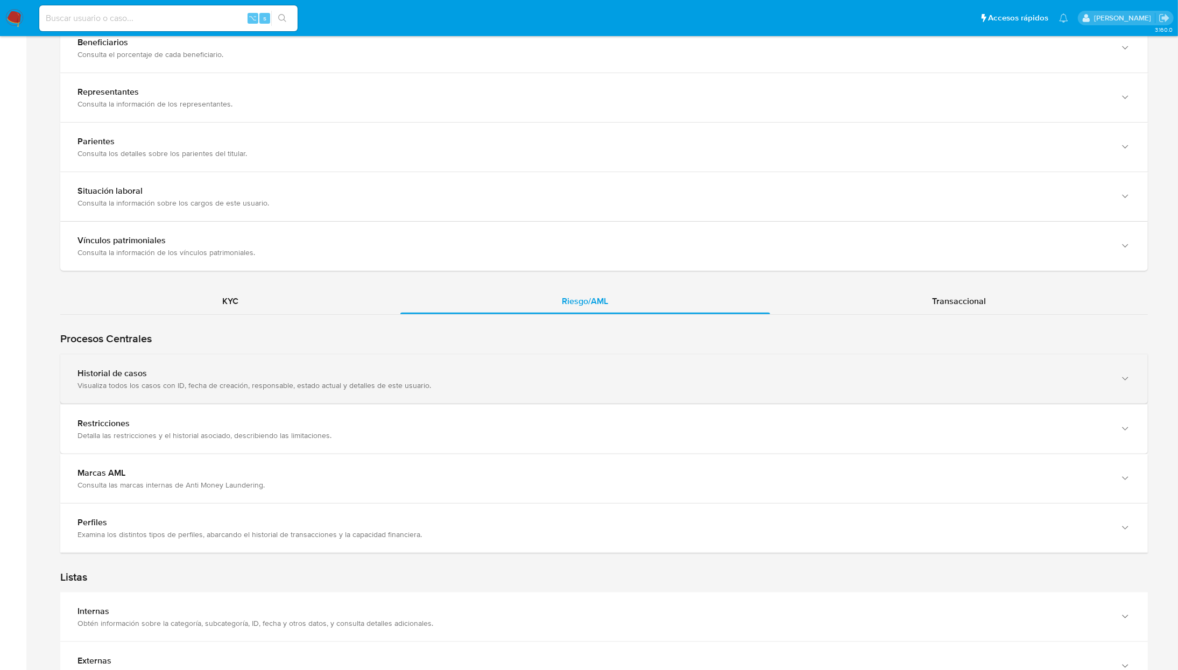
scroll to position [959, 0]
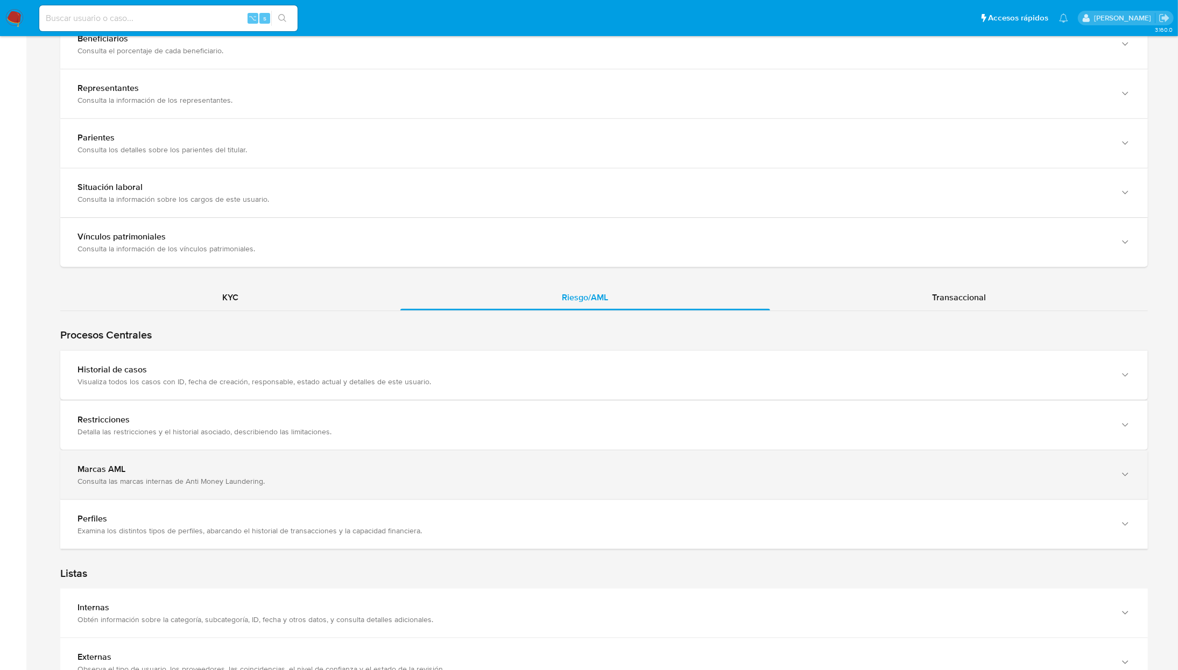
click at [327, 465] on div "Marcas AML Consulta las marcas internas de Anti Money Laundering." at bounding box center [604, 475] width 1088 height 49
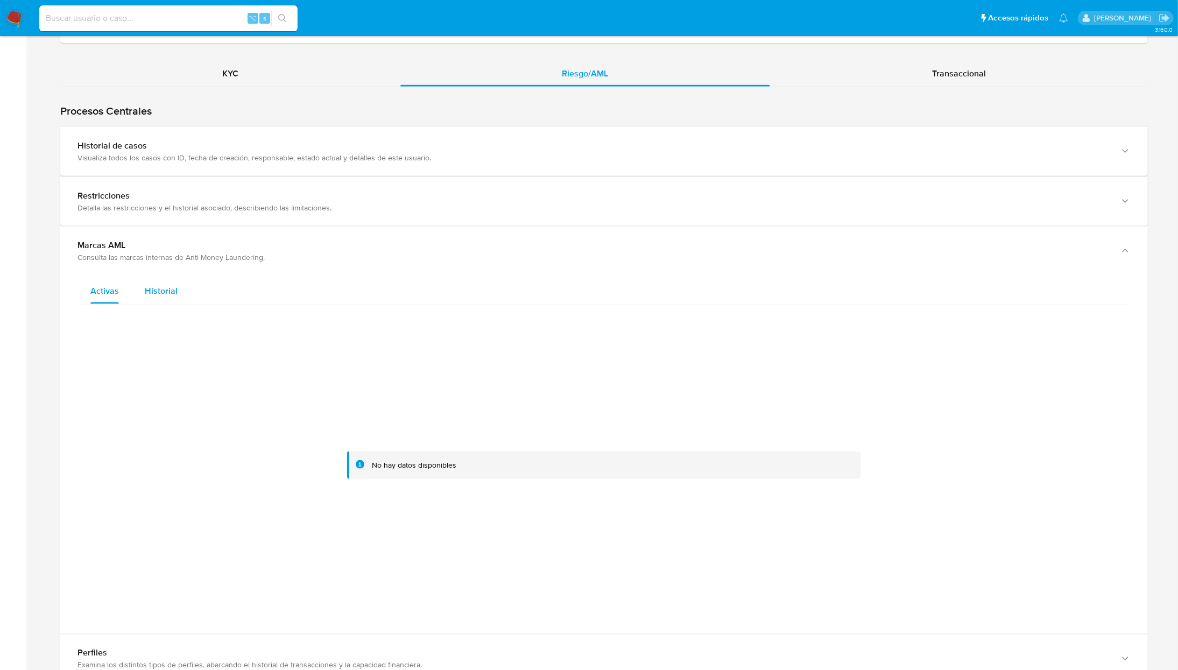
scroll to position [1184, 0]
click at [171, 296] on span "Historial" at bounding box center [161, 289] width 33 height 12
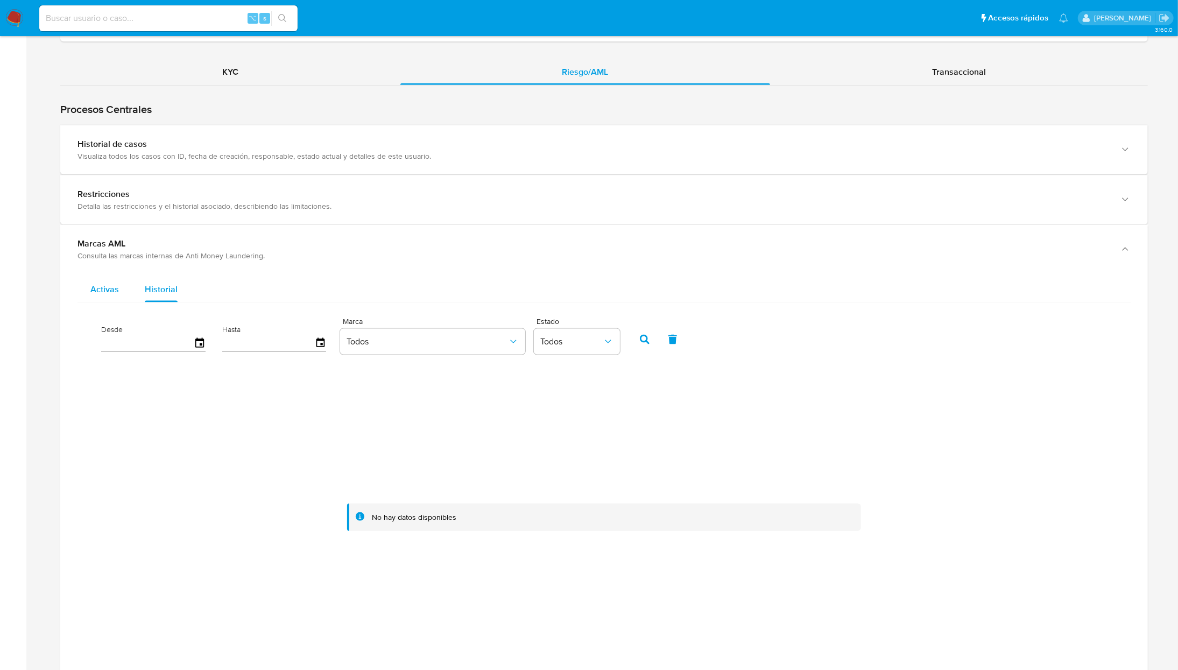
click at [85, 298] on button "Activas" at bounding box center [105, 290] width 54 height 26
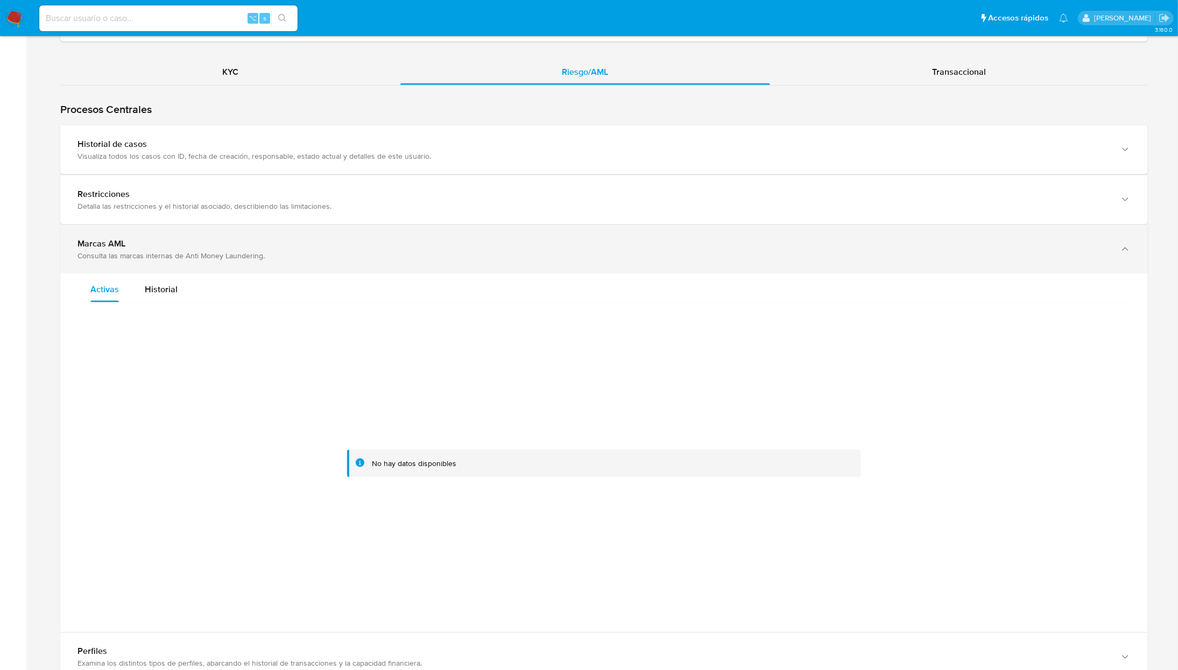
click at [149, 242] on div "Marcas AML" at bounding box center [594, 243] width 1032 height 11
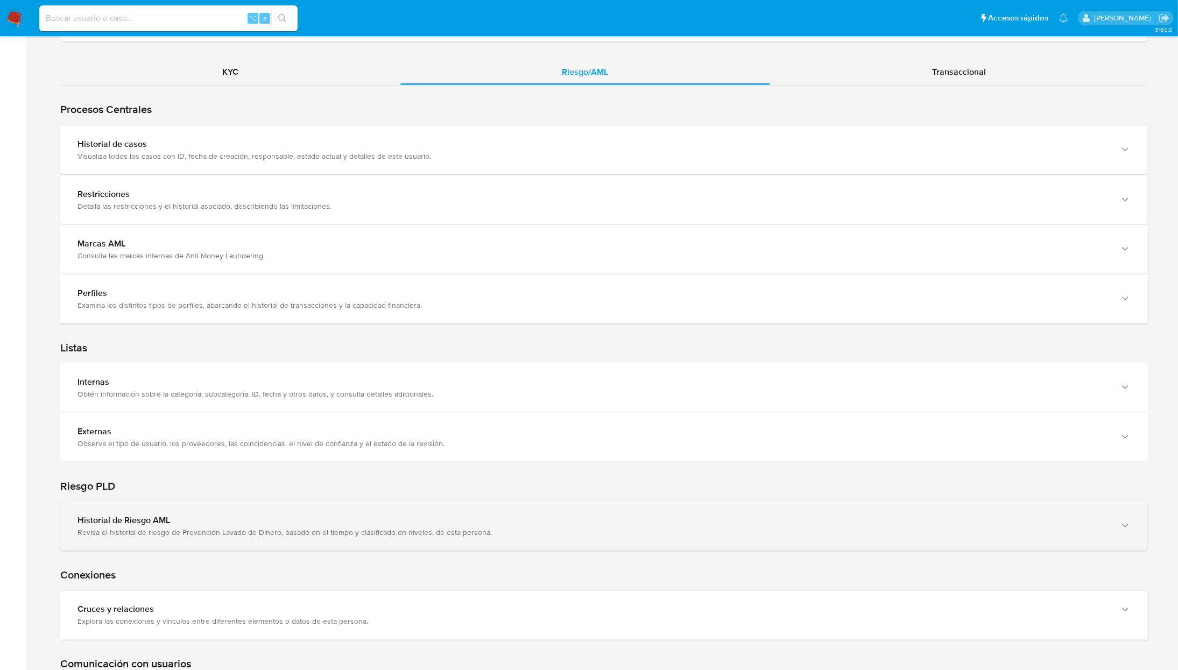
click at [258, 531] on div "Revisa el historial de riesgo de Prevención Lavado de Dinero, basado en el tiem…" at bounding box center [594, 533] width 1032 height 10
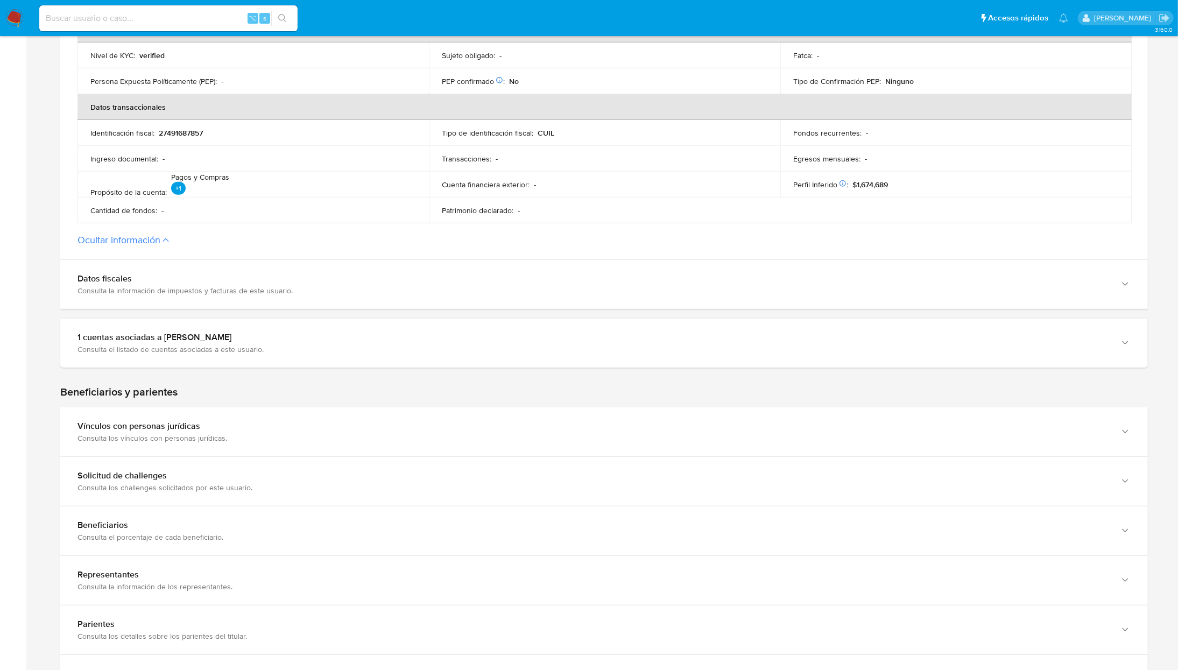
scroll to position [0, 0]
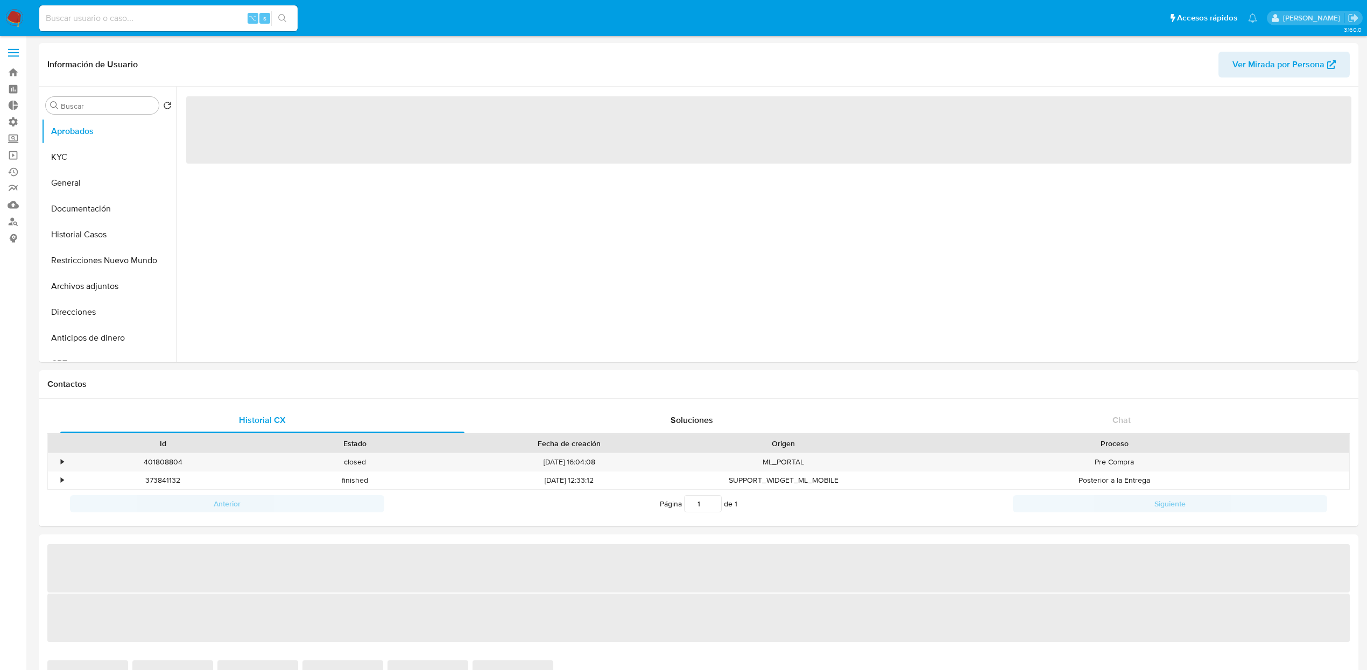
select select "10"
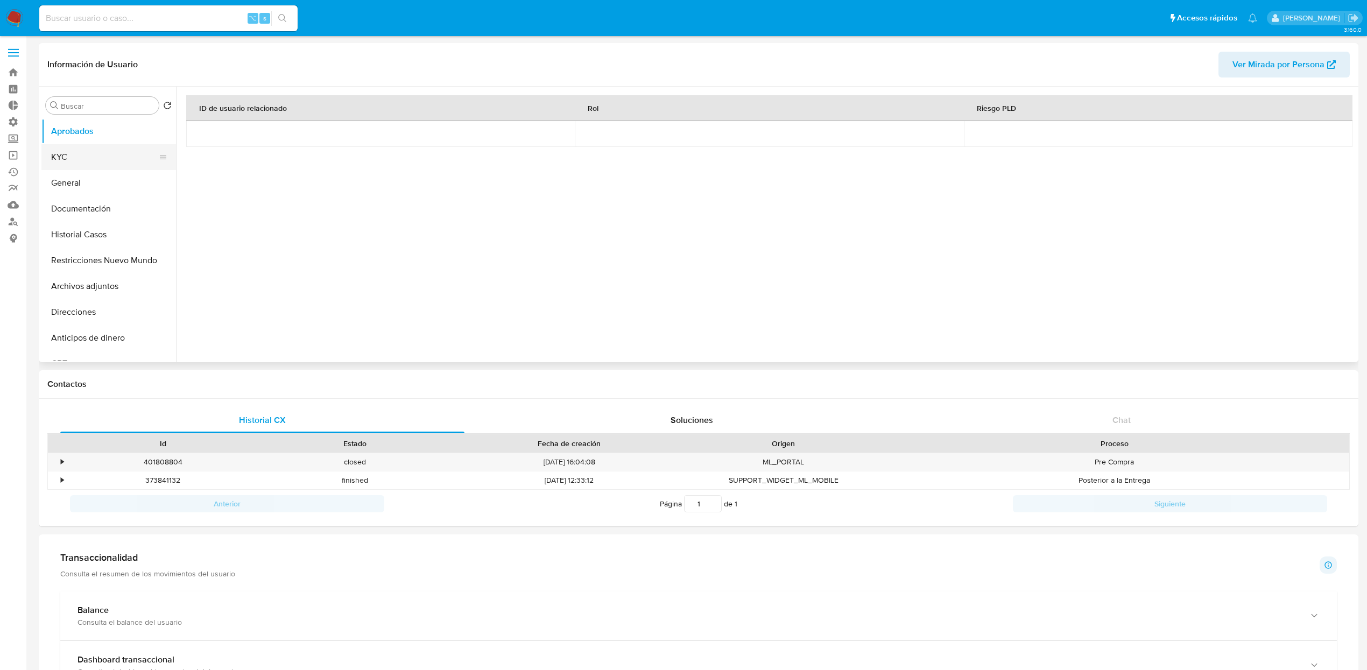
click at [85, 158] on button "KYC" at bounding box center [104, 157] width 126 height 26
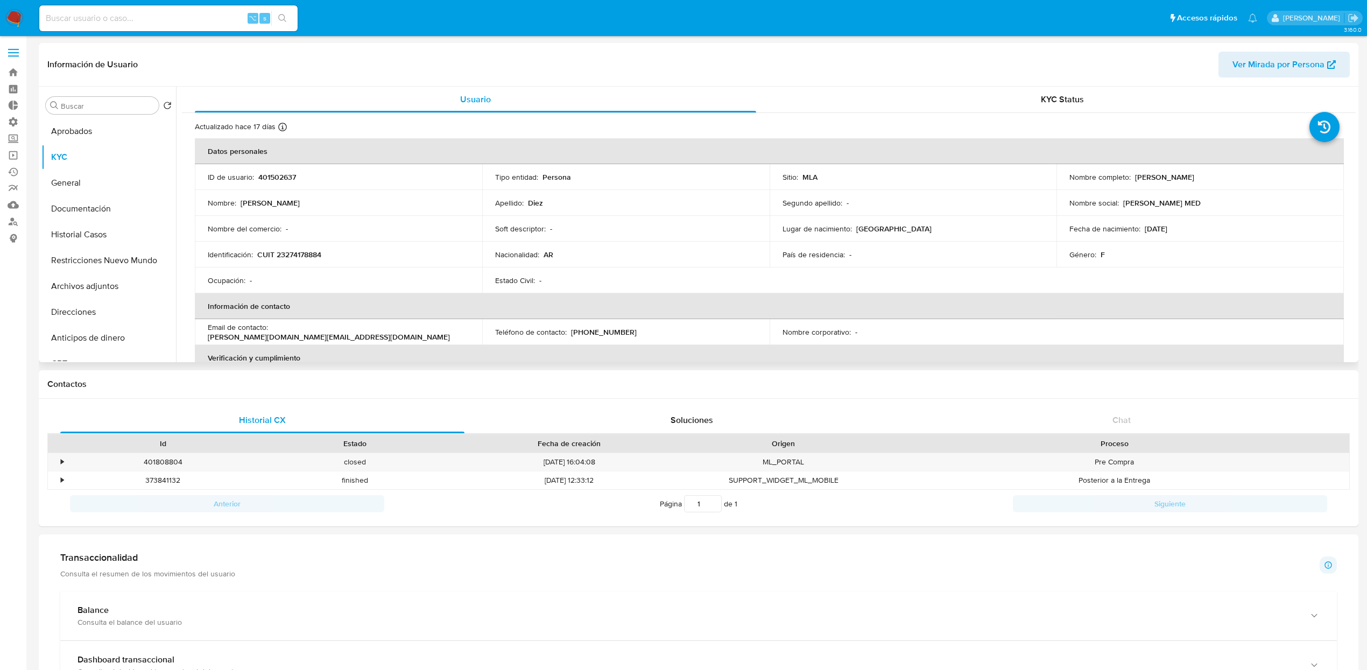
drag, startPoint x: 1134, startPoint y: 177, endPoint x: 1029, endPoint y: 136, distance: 112.0
click at [1135, 177] on p "[PERSON_NAME]" at bounding box center [1164, 177] width 59 height 10
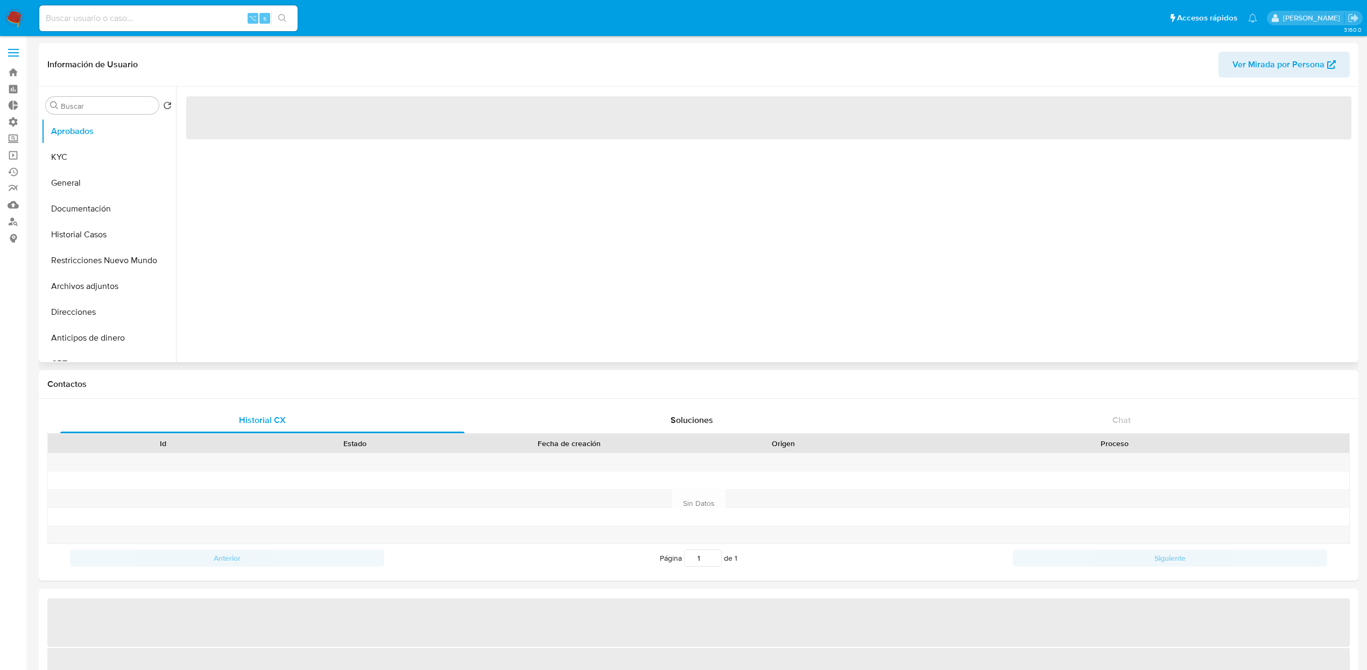
select select "10"
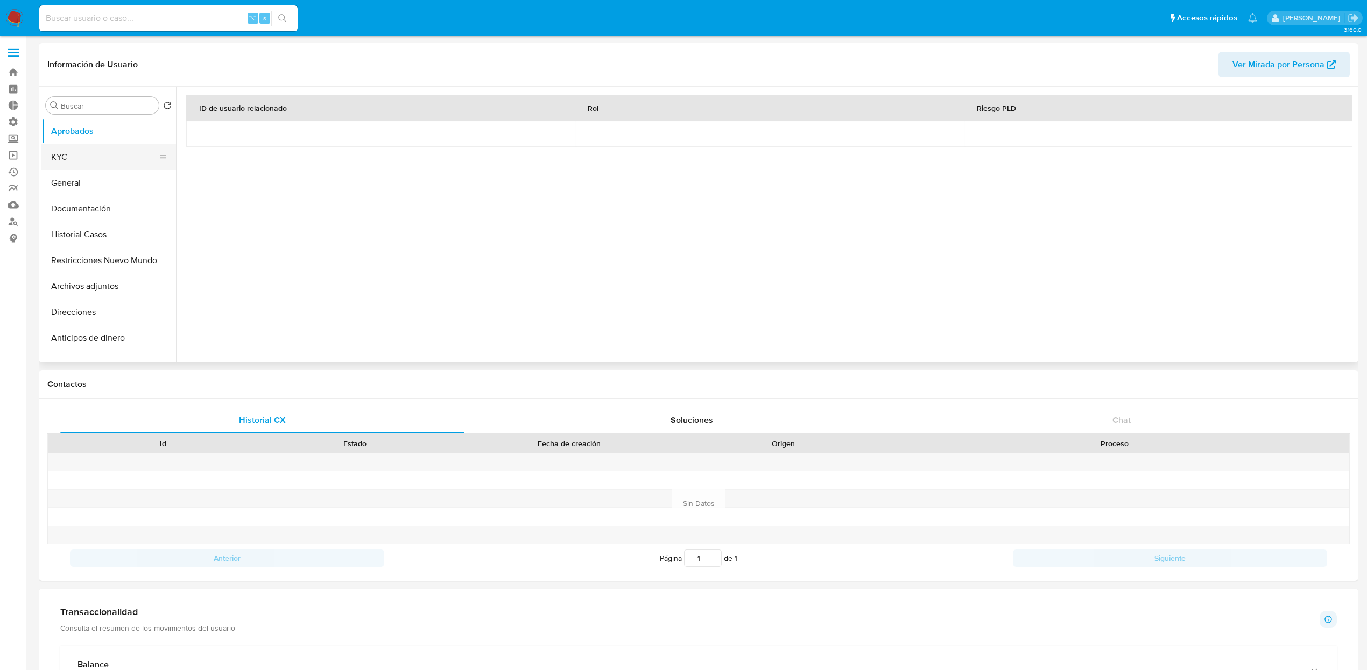
click at [68, 161] on button "KYC" at bounding box center [104, 157] width 126 height 26
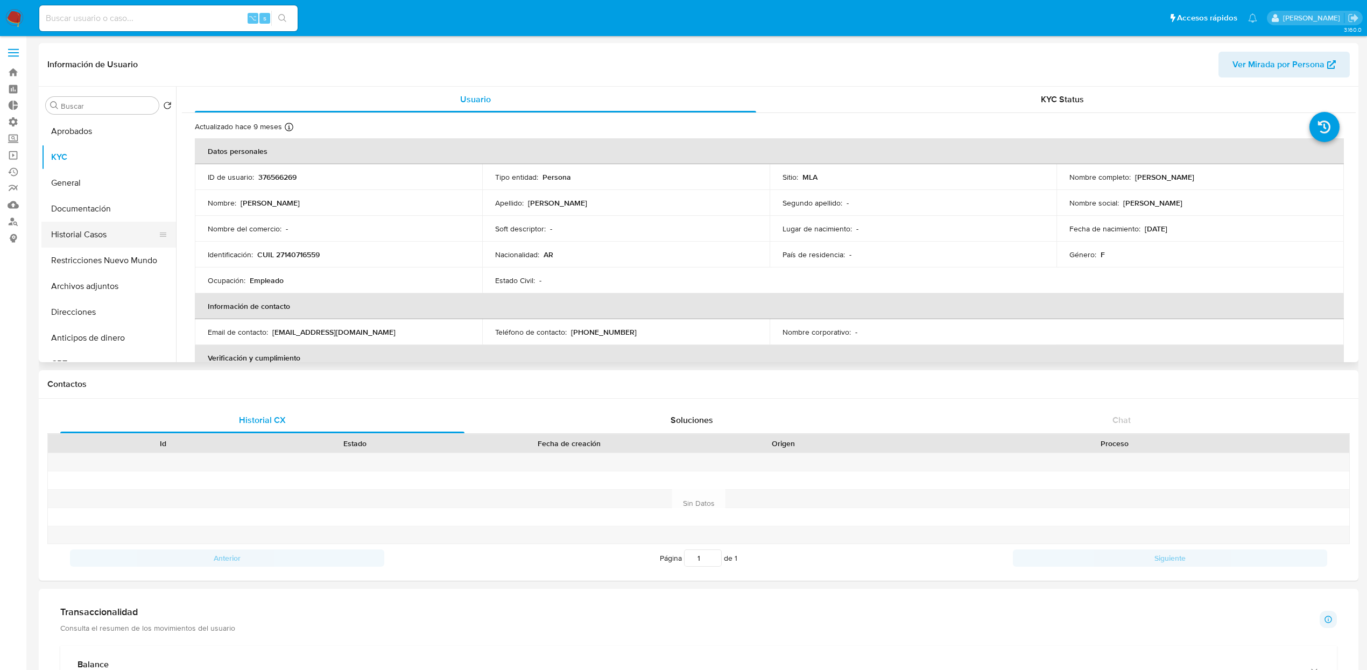
click at [60, 242] on button "Historial Casos" at bounding box center [104, 235] width 126 height 26
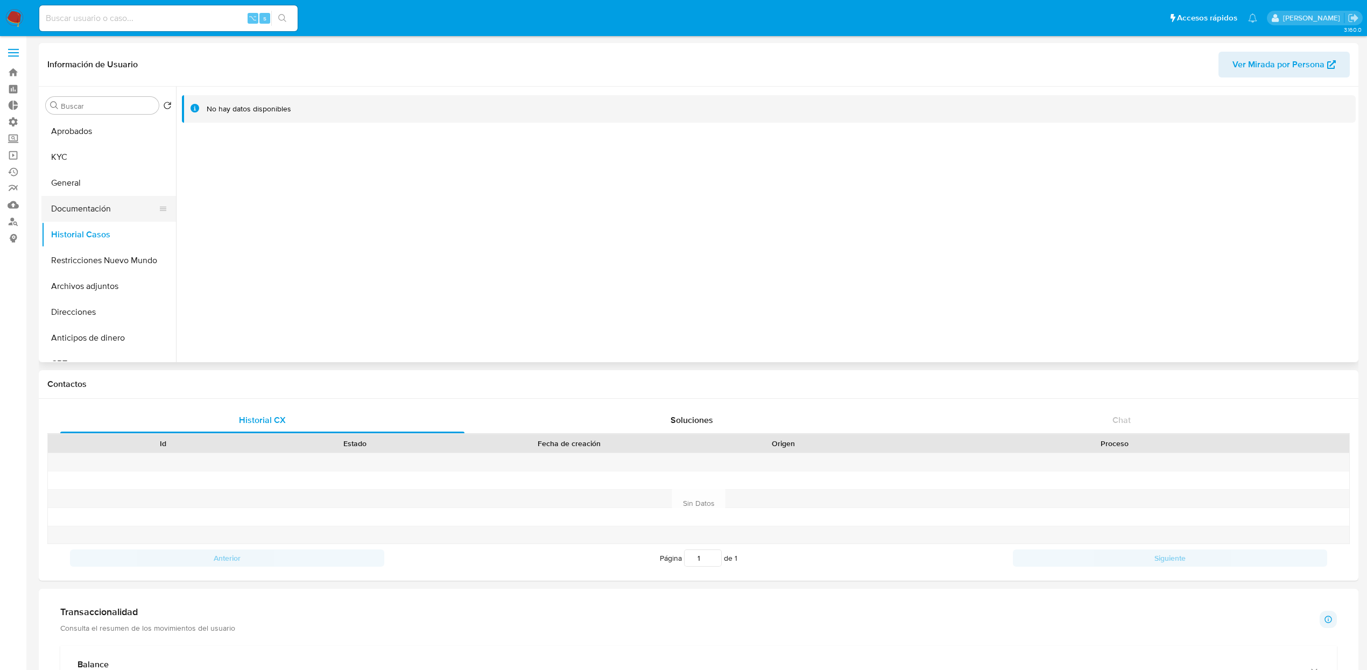
click at [107, 209] on button "Documentación" at bounding box center [104, 209] width 126 height 26
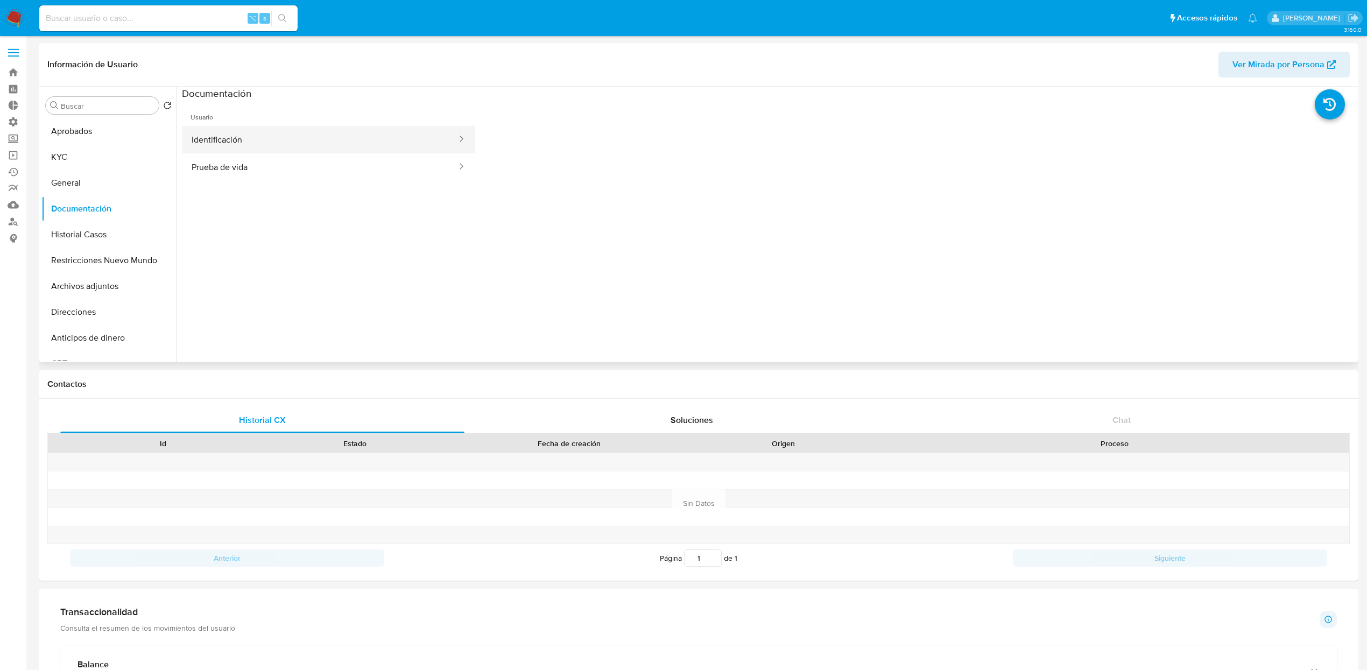
click at [299, 139] on button "Identificación" at bounding box center [320, 139] width 276 height 27
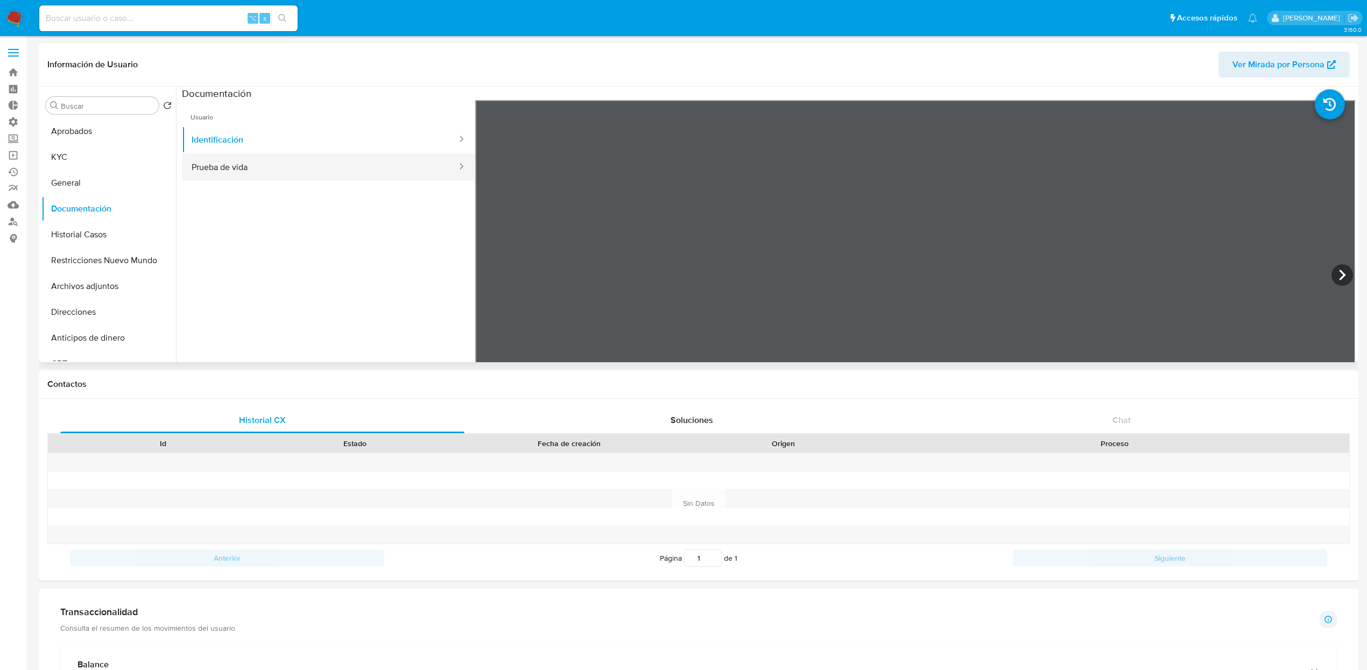
click at [312, 167] on button "Prueba de vida" at bounding box center [320, 166] width 276 height 27
click at [81, 152] on button "KYC" at bounding box center [104, 157] width 126 height 26
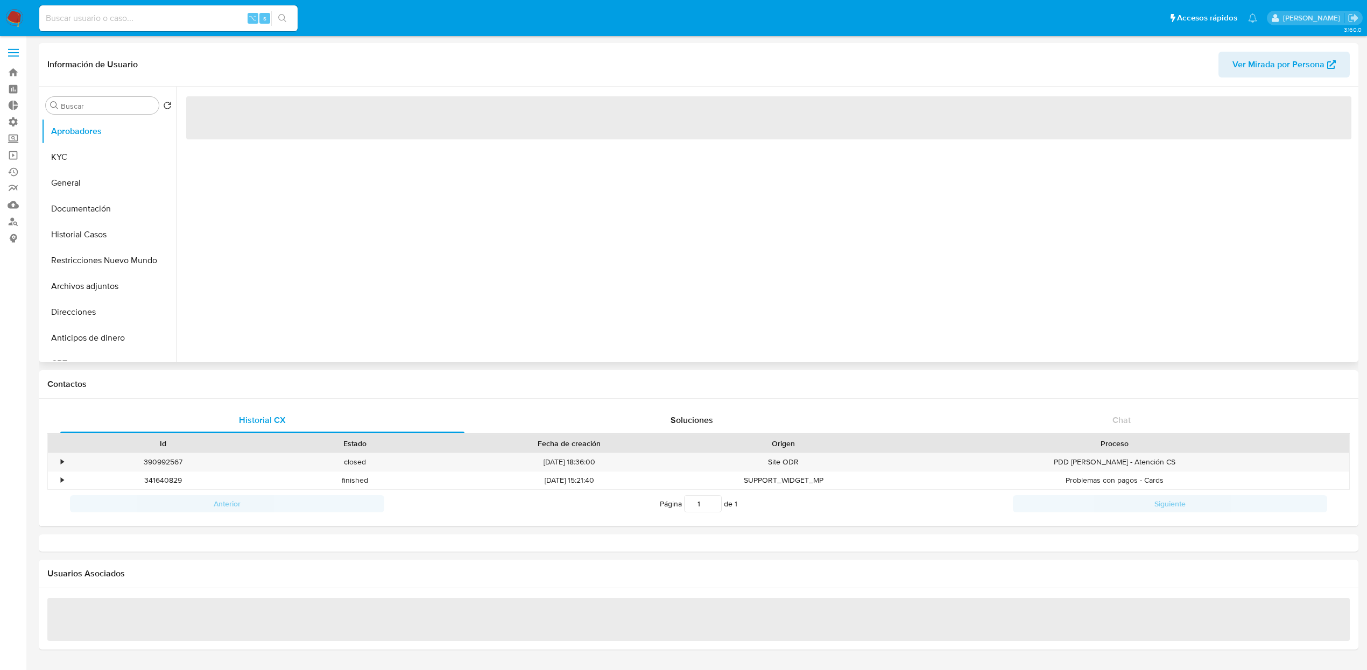
select select "10"
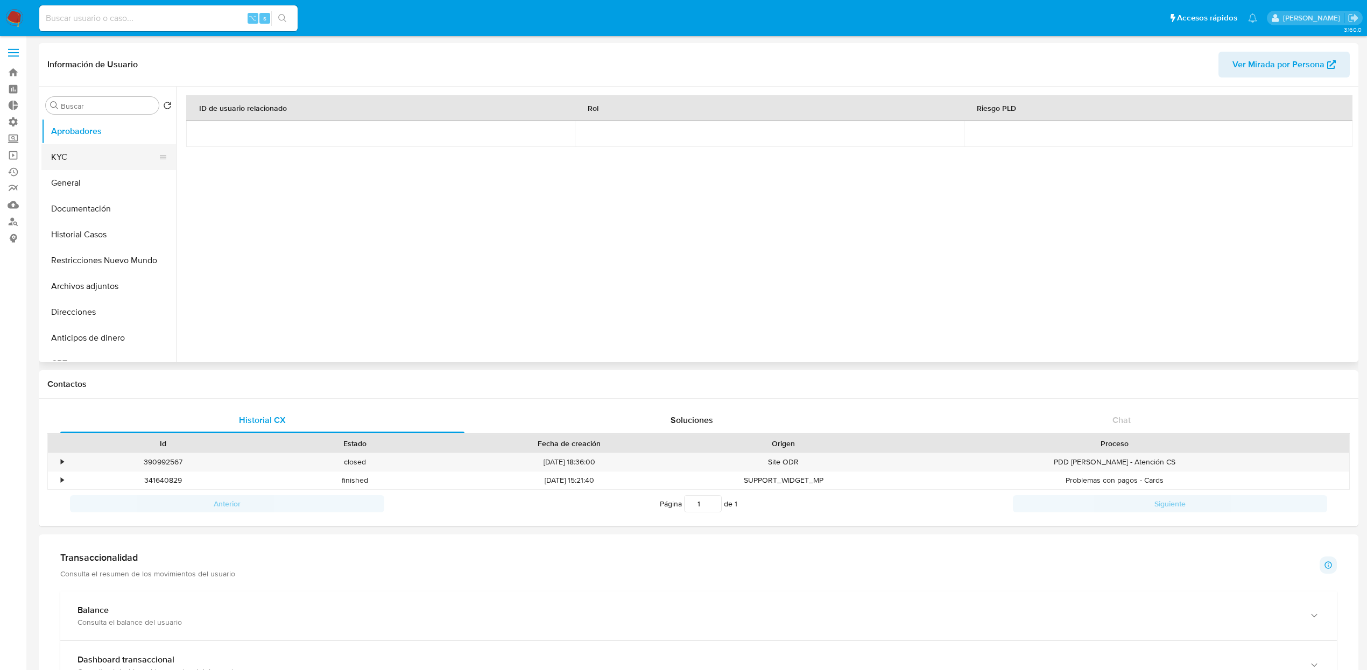
click at [78, 151] on button "KYC" at bounding box center [104, 157] width 126 height 26
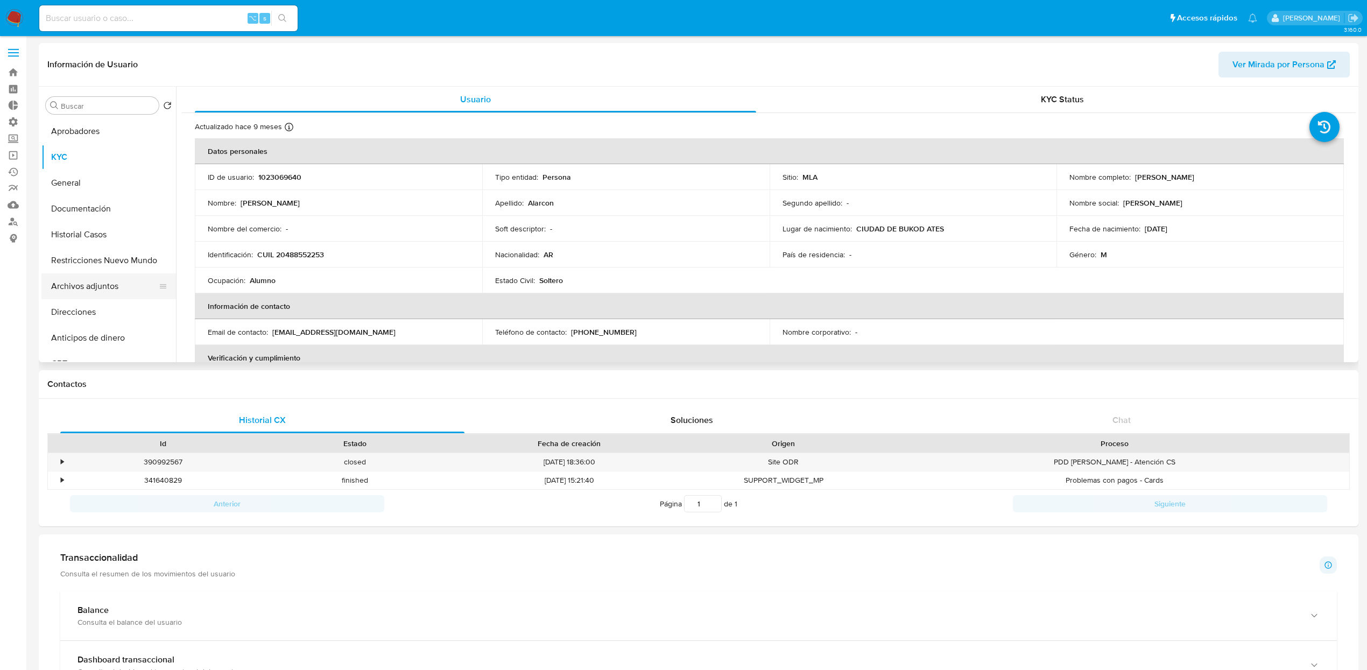
click at [85, 274] on button "Archivos adjuntos" at bounding box center [104, 286] width 126 height 26
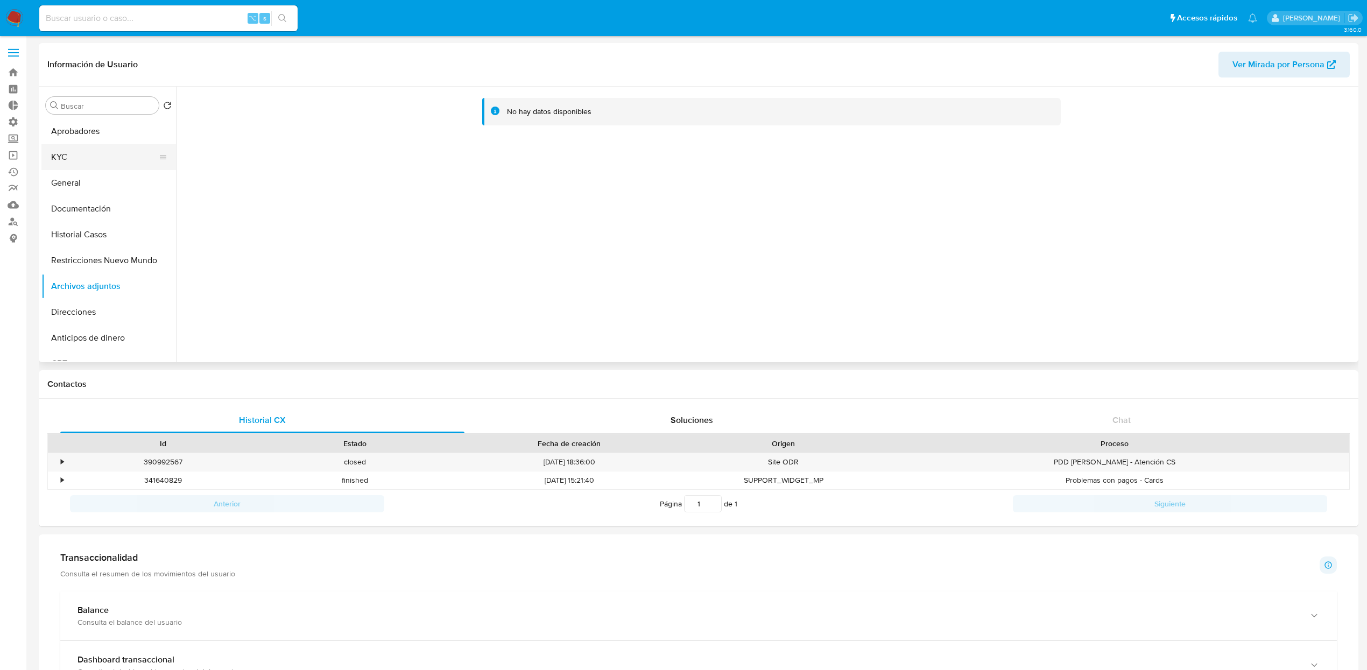
click at [117, 164] on button "KYC" at bounding box center [104, 157] width 126 height 26
